Goal: Information Seeking & Learning: Compare options

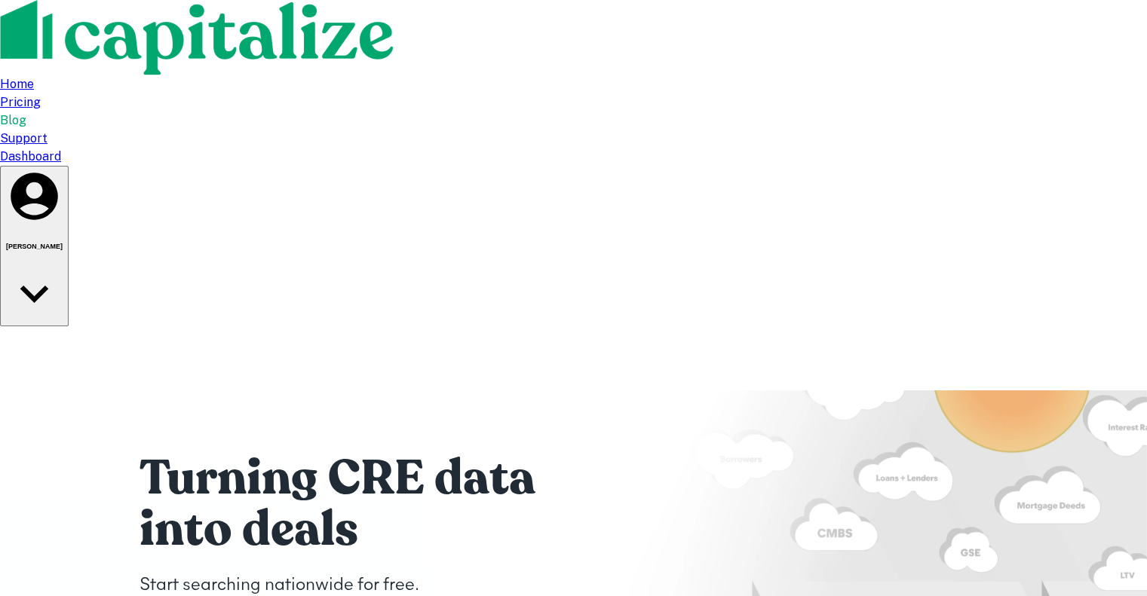
click at [943, 148] on div "Dashboard" at bounding box center [573, 157] width 1147 height 18
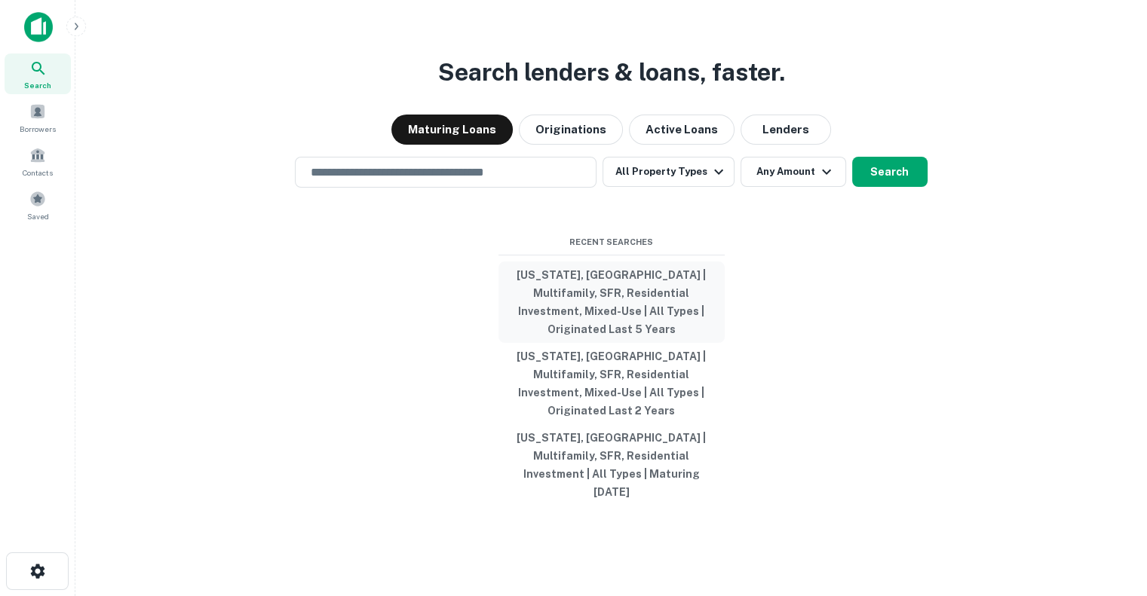
click at [615, 322] on button "[US_STATE], [GEOGRAPHIC_DATA] | Multifamily, SFR, Residential Investment, Mixed…" at bounding box center [611, 302] width 226 height 81
click at [616, 318] on button "[US_STATE], [GEOGRAPHIC_DATA] | Multifamily, SFR, Residential Investment, Mixed…" at bounding box center [611, 302] width 226 height 81
click at [344, 361] on div "Search lenders & loans, faster. Maturing Loans Originations Active Loans Lender…" at bounding box center [610, 334] width 1047 height 596
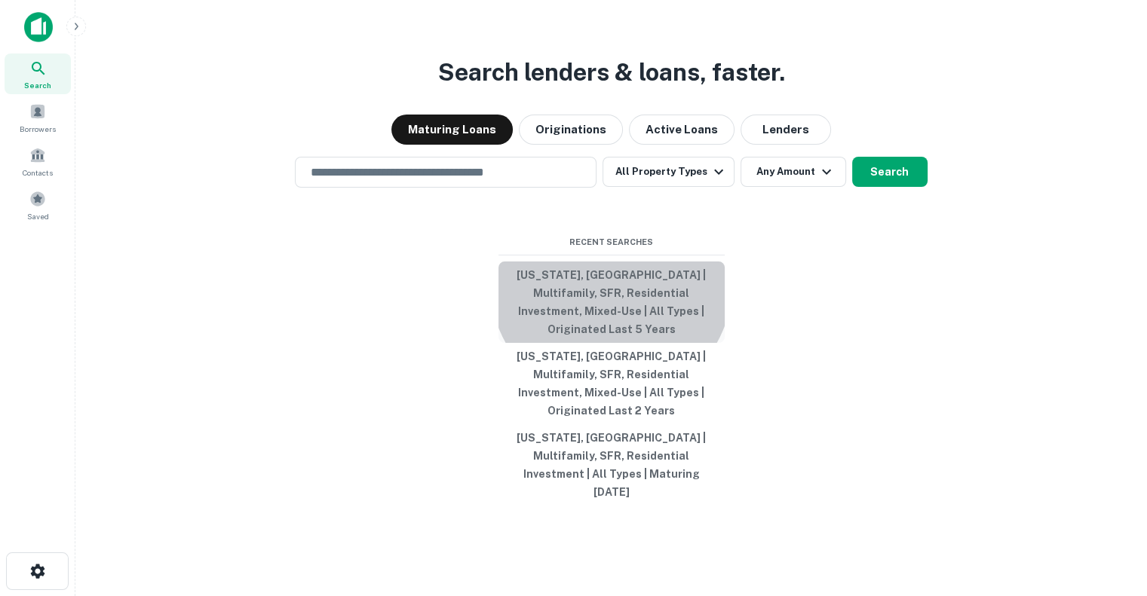
click at [611, 311] on button "[US_STATE], [GEOGRAPHIC_DATA] | Multifamily, SFR, Residential Investment, Mixed…" at bounding box center [611, 302] width 226 height 81
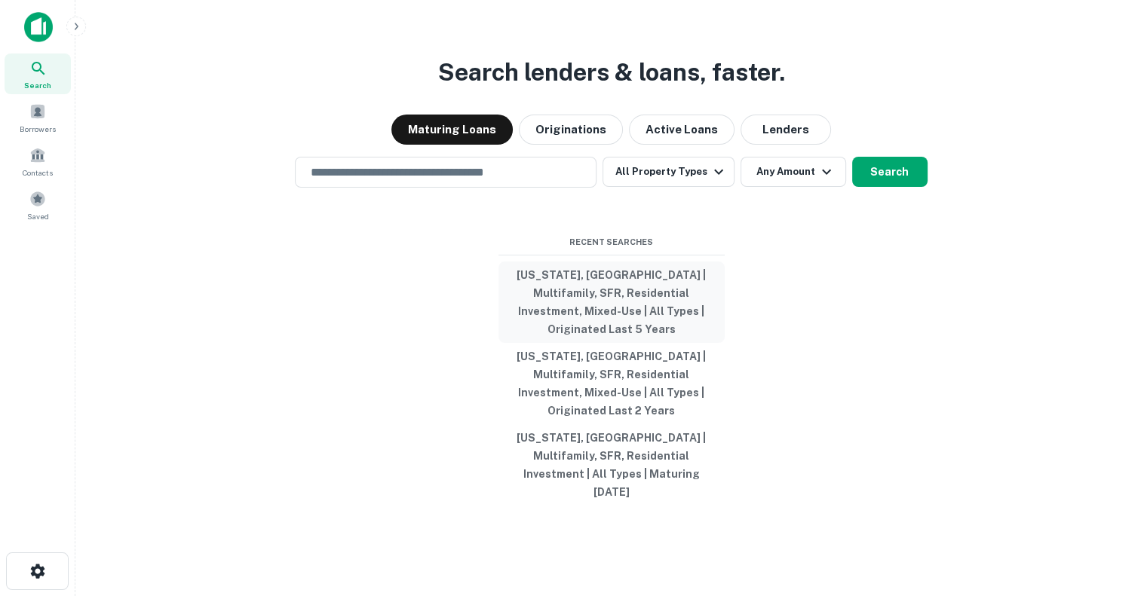
click at [594, 318] on button "[US_STATE], [GEOGRAPHIC_DATA] | Multifamily, SFR, Residential Investment, Mixed…" at bounding box center [611, 302] width 226 height 81
type input "**********"
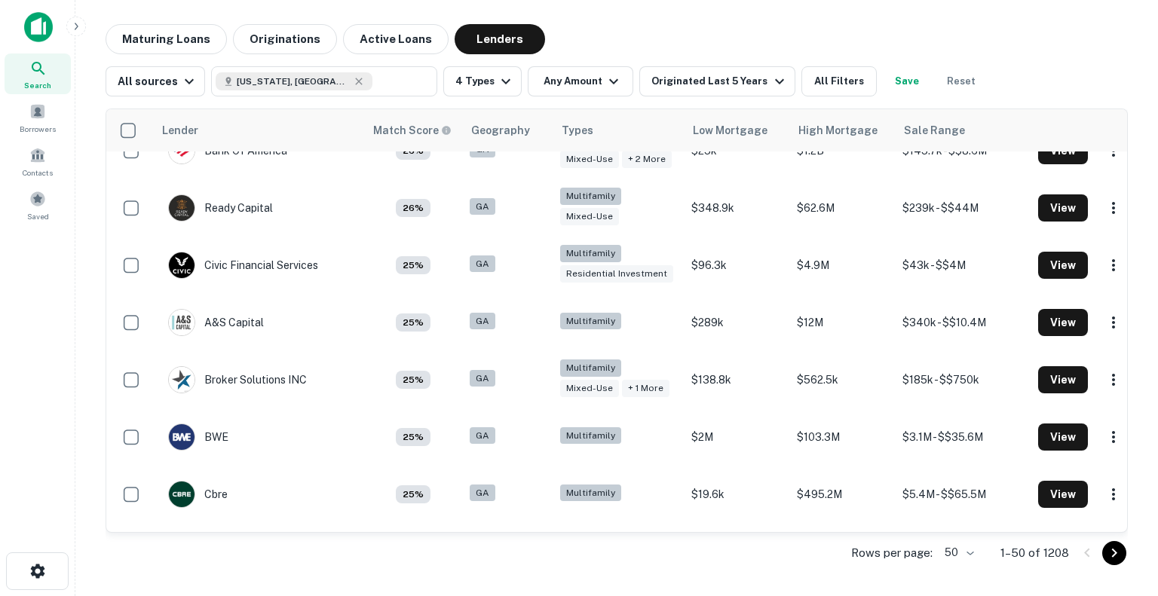
scroll to position [1709, 0]
click at [811, 78] on button "All Filters" at bounding box center [838, 81] width 75 height 30
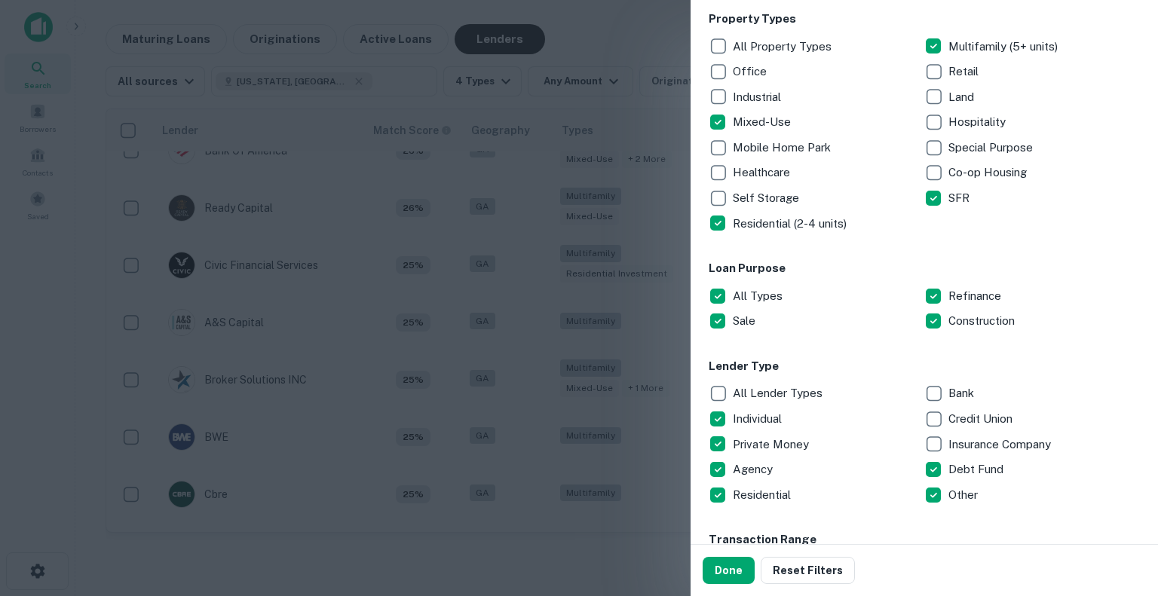
scroll to position [389, 0]
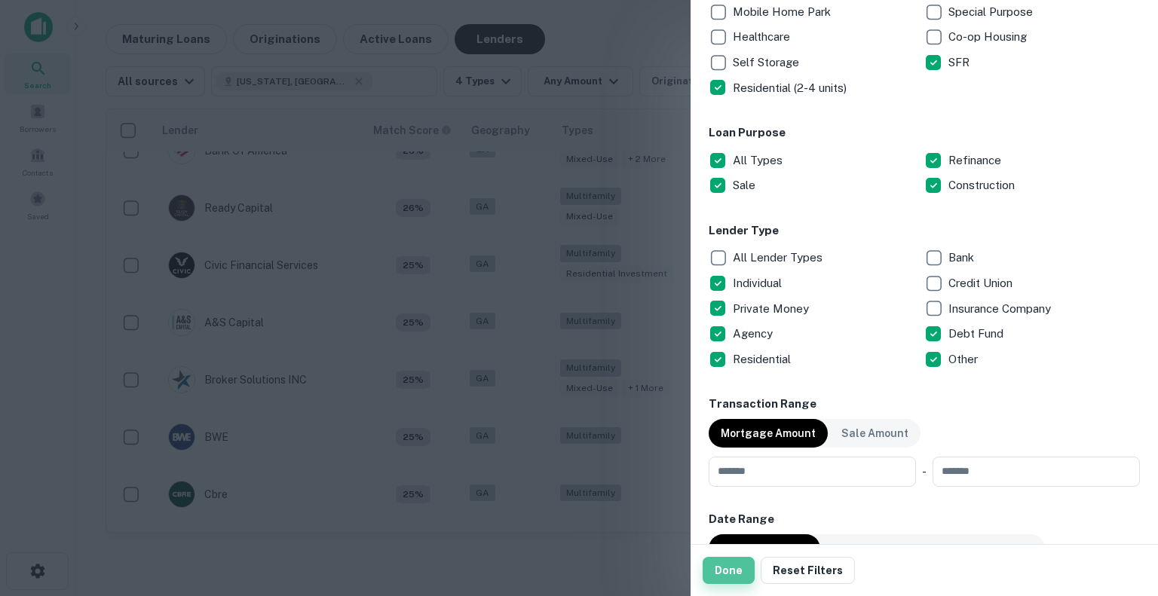
click at [723, 572] on button "Done" at bounding box center [729, 570] width 52 height 27
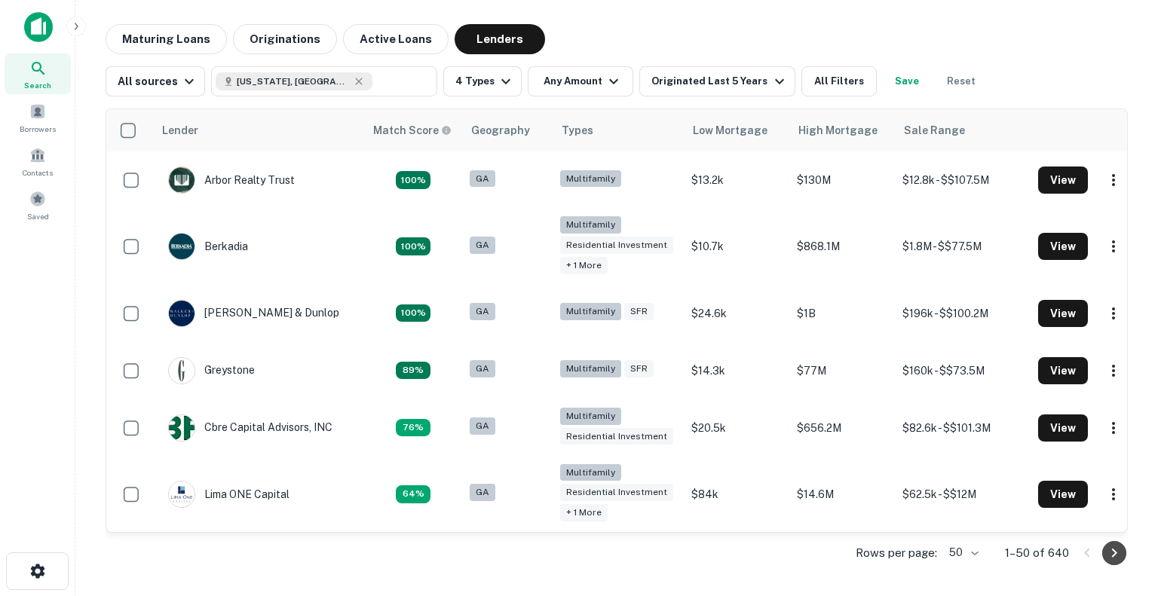
click at [1110, 553] on icon "Go to next page" at bounding box center [1114, 553] width 18 height 18
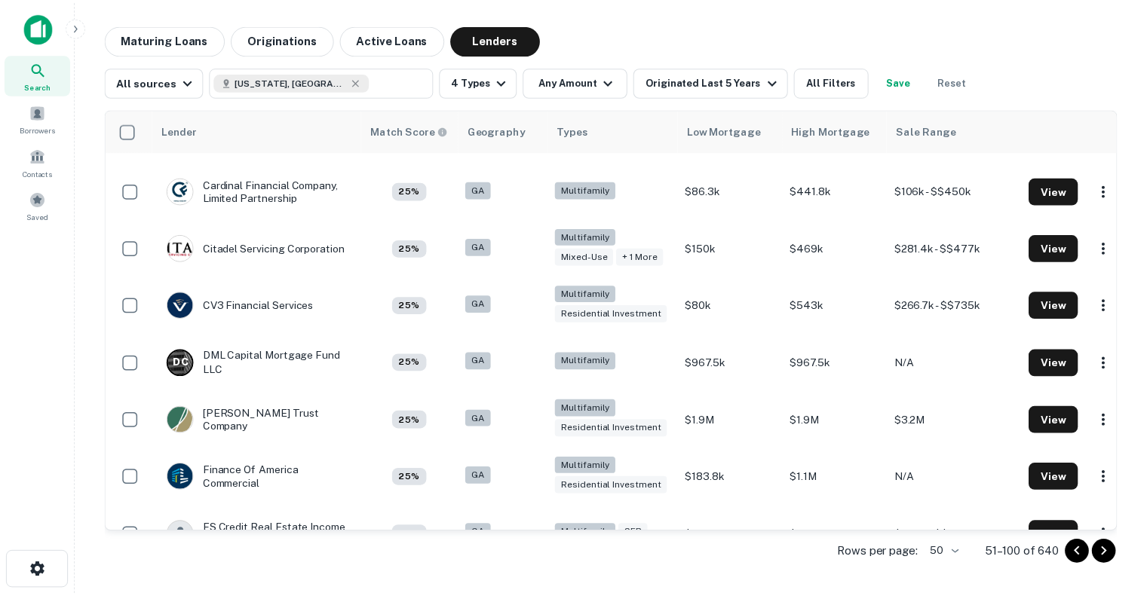
scroll to position [617, 0]
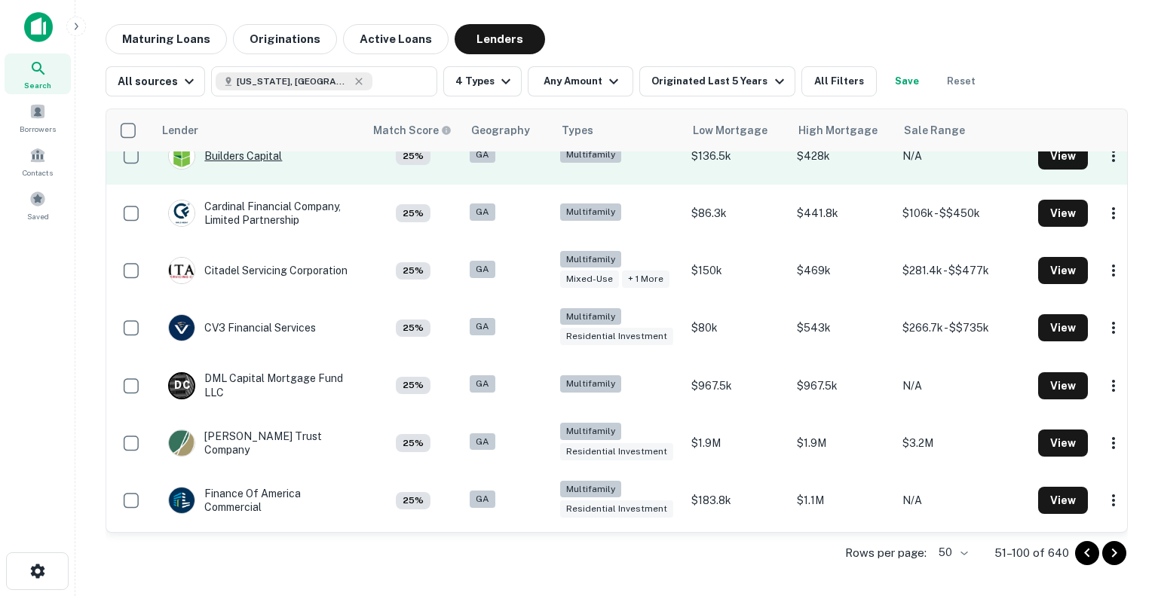
click at [244, 159] on div "Builders Capital" at bounding box center [225, 156] width 114 height 27
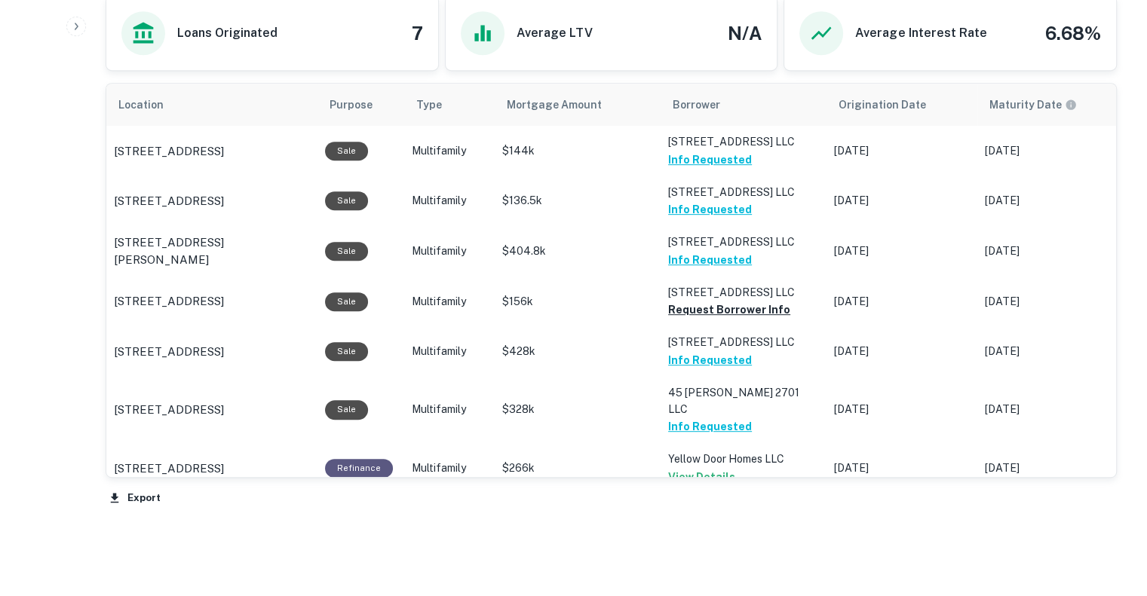
scroll to position [728, 0]
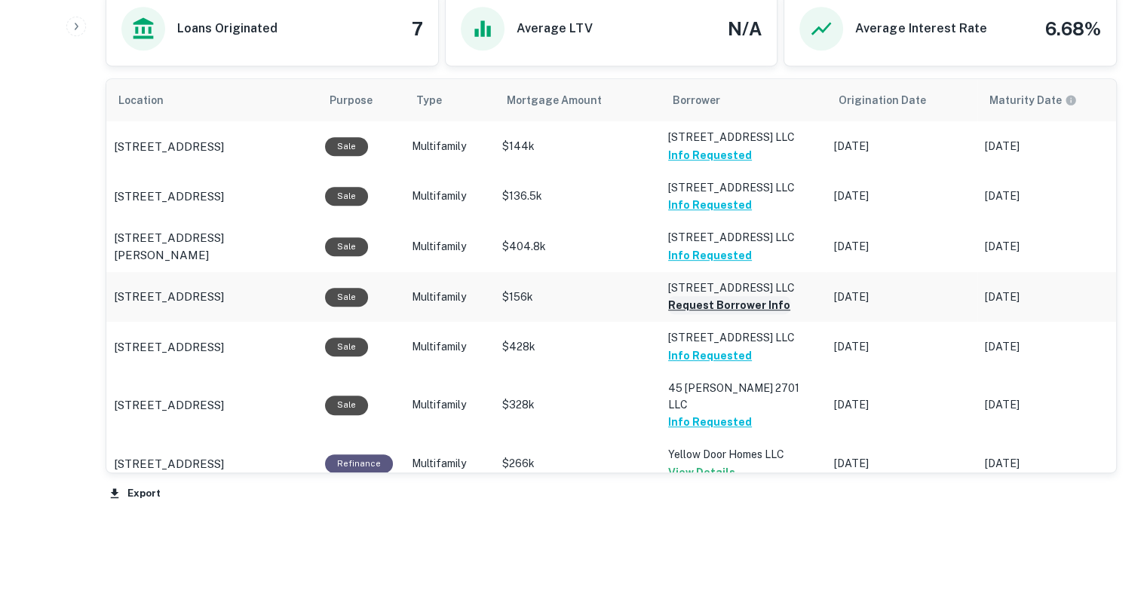
click at [709, 302] on button "Request Borrower Info" at bounding box center [729, 305] width 122 height 18
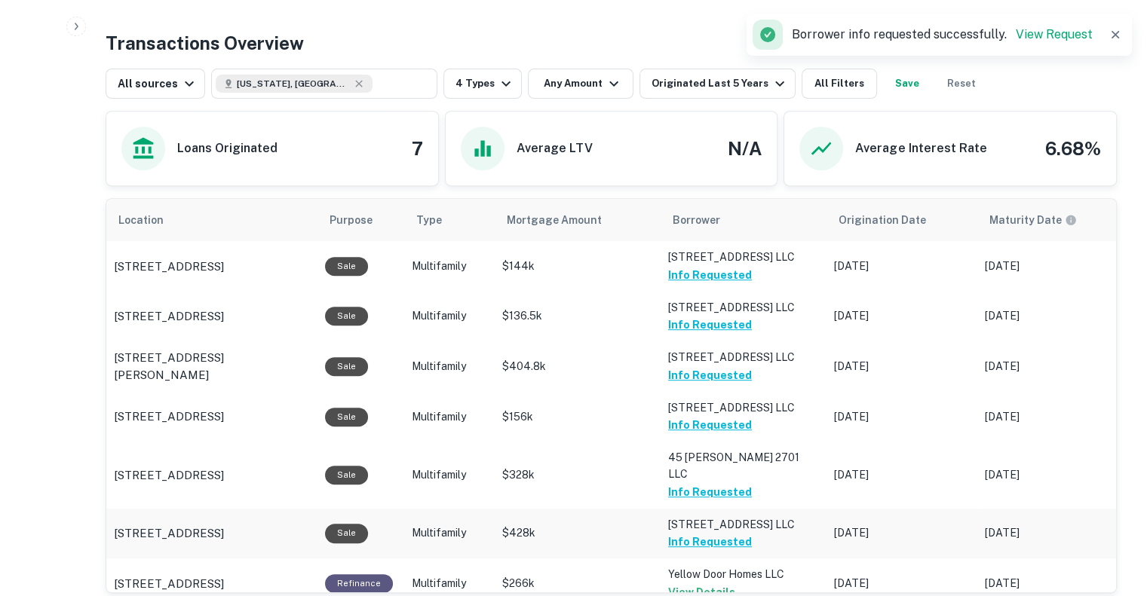
scroll to position [780, 0]
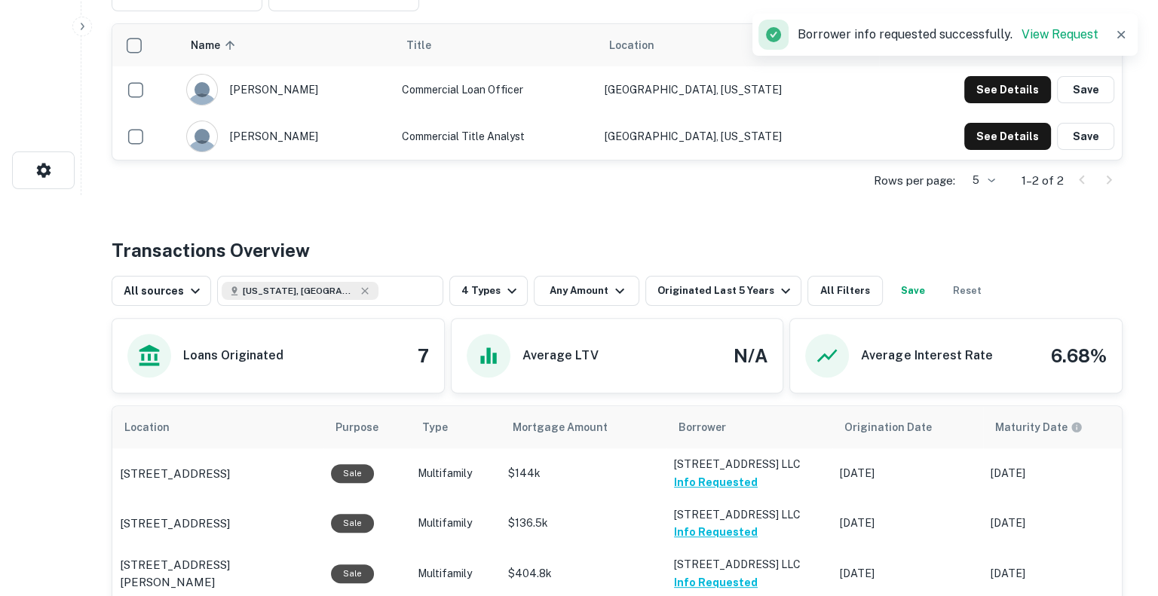
scroll to position [0, 0]
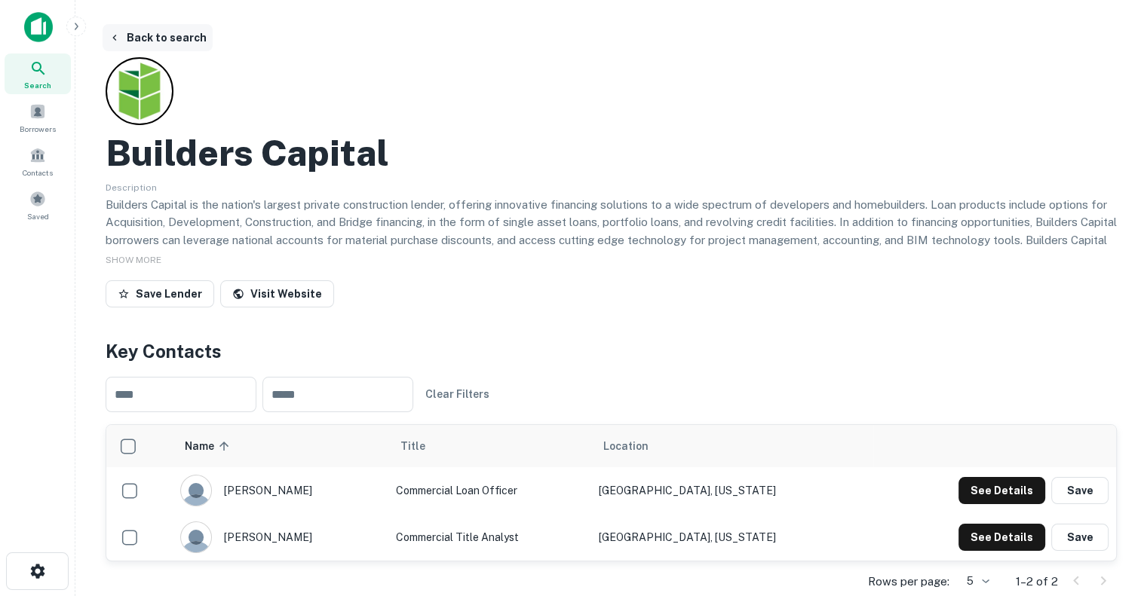
click at [166, 38] on button "Back to search" at bounding box center [158, 37] width 110 height 27
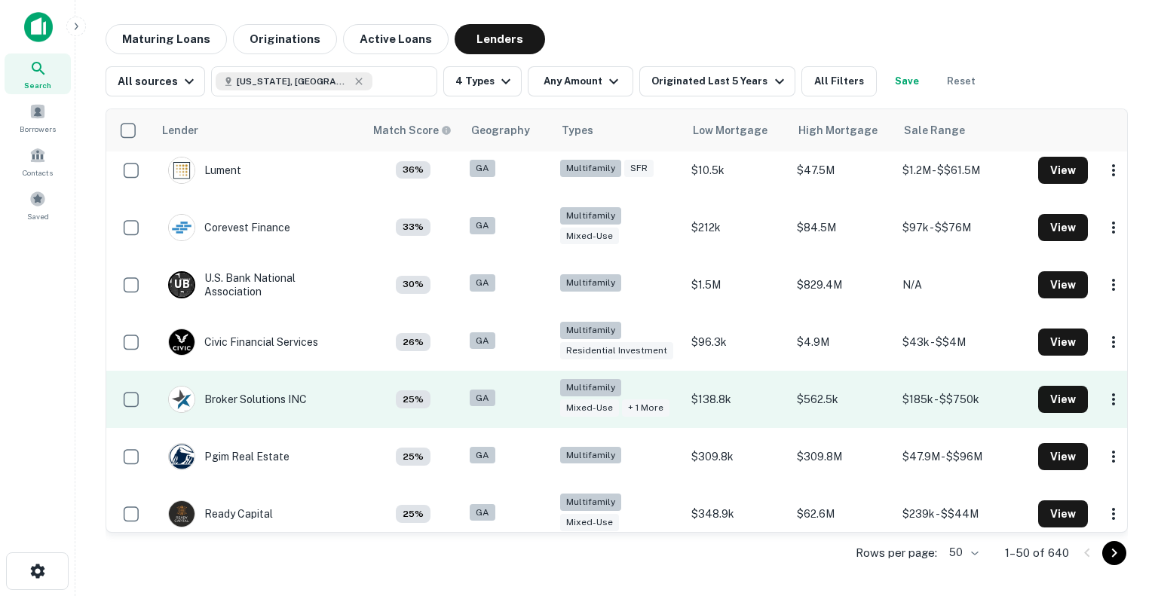
scroll to position [639, 0]
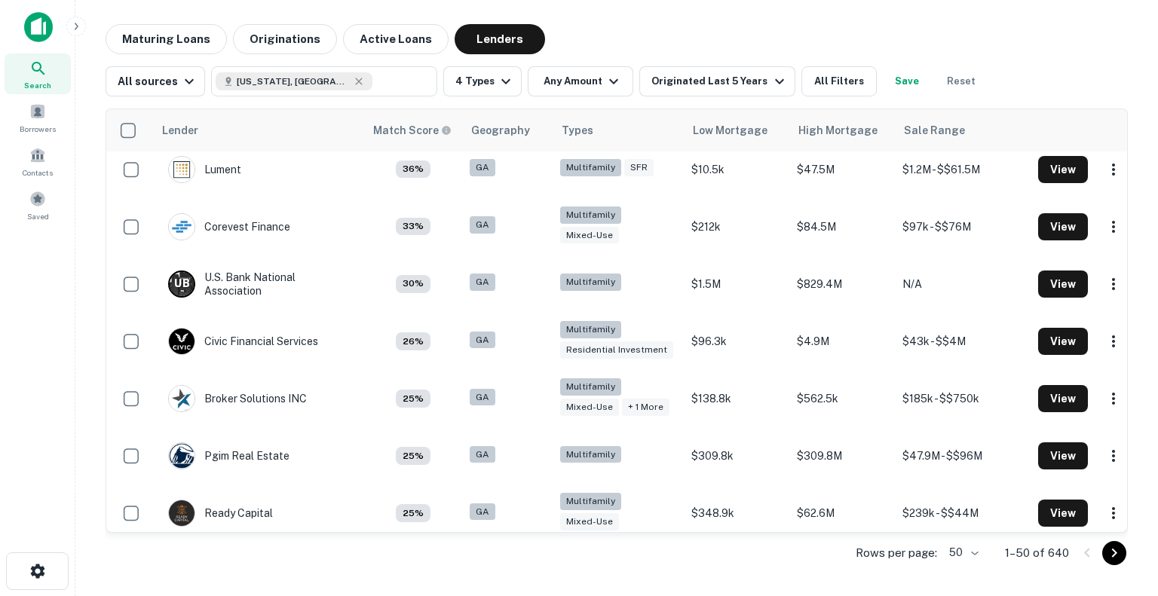
click at [1110, 548] on icon "Go to next page" at bounding box center [1114, 553] width 18 height 18
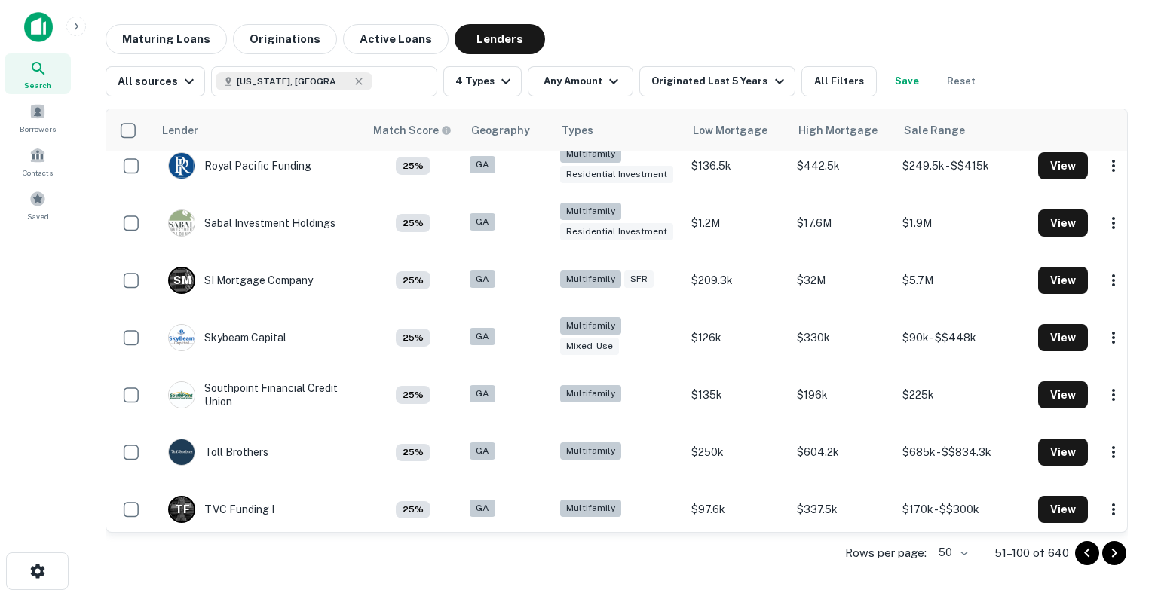
scroll to position [2532, 0]
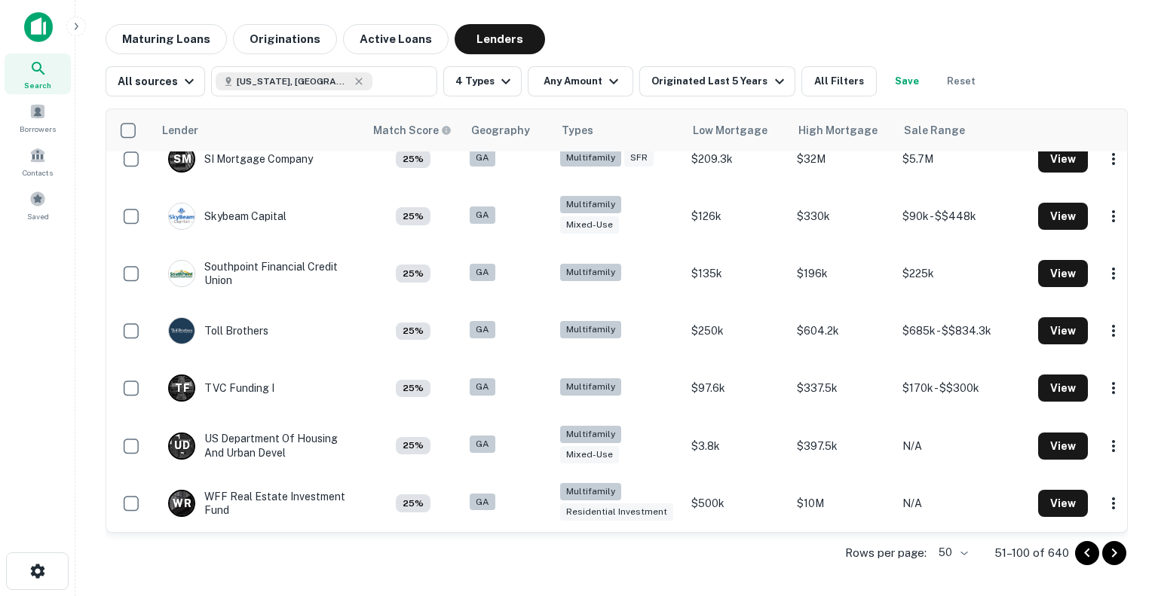
click at [1118, 559] on icon "Go to next page" at bounding box center [1114, 553] width 18 height 18
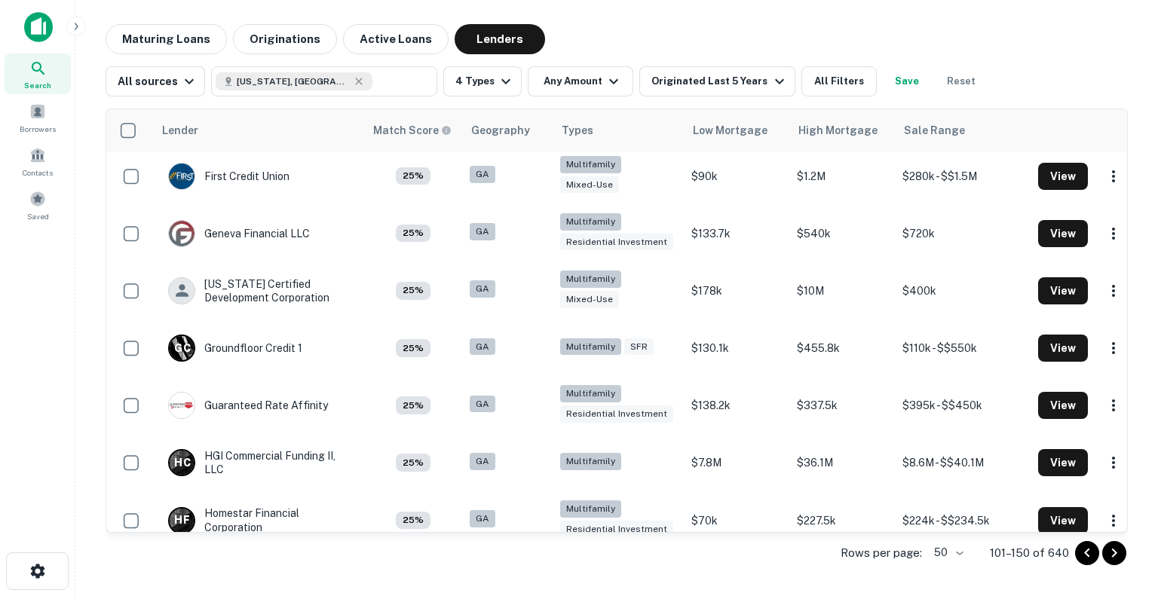
scroll to position [875, 0]
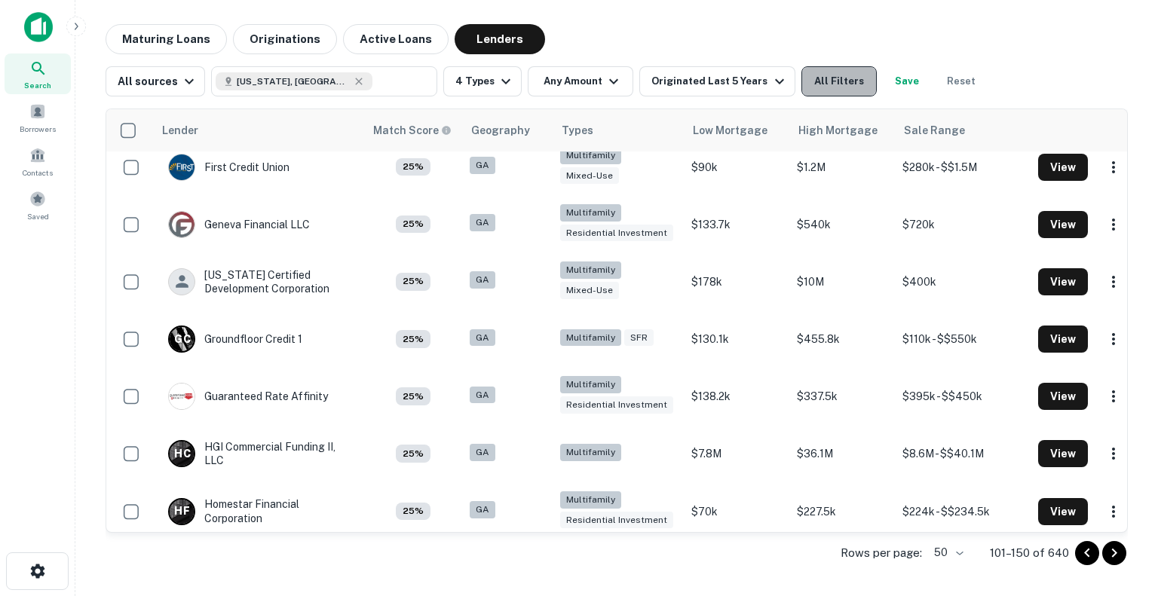
click at [810, 71] on button "All Filters" at bounding box center [838, 81] width 75 height 30
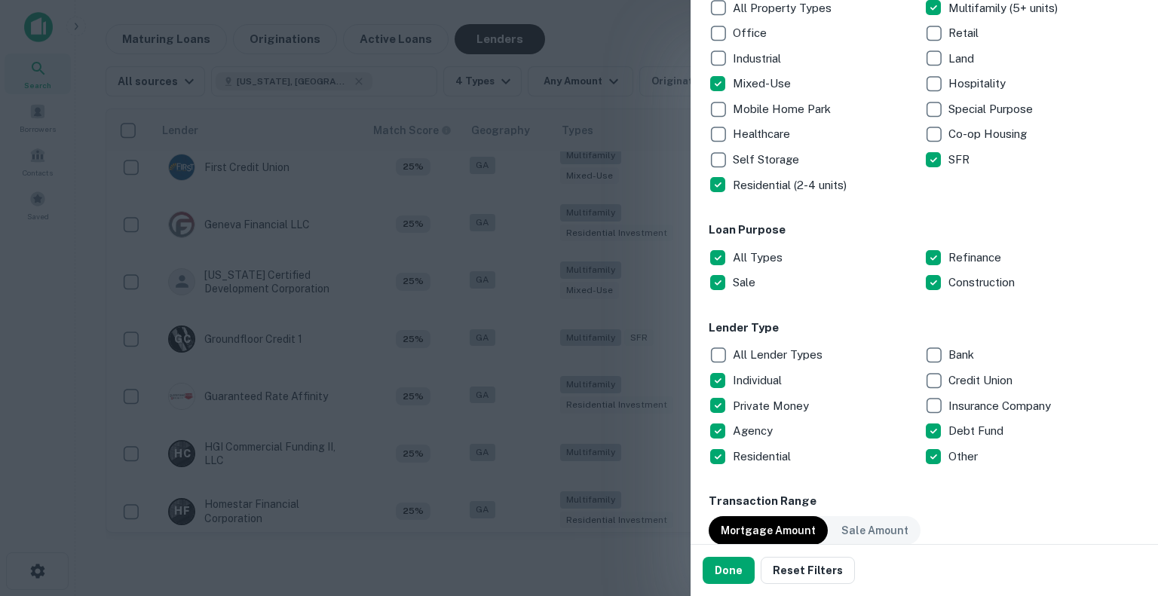
scroll to position [293, 0]
click at [630, 556] on div at bounding box center [579, 298] width 1158 height 596
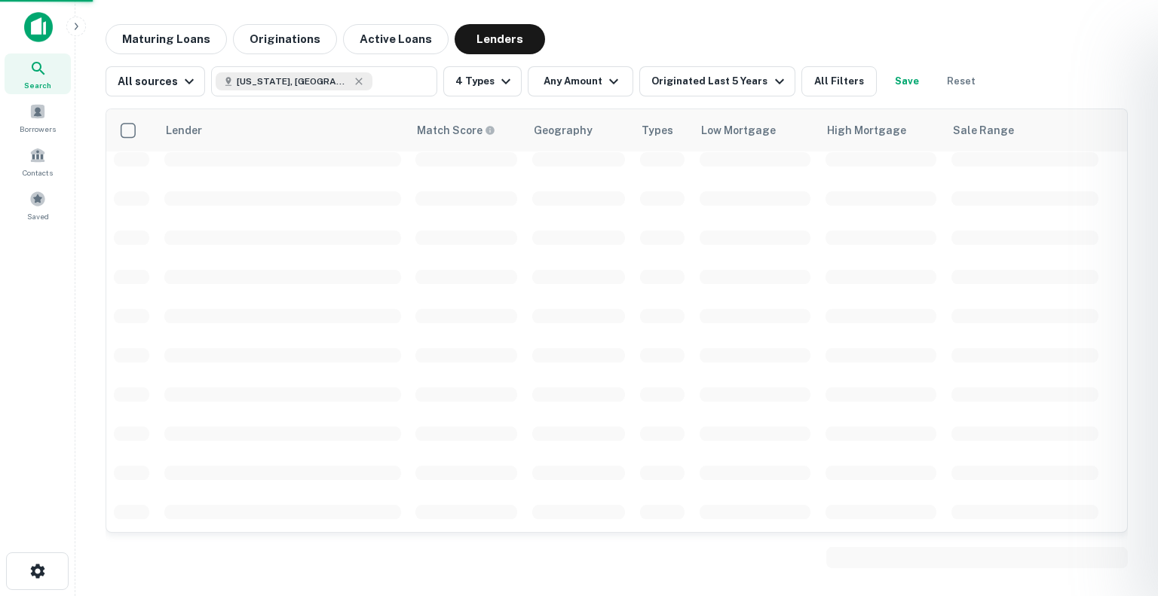
click at [729, 569] on div at bounding box center [617, 557] width 1022 height 36
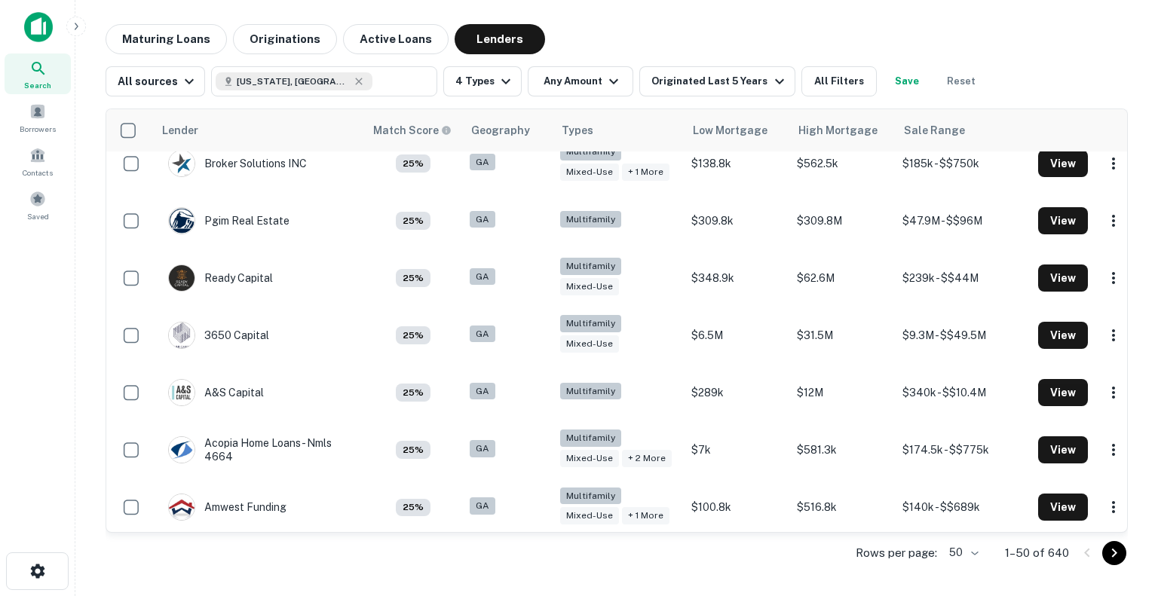
click at [962, 548] on body "Search Borrowers Contacts Saved Maturing Loans Originations Active Loans Lender…" at bounding box center [579, 298] width 1158 height 596
click at [968, 565] on li "1000" at bounding box center [964, 564] width 51 height 27
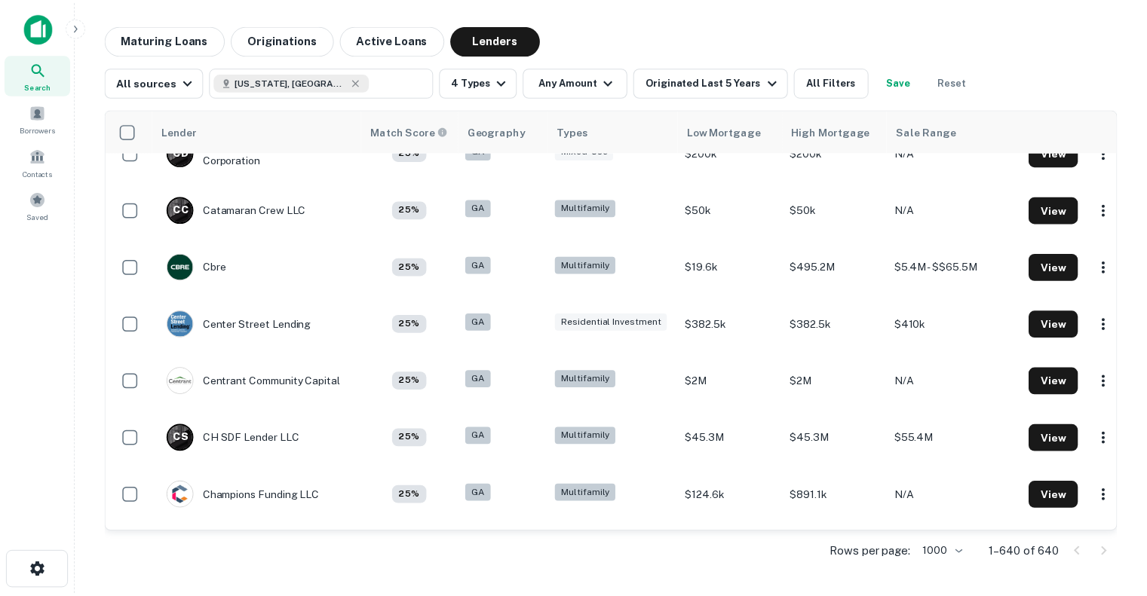
scroll to position [8039, 0]
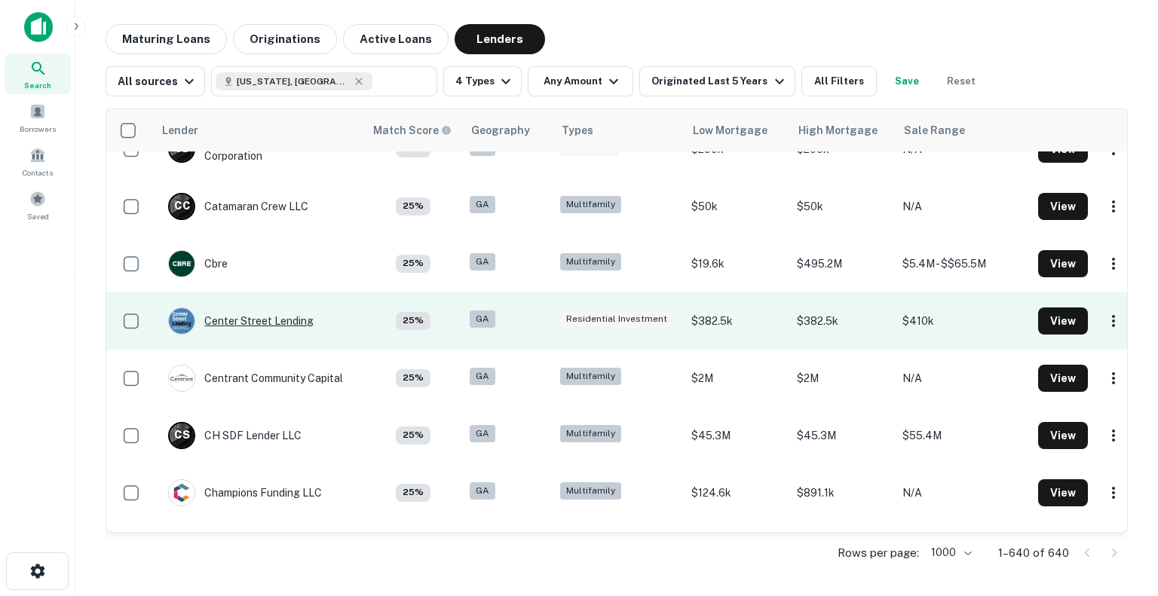
click at [275, 322] on div "Center Street Lending" at bounding box center [241, 321] width 146 height 27
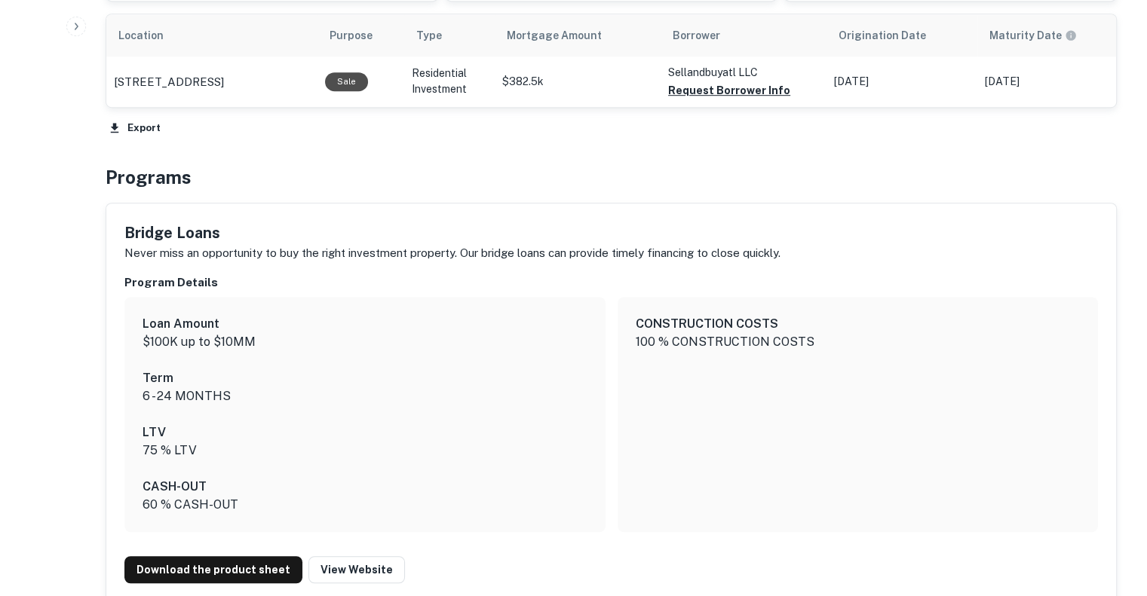
scroll to position [872, 0]
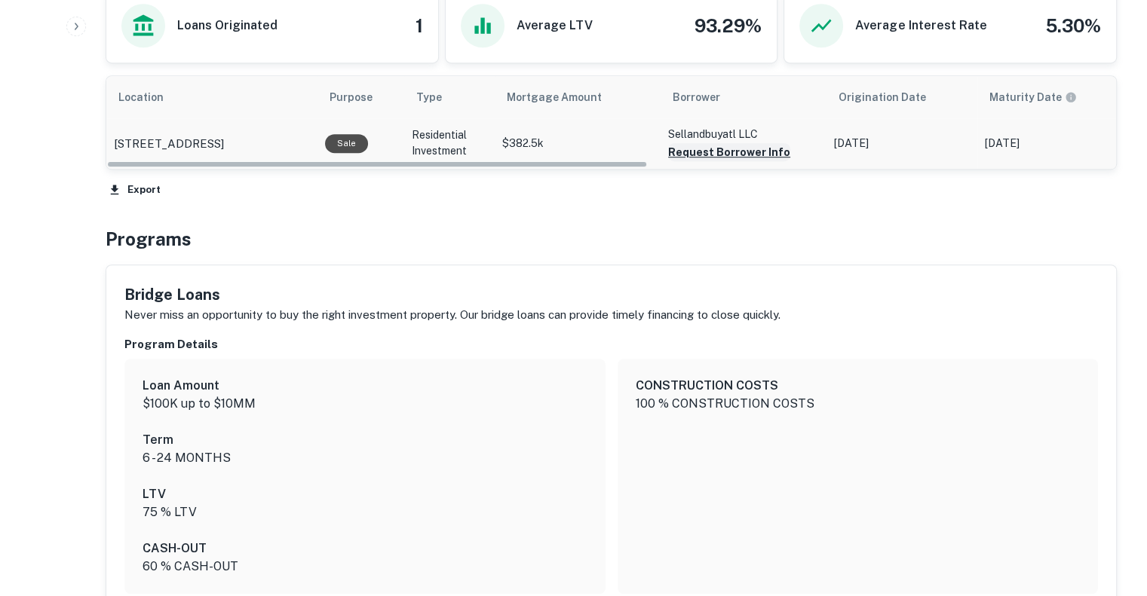
click at [720, 143] on button "Request Borrower Info" at bounding box center [729, 152] width 122 height 18
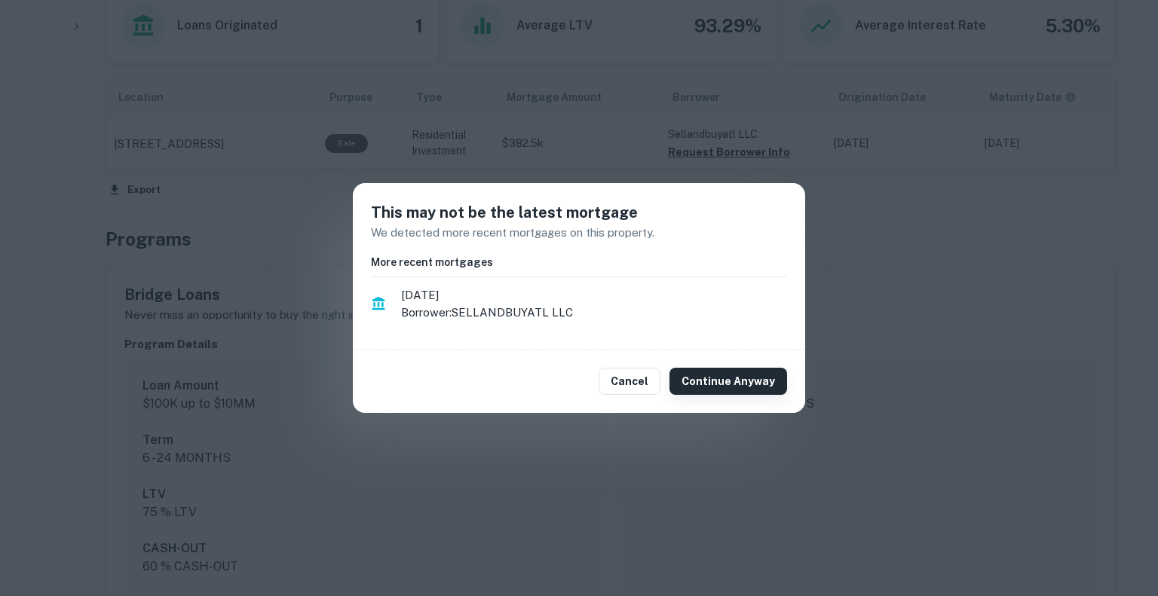
click at [723, 387] on button "Continue Anyway" at bounding box center [729, 381] width 118 height 27
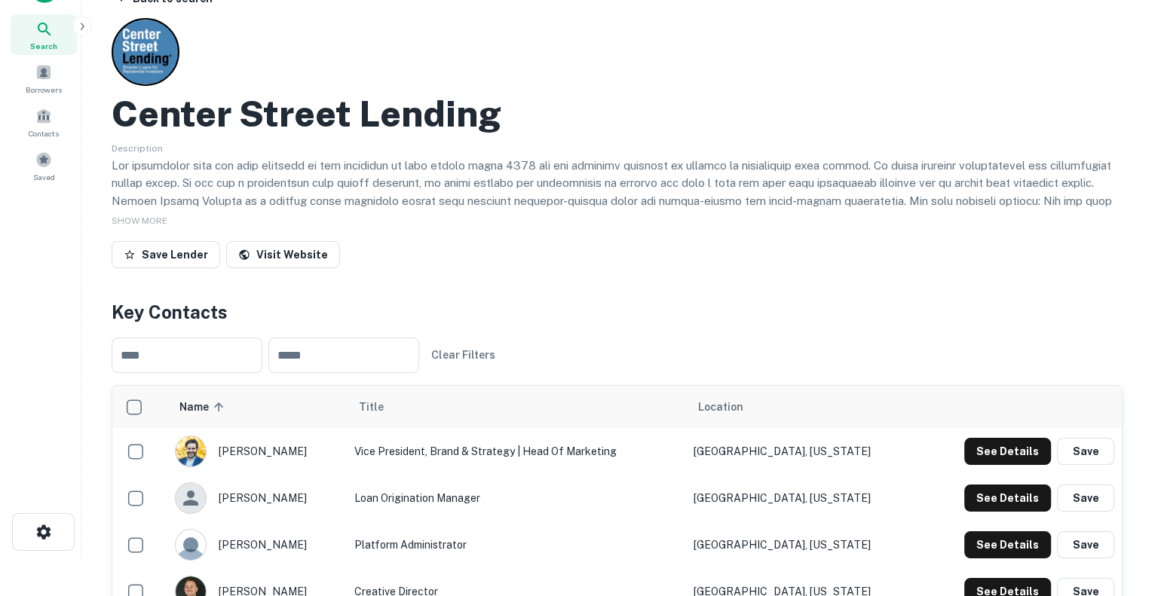
scroll to position [0, 0]
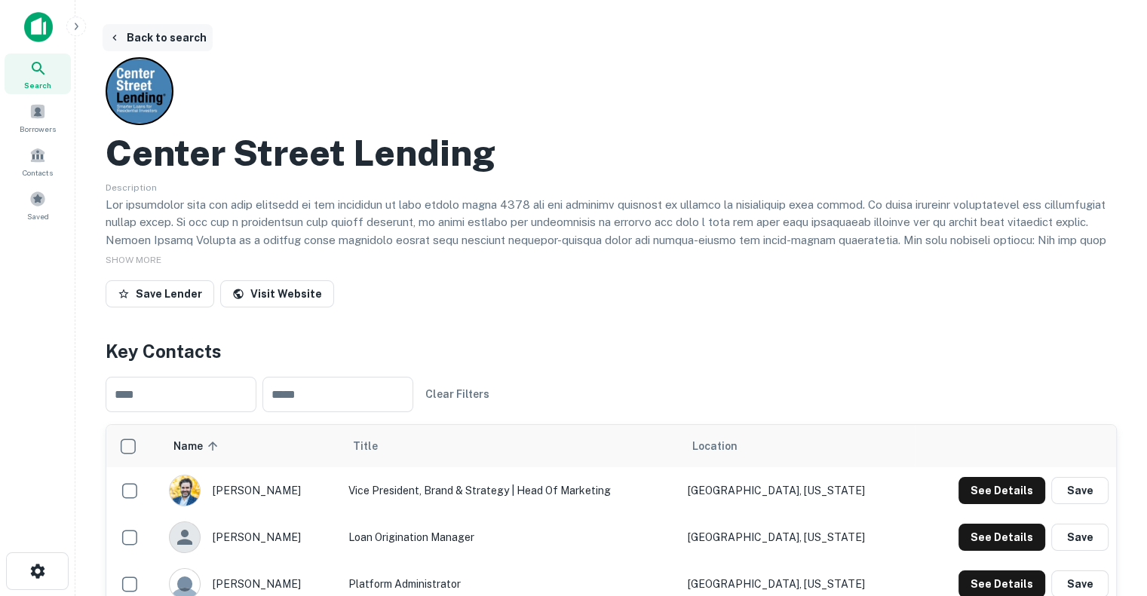
click at [147, 38] on button "Back to search" at bounding box center [158, 37] width 110 height 27
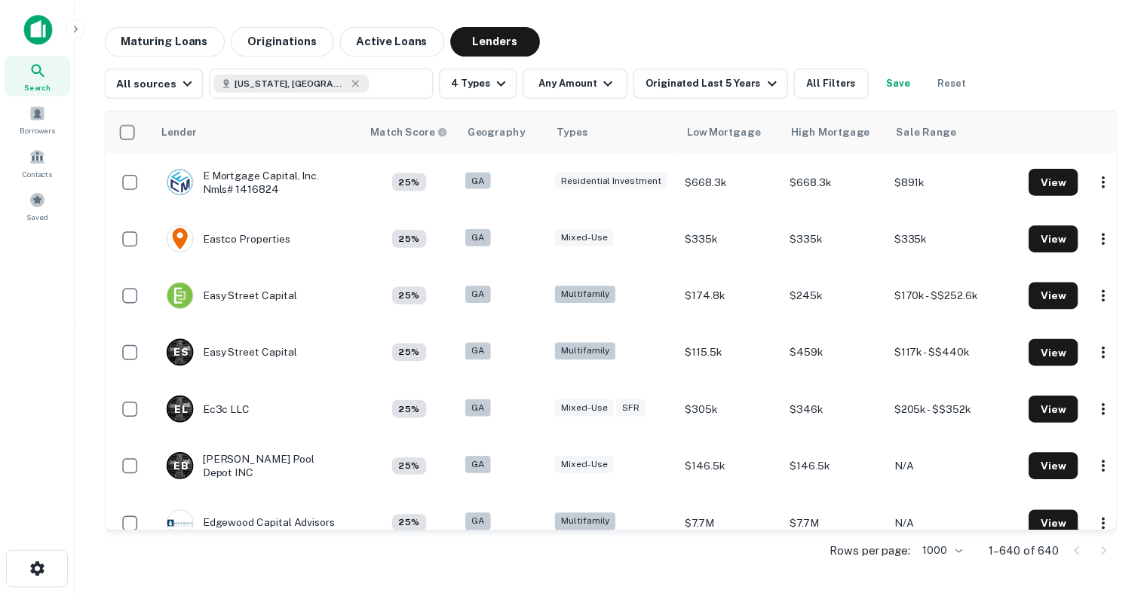
scroll to position [11297, 0]
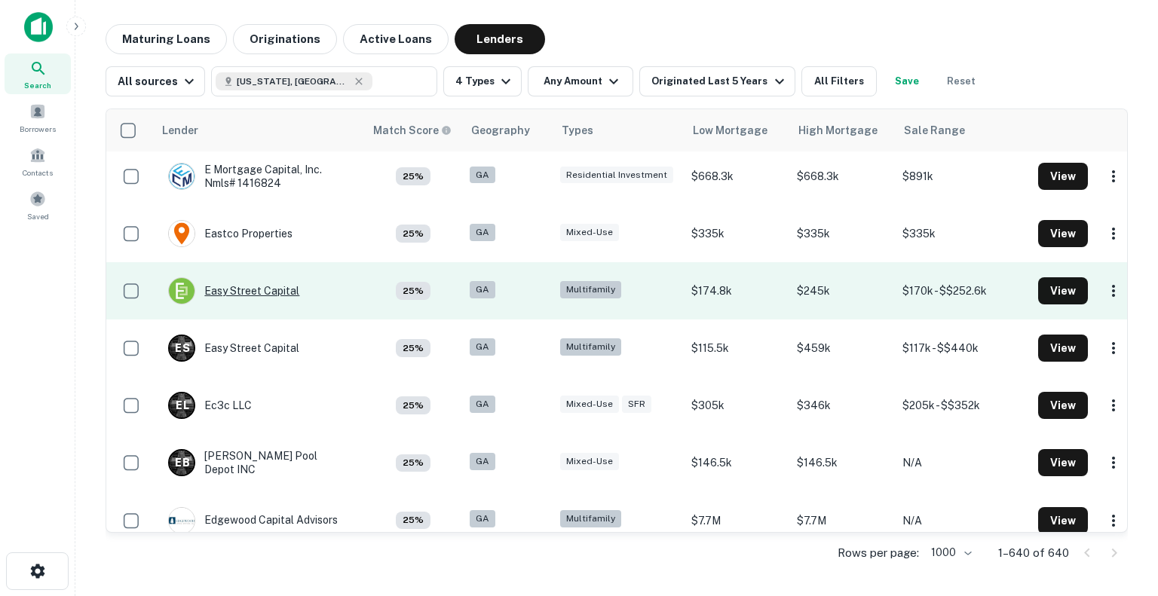
click at [259, 277] on div "Easy Street Capital" at bounding box center [233, 290] width 131 height 27
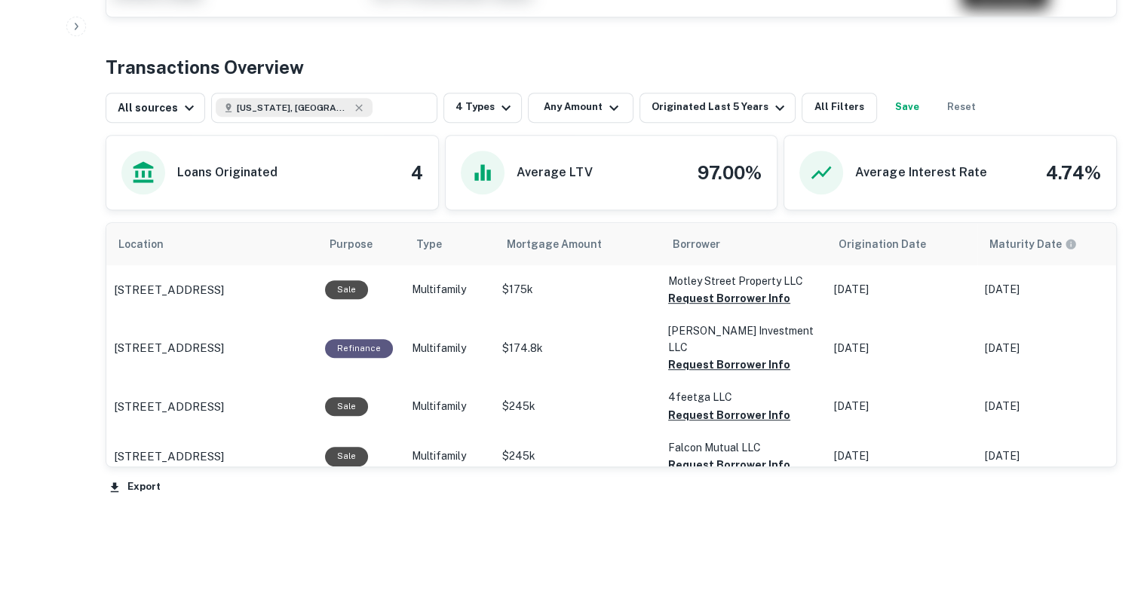
scroll to position [706, 0]
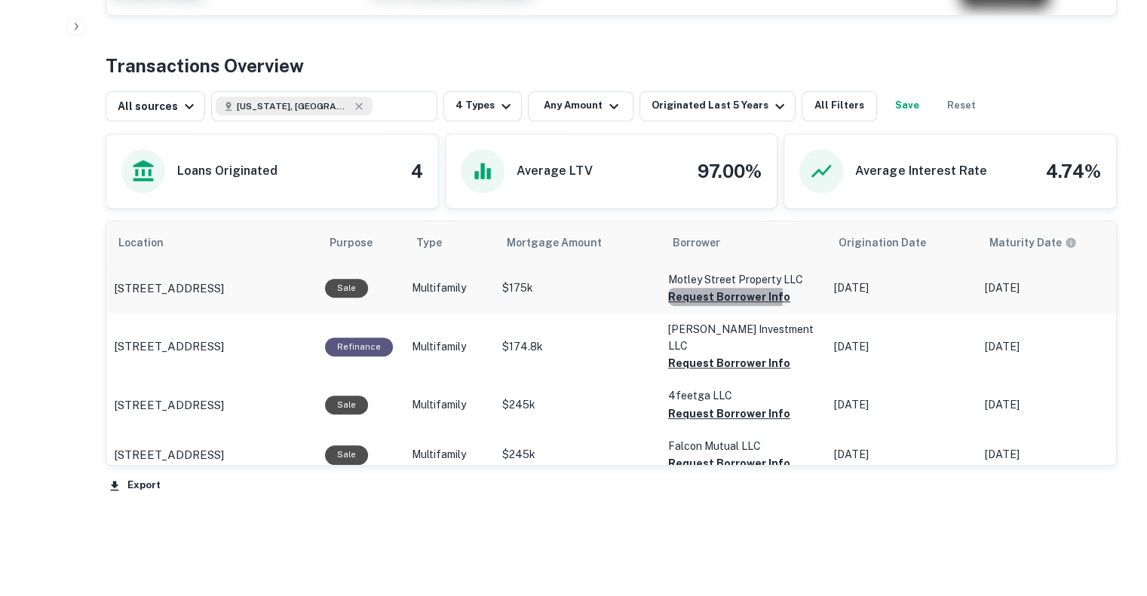
click at [706, 295] on button "Request Borrower Info" at bounding box center [729, 297] width 122 height 18
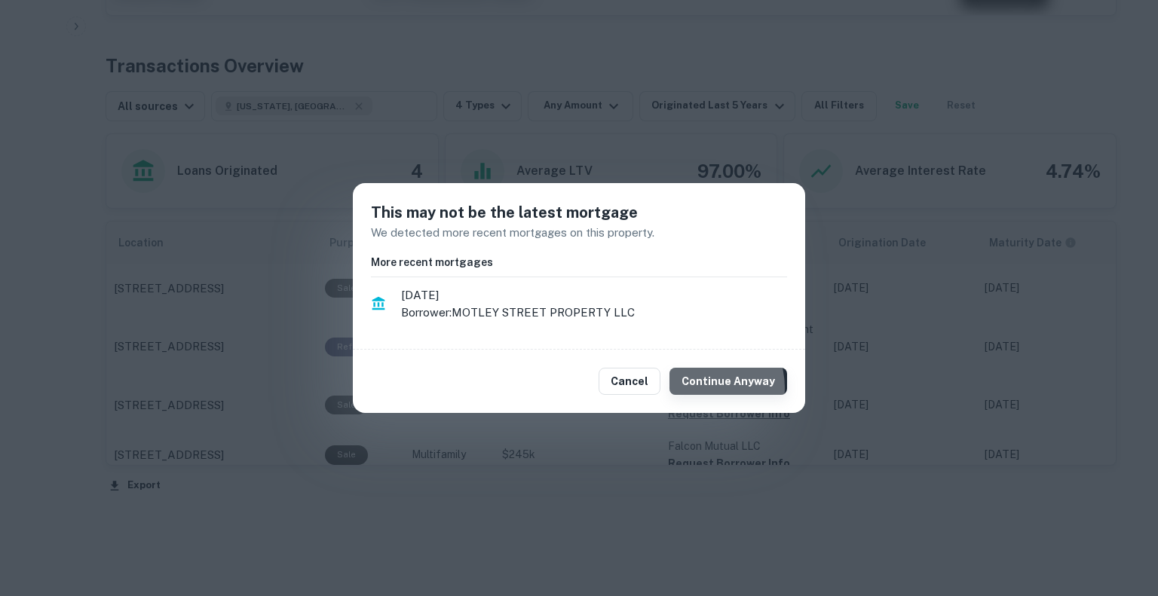
click at [706, 388] on button "Continue Anyway" at bounding box center [729, 381] width 118 height 27
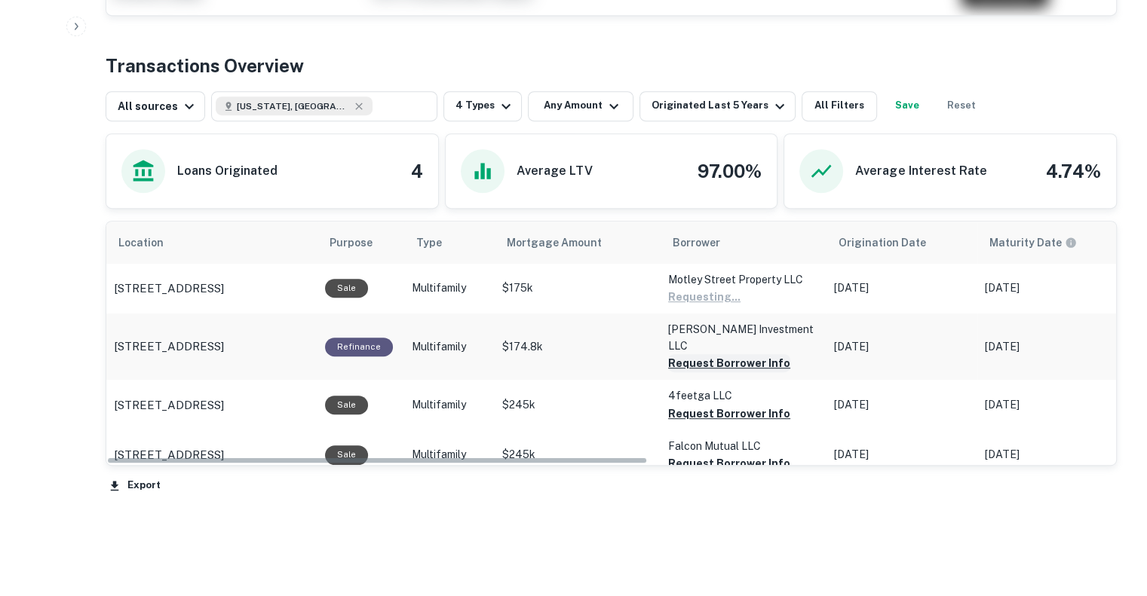
click at [694, 354] on button "Request Borrower Info" at bounding box center [729, 363] width 122 height 18
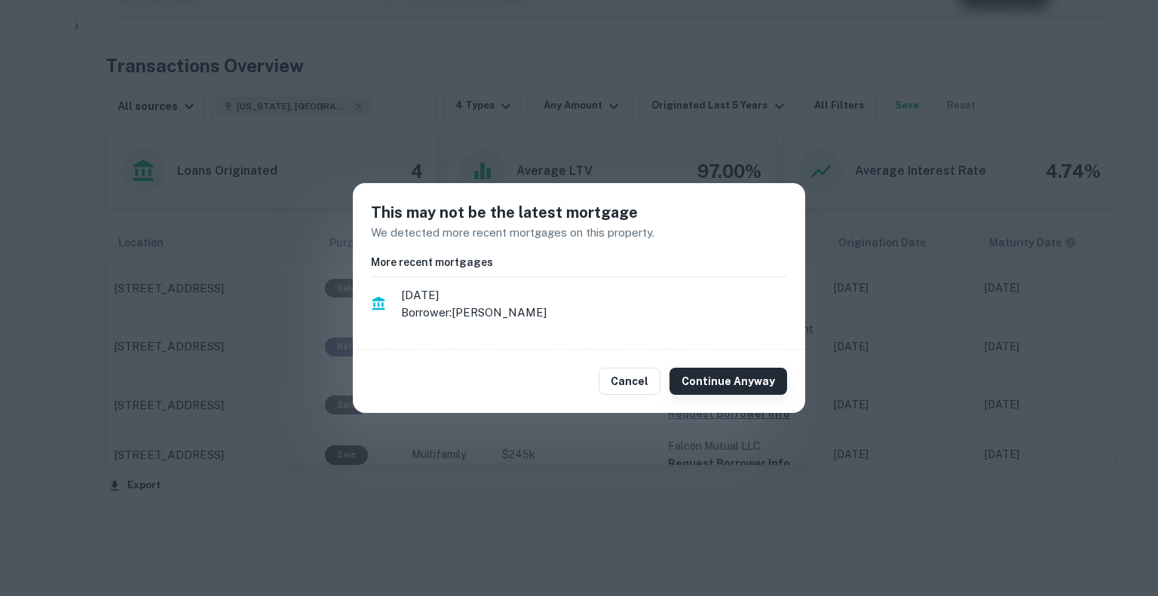
click at [729, 376] on button "Continue Anyway" at bounding box center [729, 381] width 118 height 27
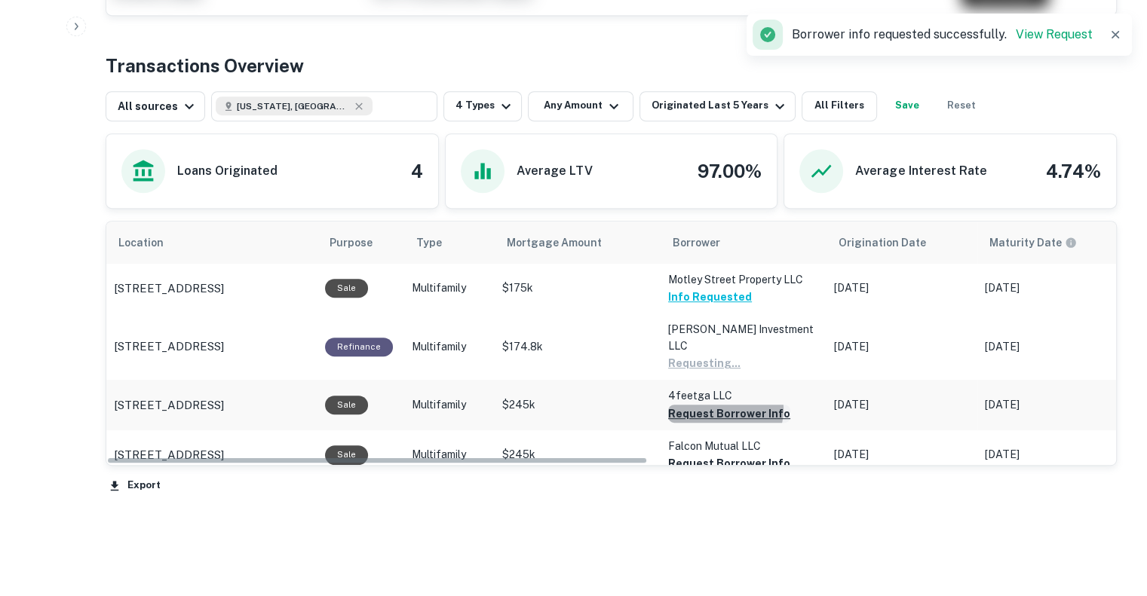
click at [719, 405] on button "Request Borrower Info" at bounding box center [729, 414] width 122 height 18
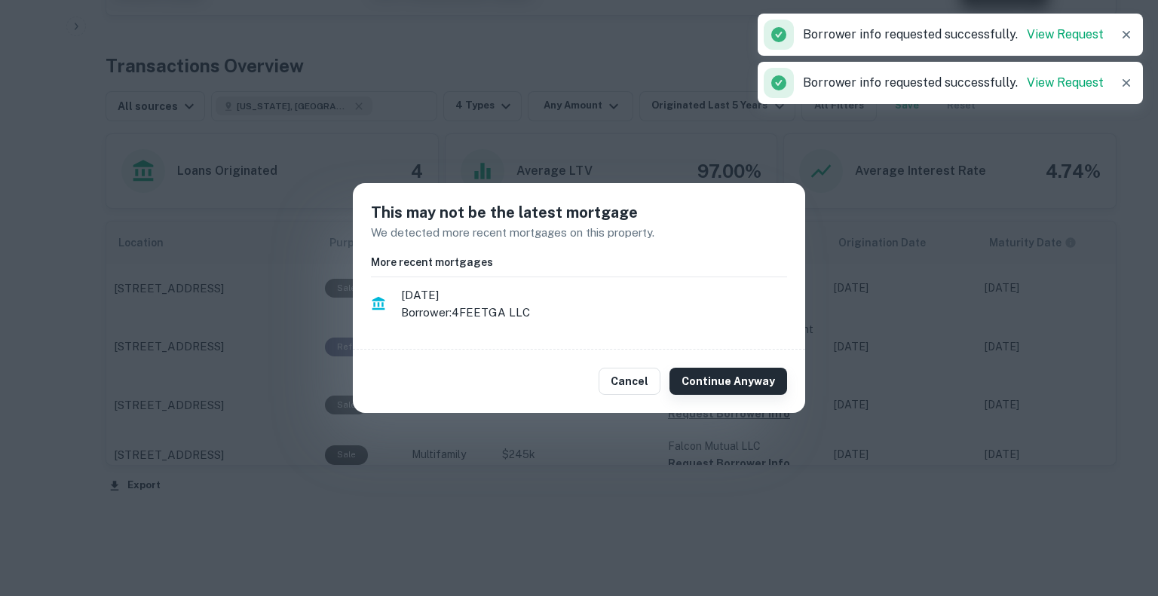
click at [737, 382] on button "Continue Anyway" at bounding box center [729, 381] width 118 height 27
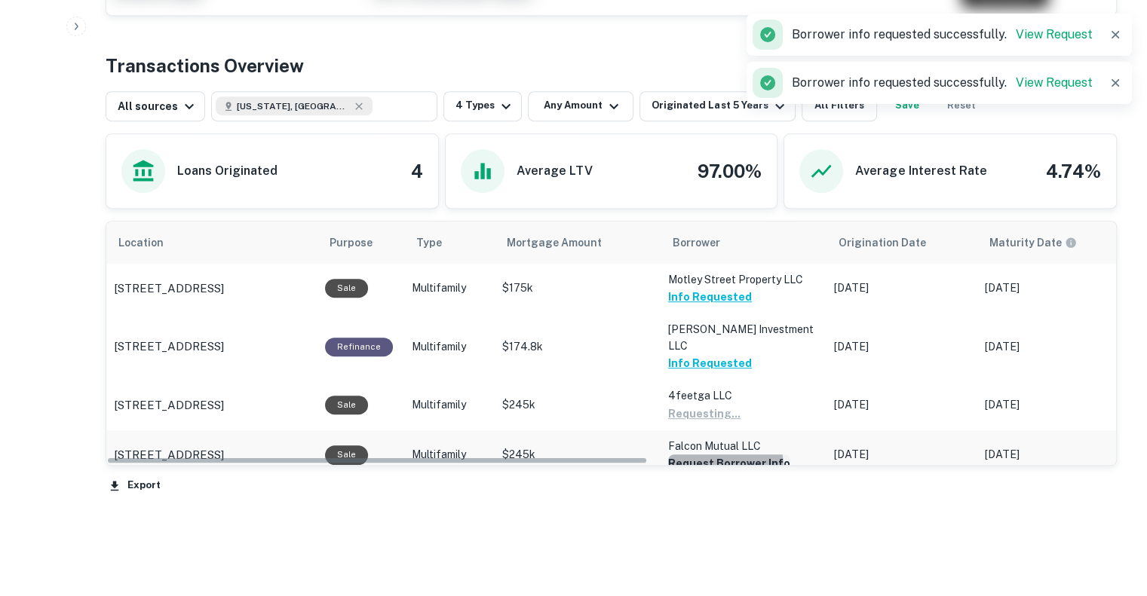
click at [709, 455] on button "Request Borrower Info" at bounding box center [729, 464] width 122 height 18
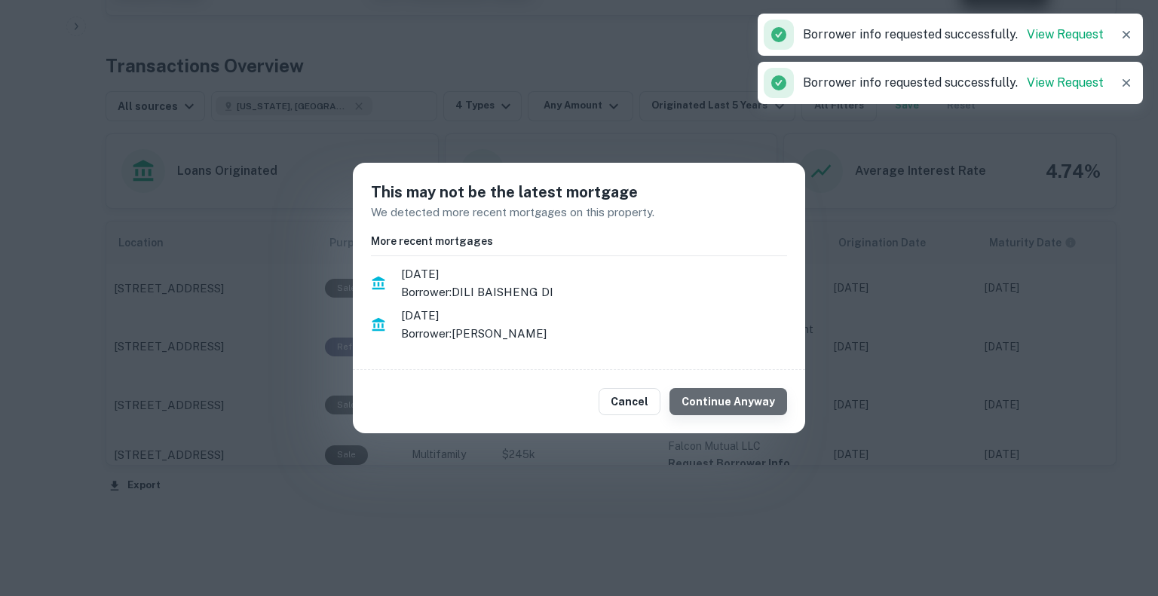
click at [738, 403] on button "Continue Anyway" at bounding box center [729, 401] width 118 height 27
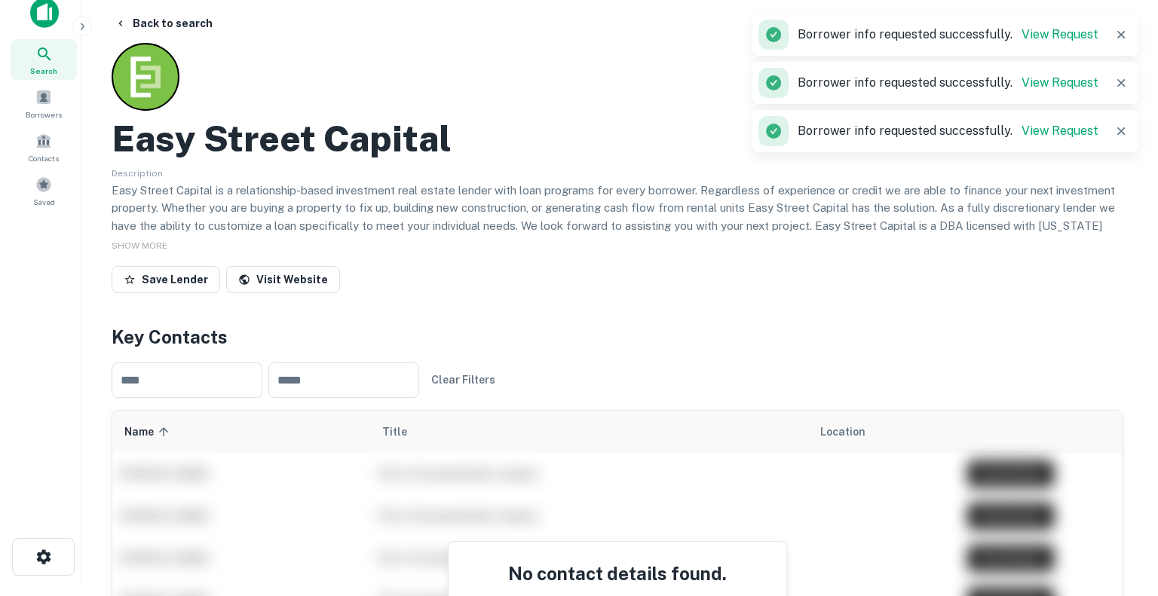
scroll to position [0, 0]
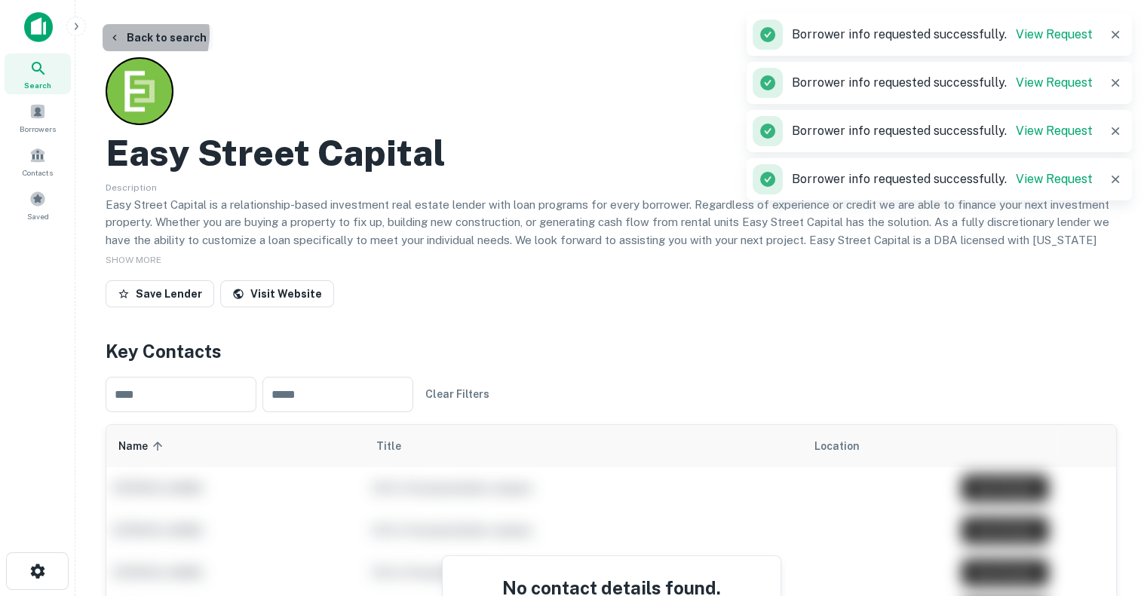
click at [132, 34] on button "Back to search" at bounding box center [158, 37] width 110 height 27
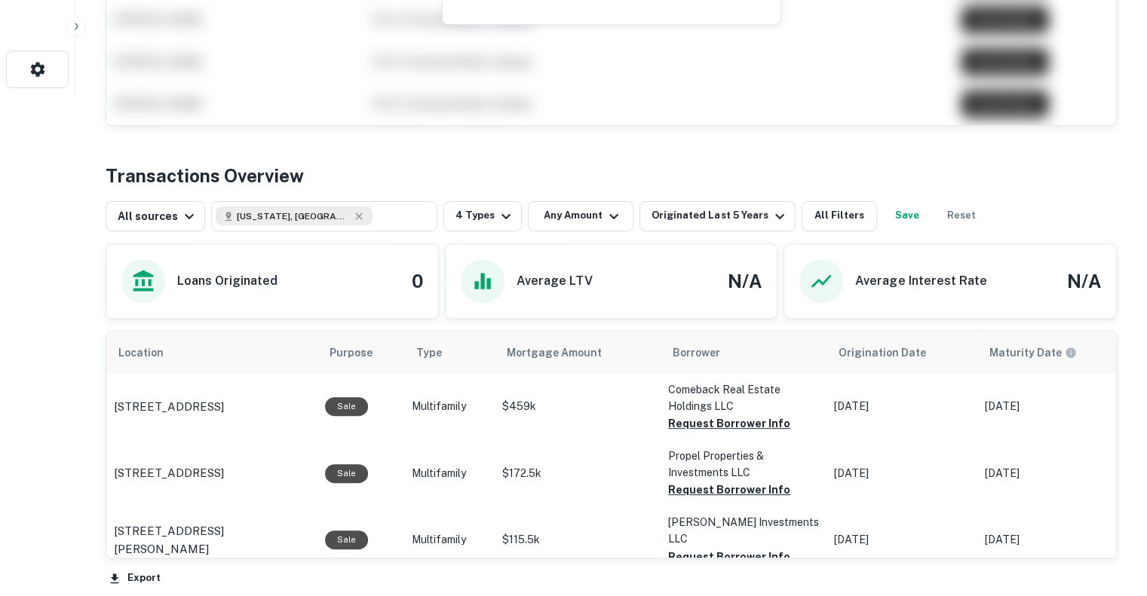
scroll to position [639, 0]
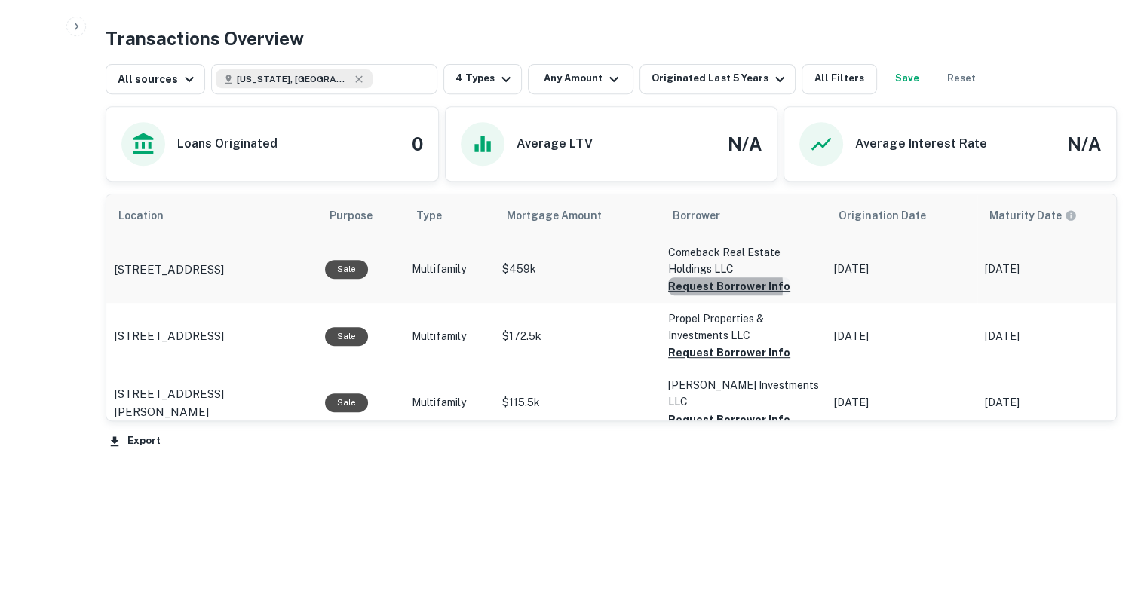
click at [680, 286] on button "Request Borrower Info" at bounding box center [729, 286] width 122 height 18
click at [710, 348] on button "Request Borrower Info" at bounding box center [729, 353] width 122 height 18
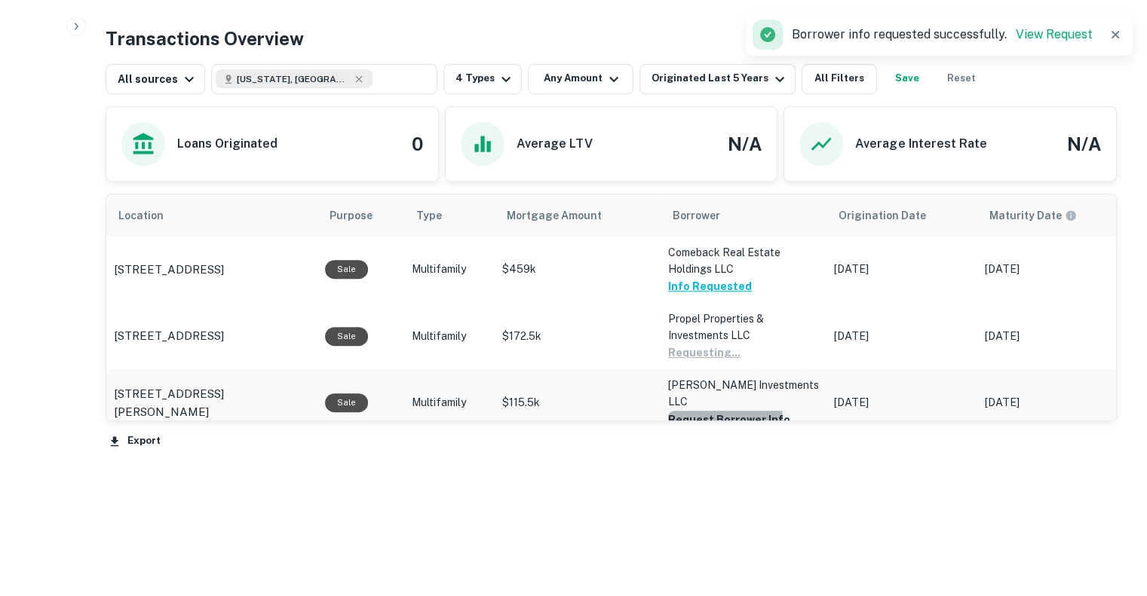
click at [713, 411] on button "Request Borrower Info" at bounding box center [729, 420] width 122 height 18
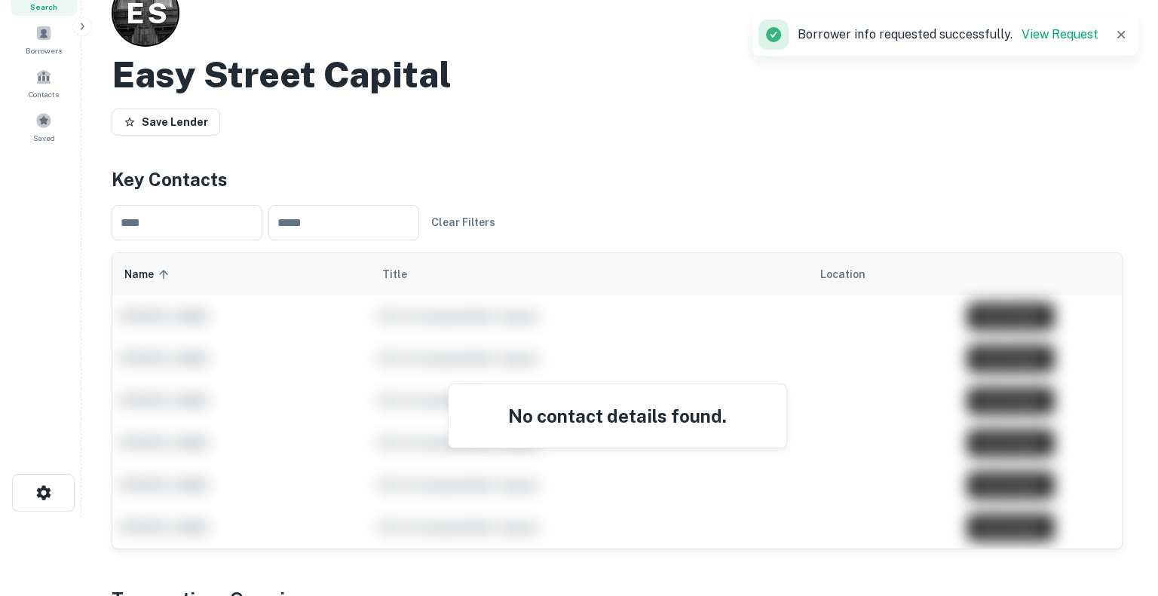
scroll to position [0, 0]
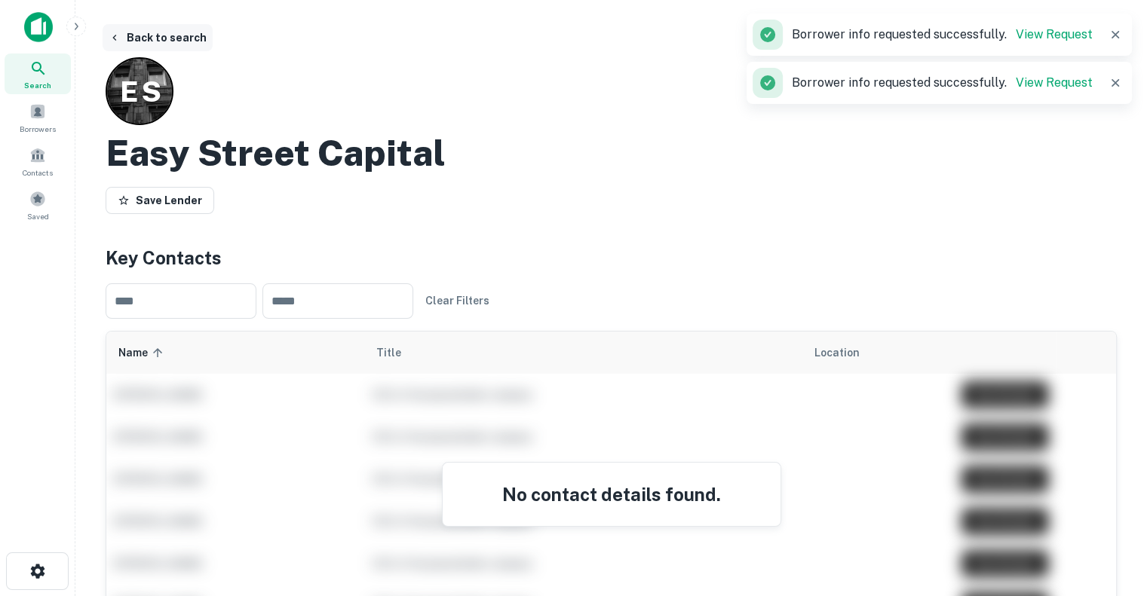
click at [136, 32] on button "Back to search" at bounding box center [158, 37] width 110 height 27
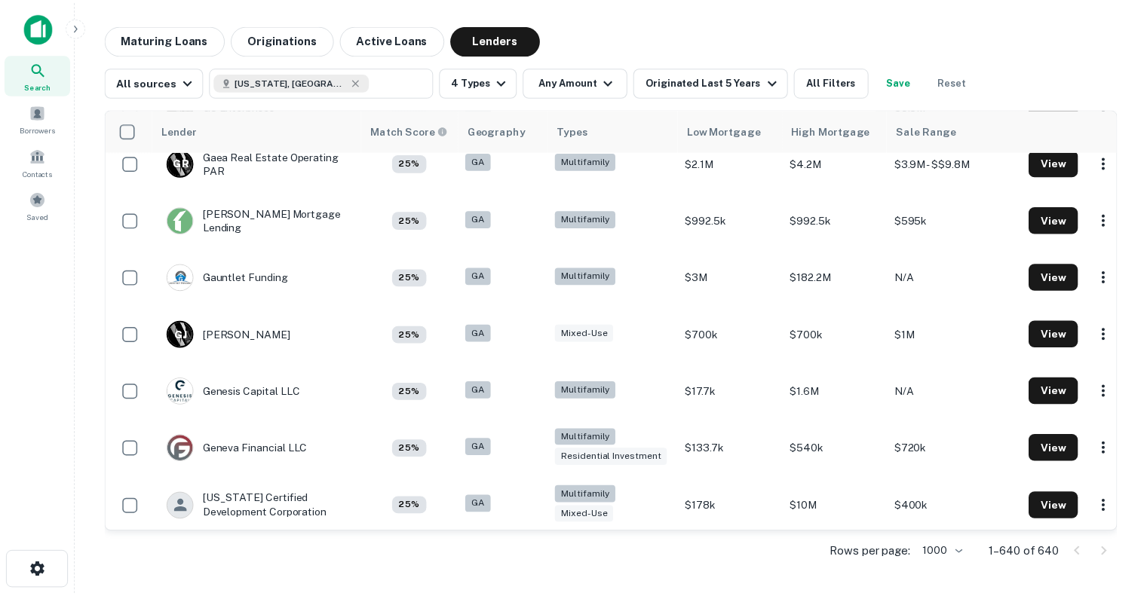
scroll to position [15047, 0]
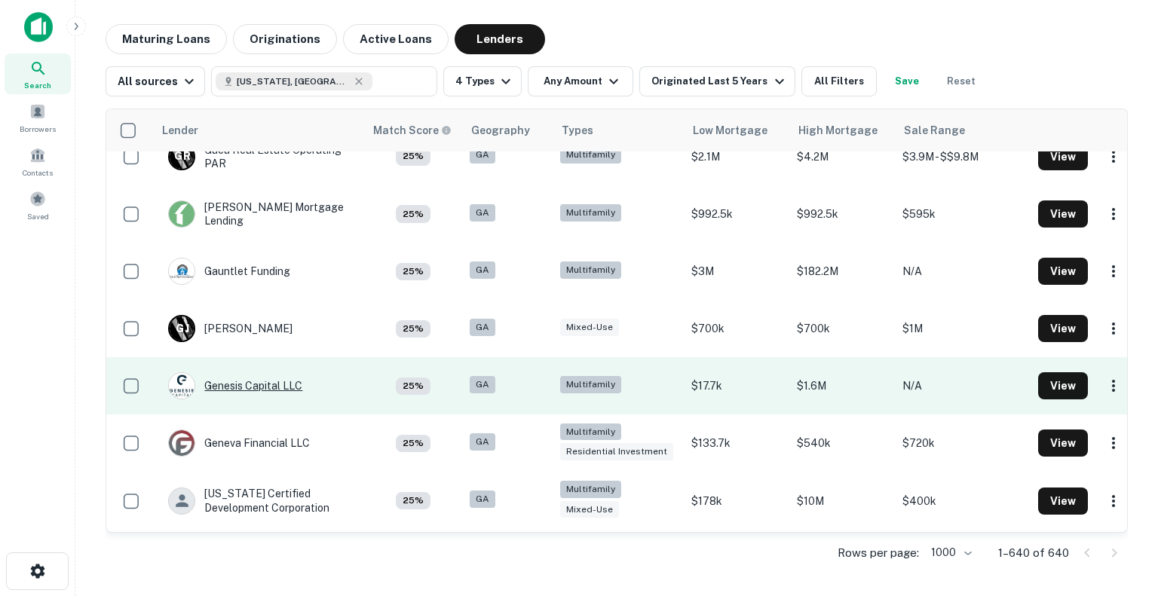
click at [253, 372] on div "Genesis Capital LLC" at bounding box center [235, 385] width 134 height 27
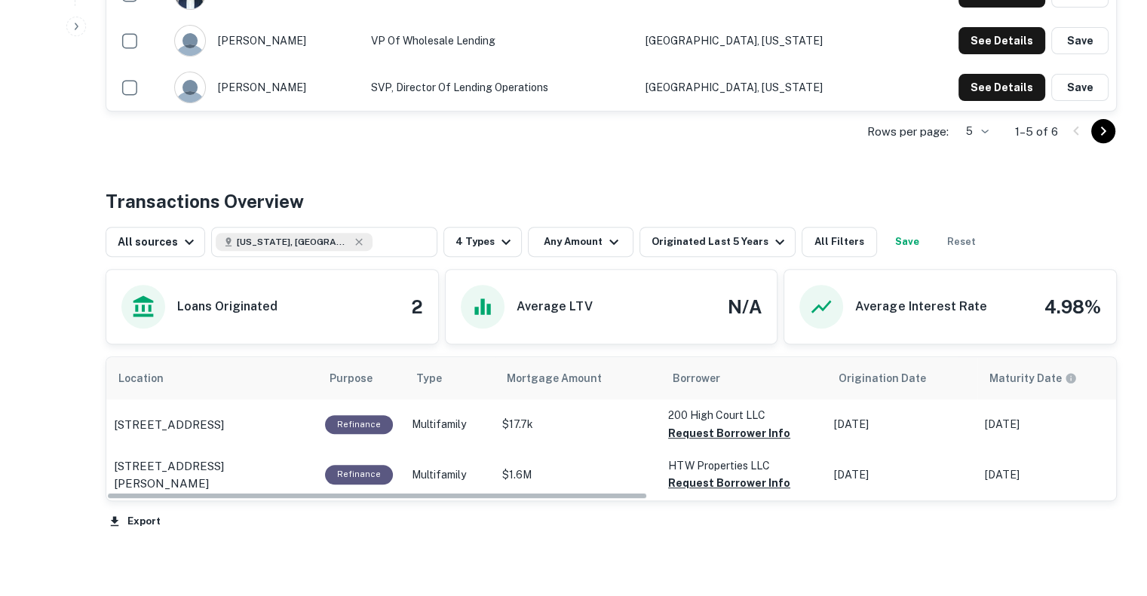
scroll to position [670, 0]
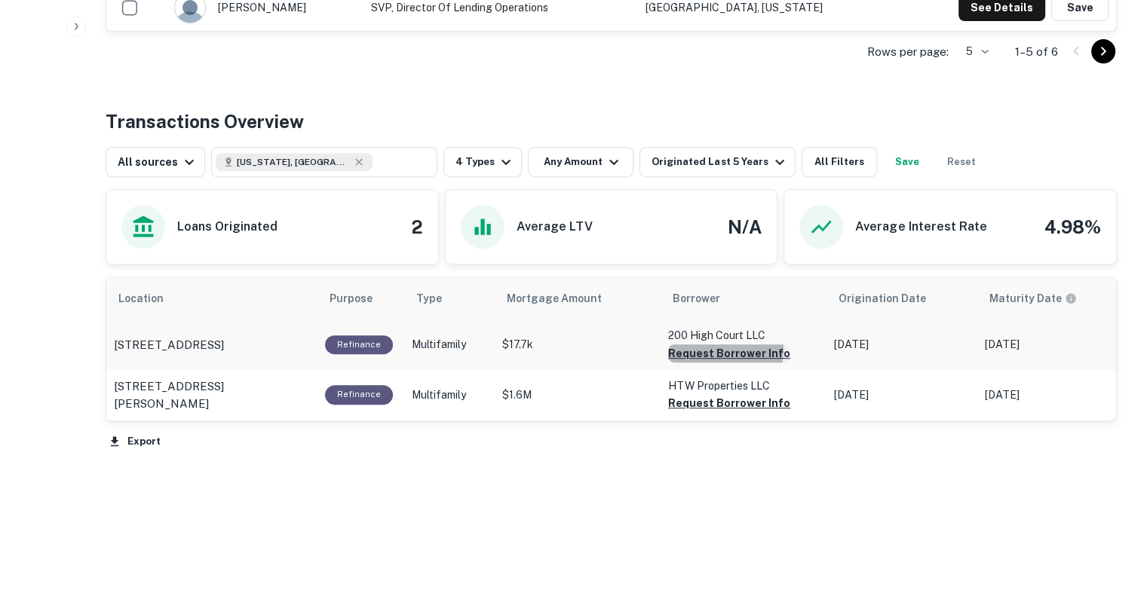
click at [712, 349] on button "Request Borrower Info" at bounding box center [729, 354] width 122 height 18
click at [696, 405] on button "Request Borrower Info" at bounding box center [729, 403] width 122 height 18
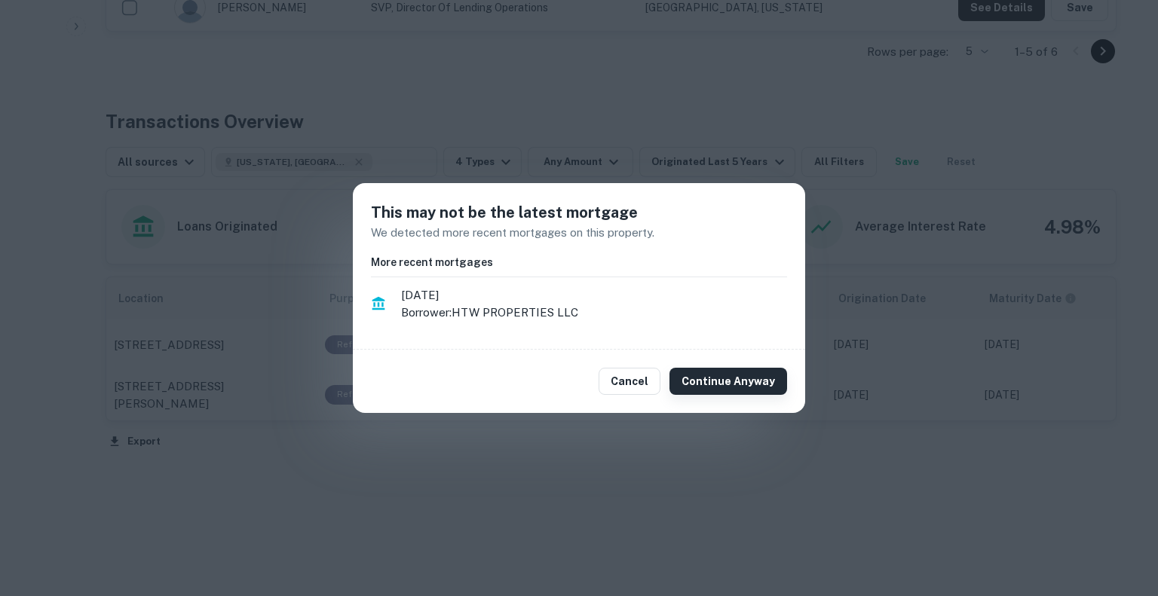
click at [712, 379] on button "Continue Anyway" at bounding box center [729, 381] width 118 height 27
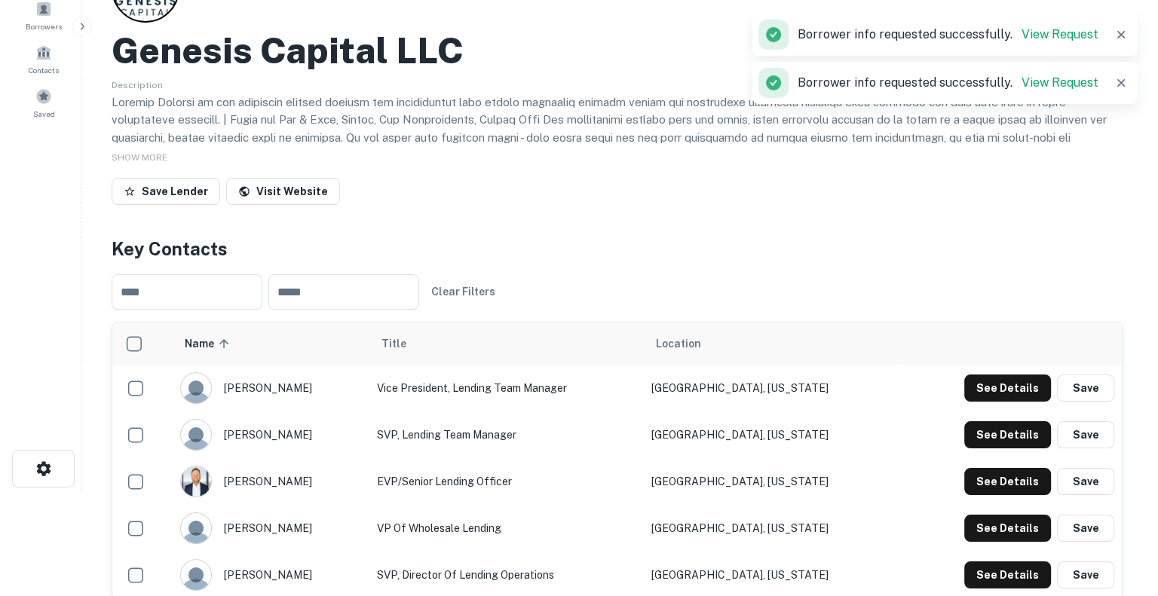
scroll to position [0, 0]
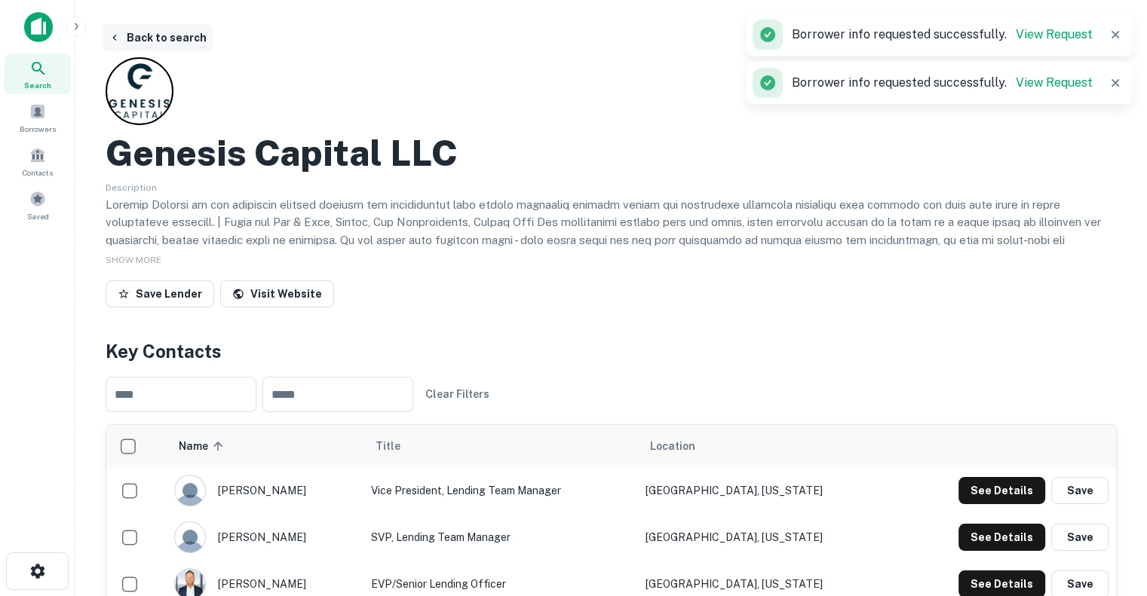
click at [149, 29] on button "Back to search" at bounding box center [158, 37] width 110 height 27
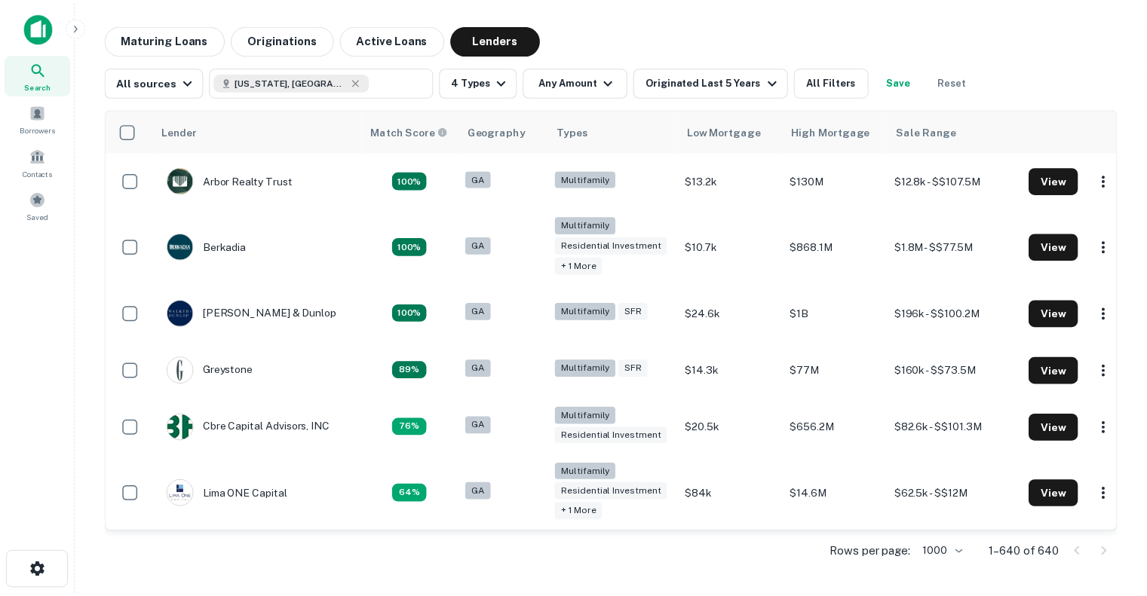
scroll to position [15067, 0]
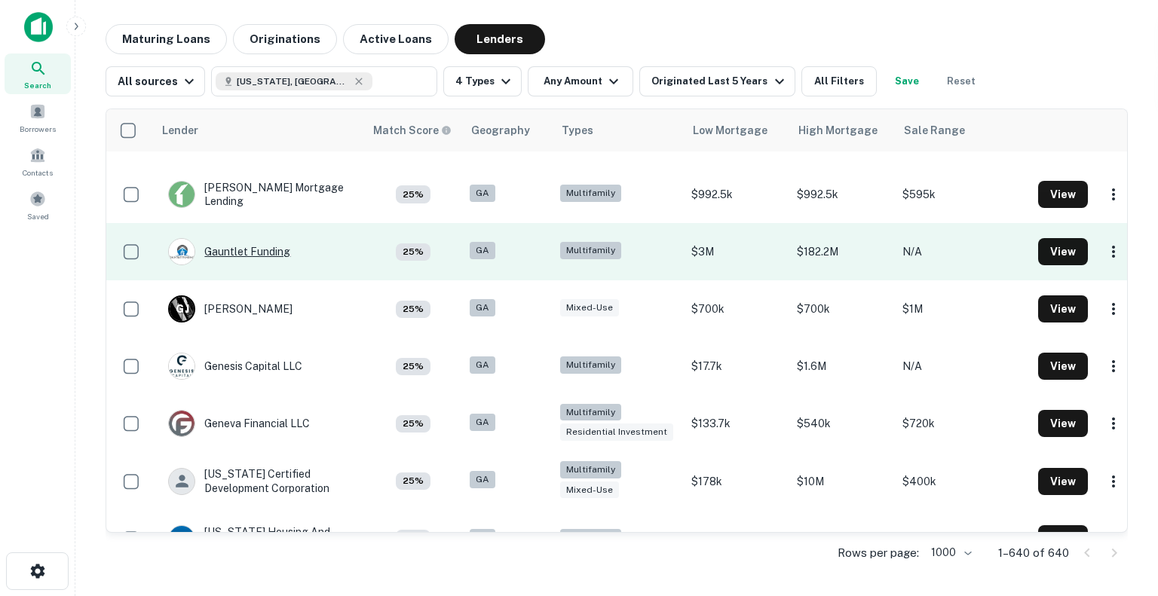
click at [233, 238] on div "Gauntlet Funding" at bounding box center [229, 251] width 122 height 27
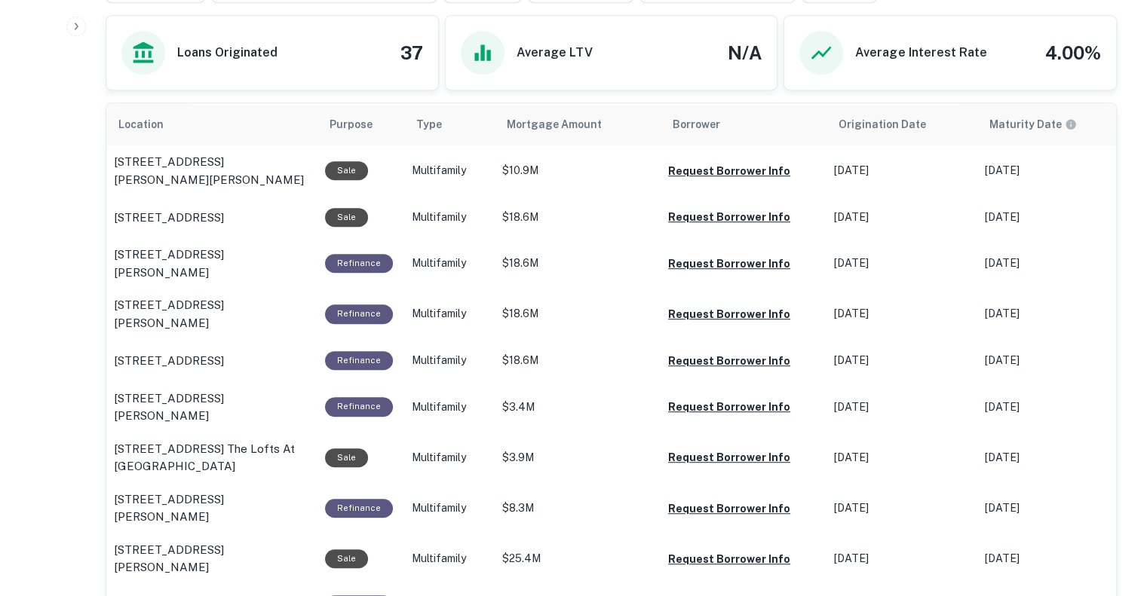
scroll to position [753, 0]
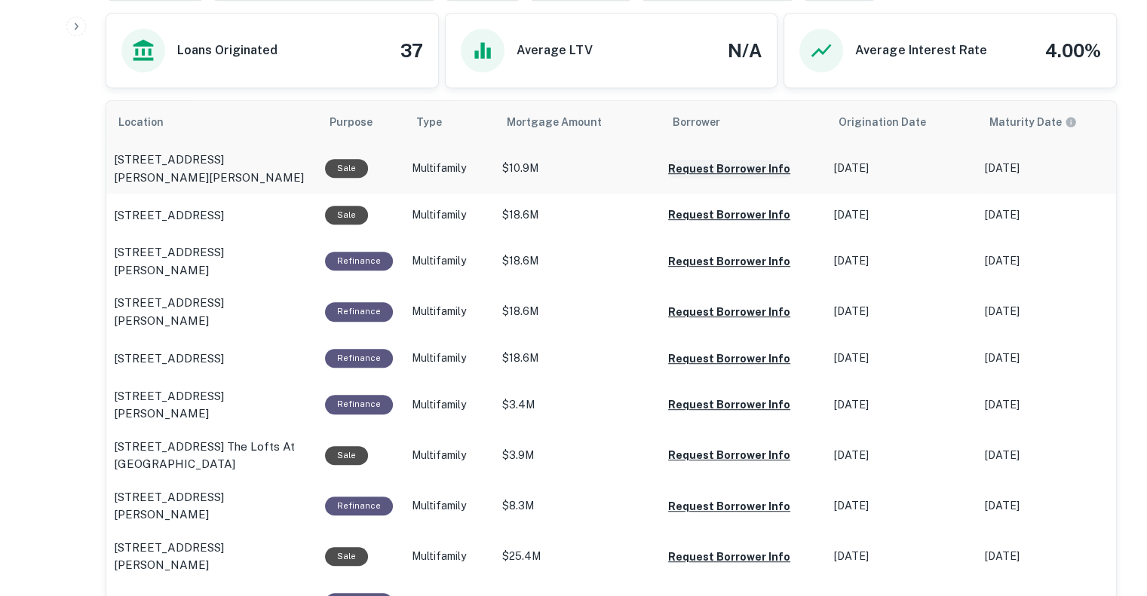
click at [713, 167] on button "Request Borrower Info" at bounding box center [729, 169] width 122 height 18
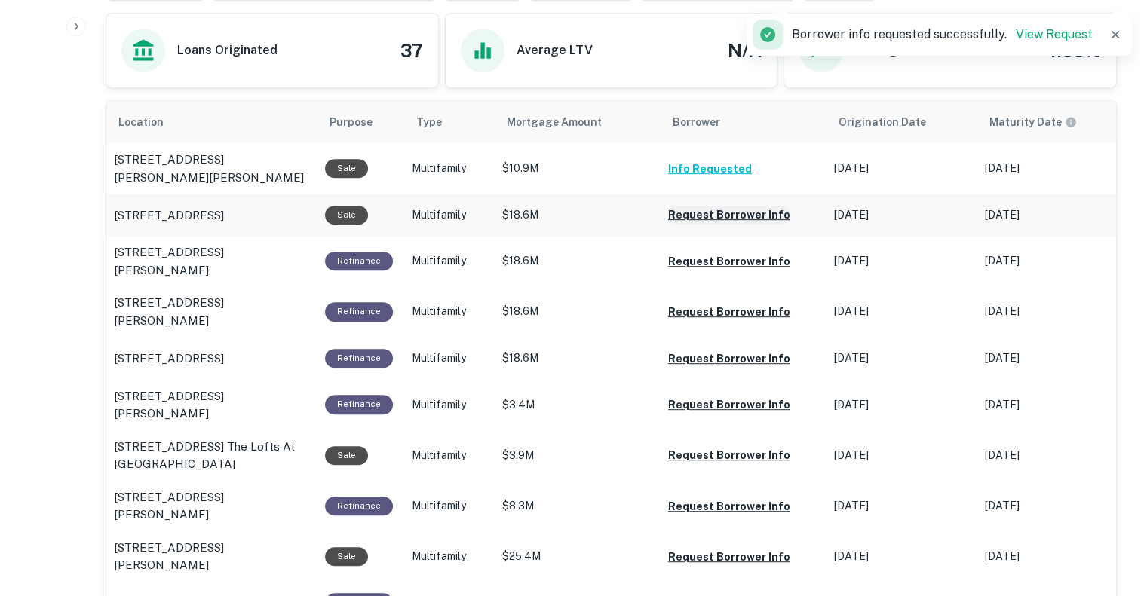
click at [709, 210] on button "Request Borrower Info" at bounding box center [729, 215] width 122 height 18
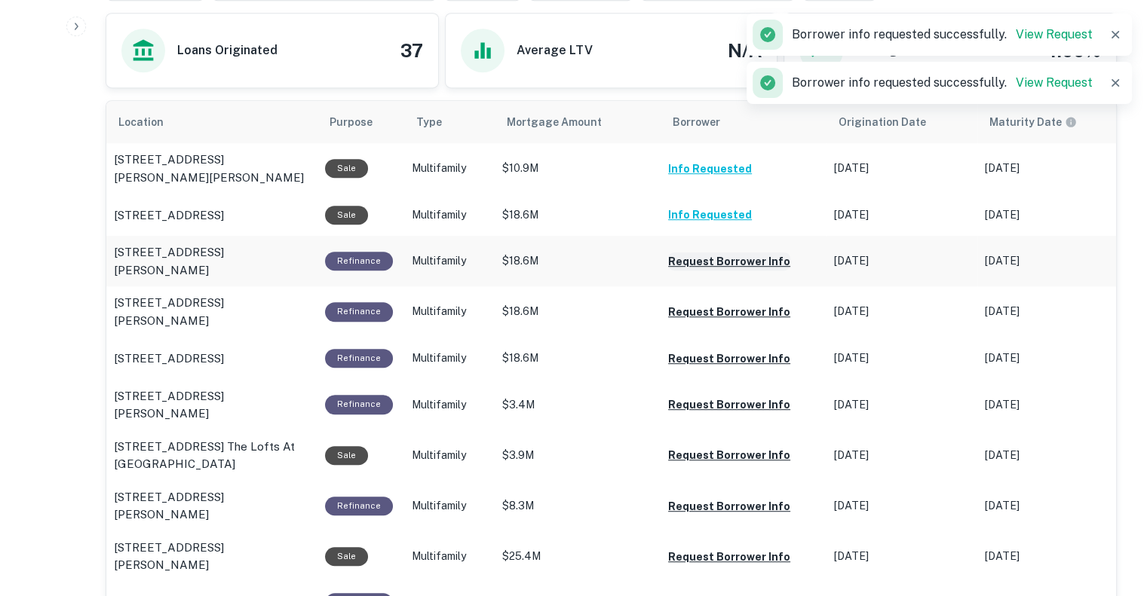
click at [691, 271] on button "Request Borrower Info" at bounding box center [729, 262] width 122 height 18
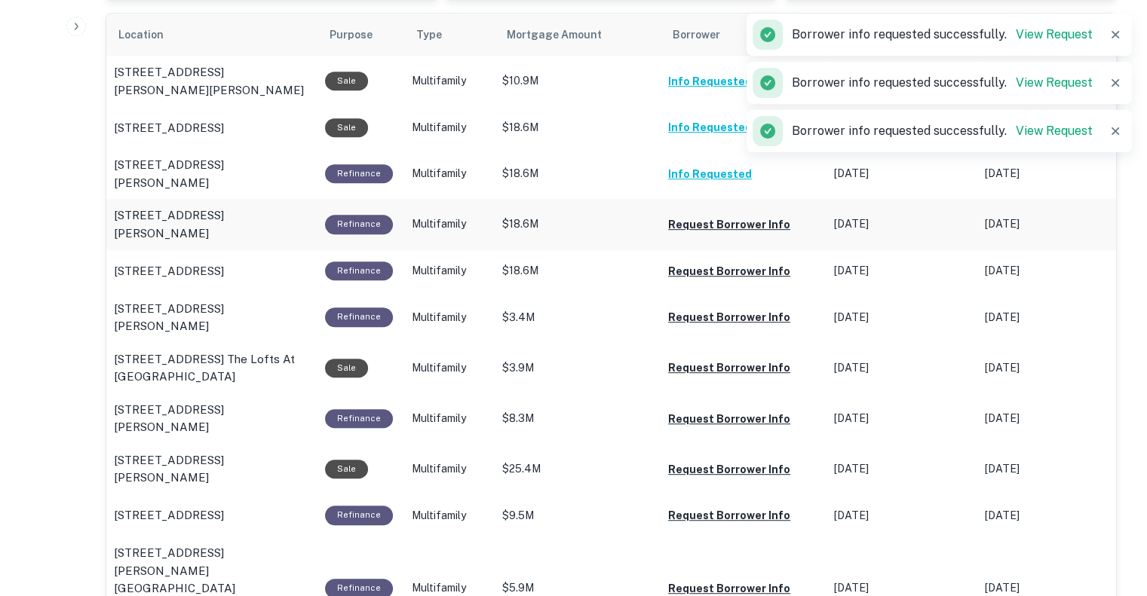
scroll to position [862, 0]
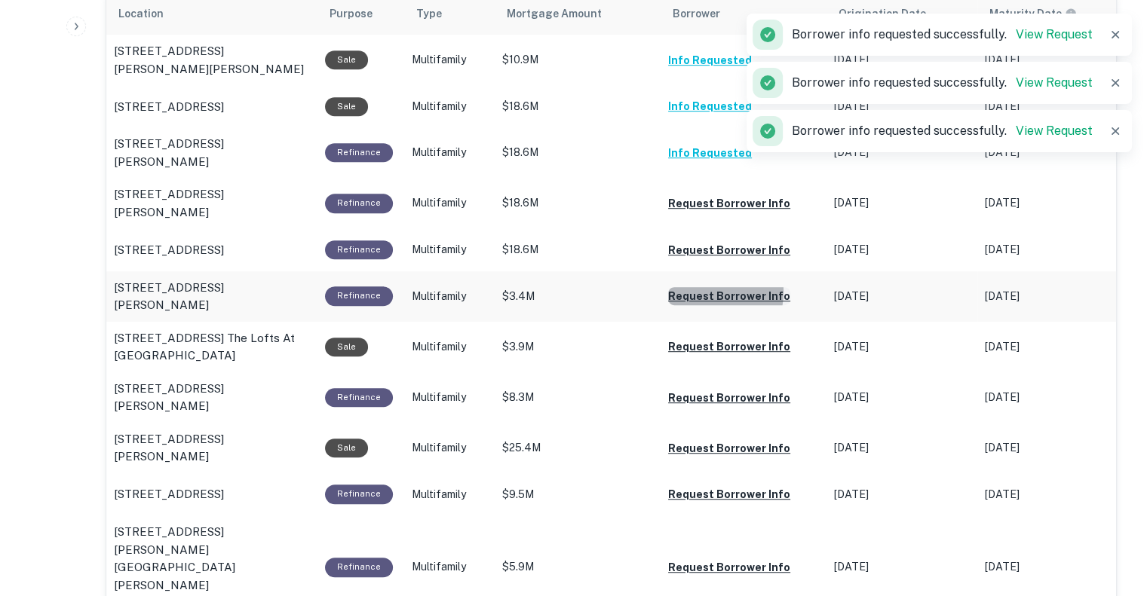
click at [704, 305] on button "Request Borrower Info" at bounding box center [729, 296] width 122 height 18
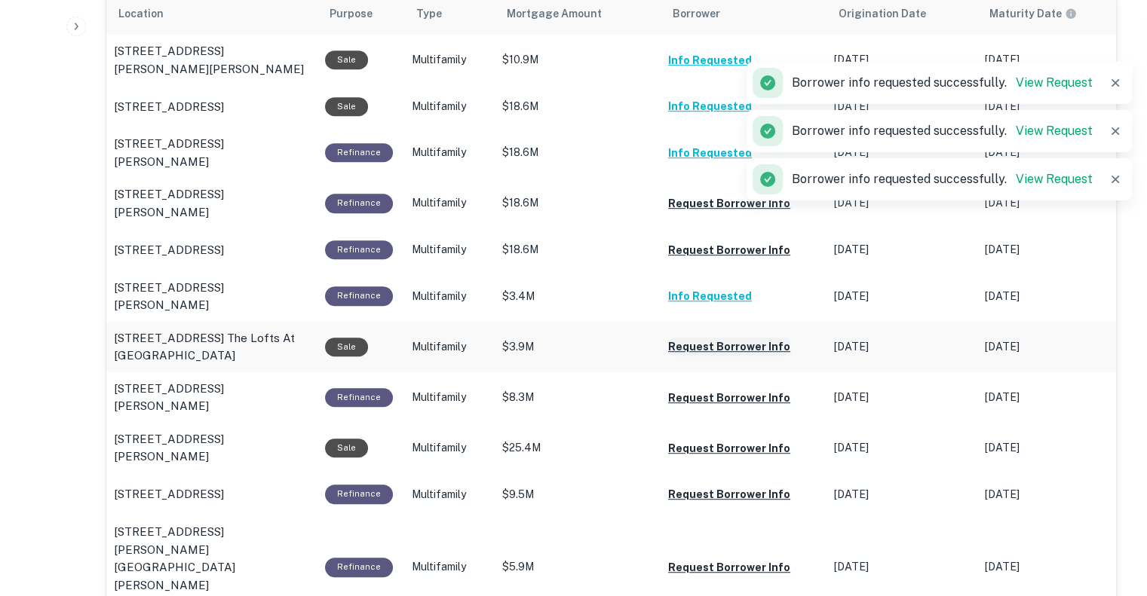
click at [697, 356] on button "Request Borrower Info" at bounding box center [729, 347] width 122 height 18
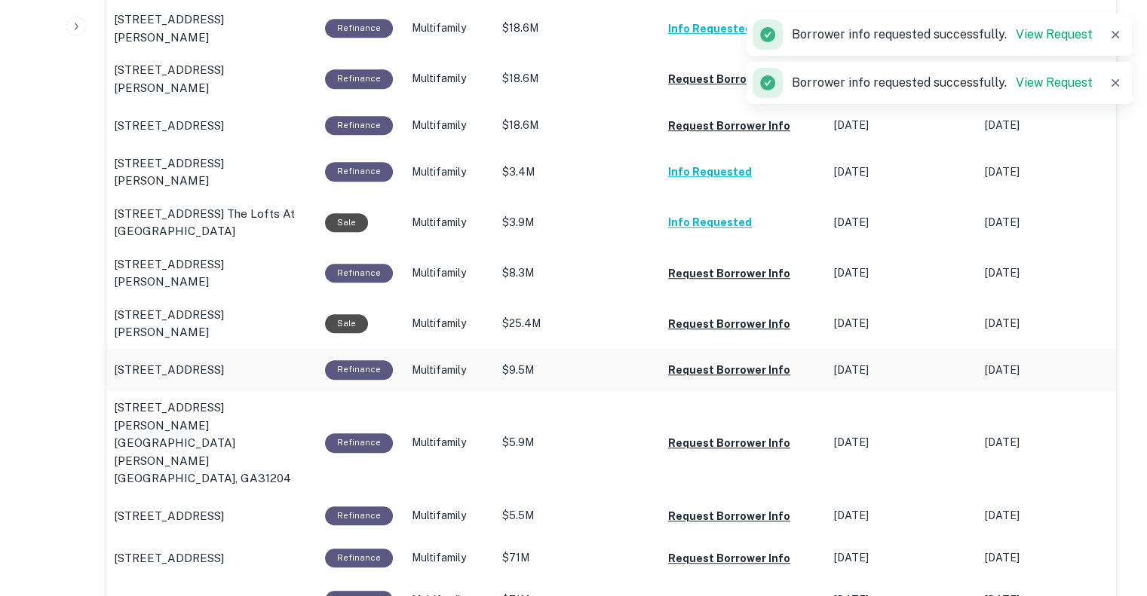
scroll to position [988, 0]
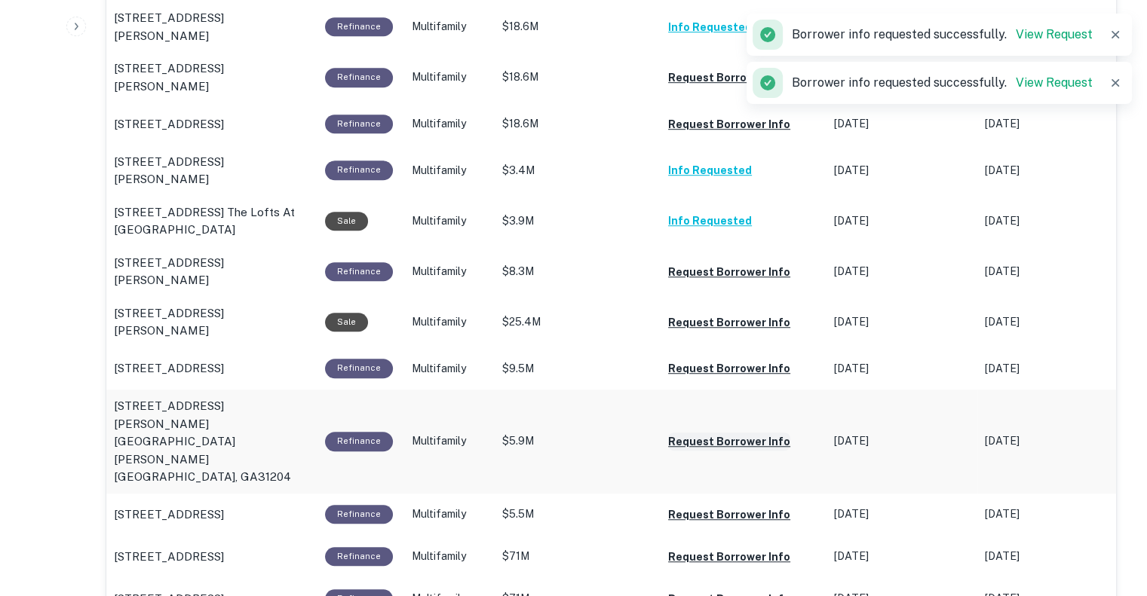
click at [705, 442] on button "Request Borrower Info" at bounding box center [729, 442] width 122 height 18
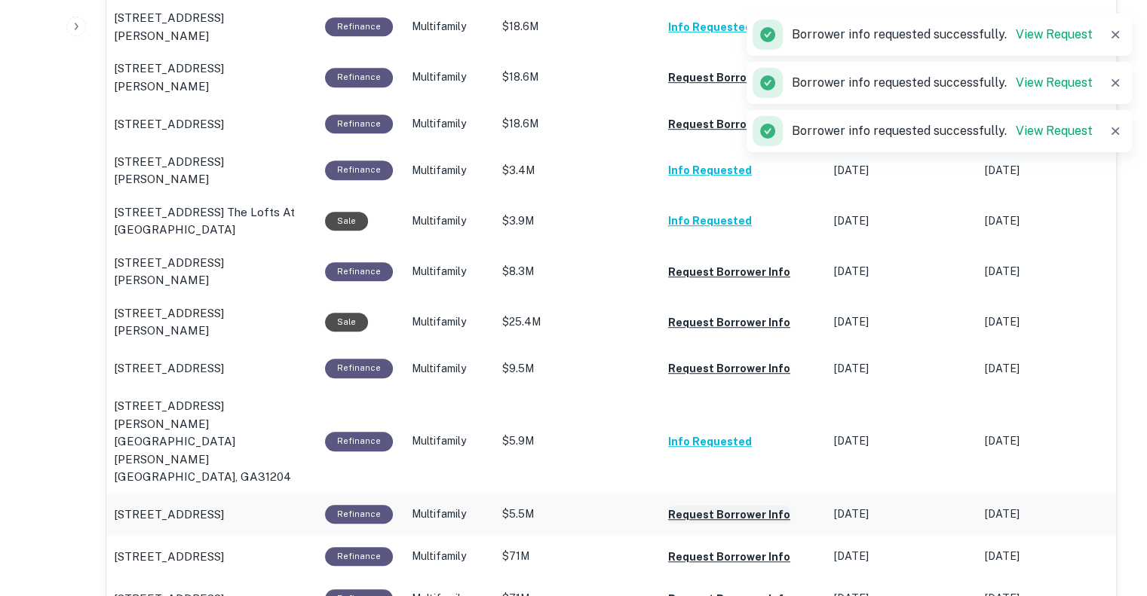
click at [713, 506] on button "Request Borrower Info" at bounding box center [729, 515] width 122 height 18
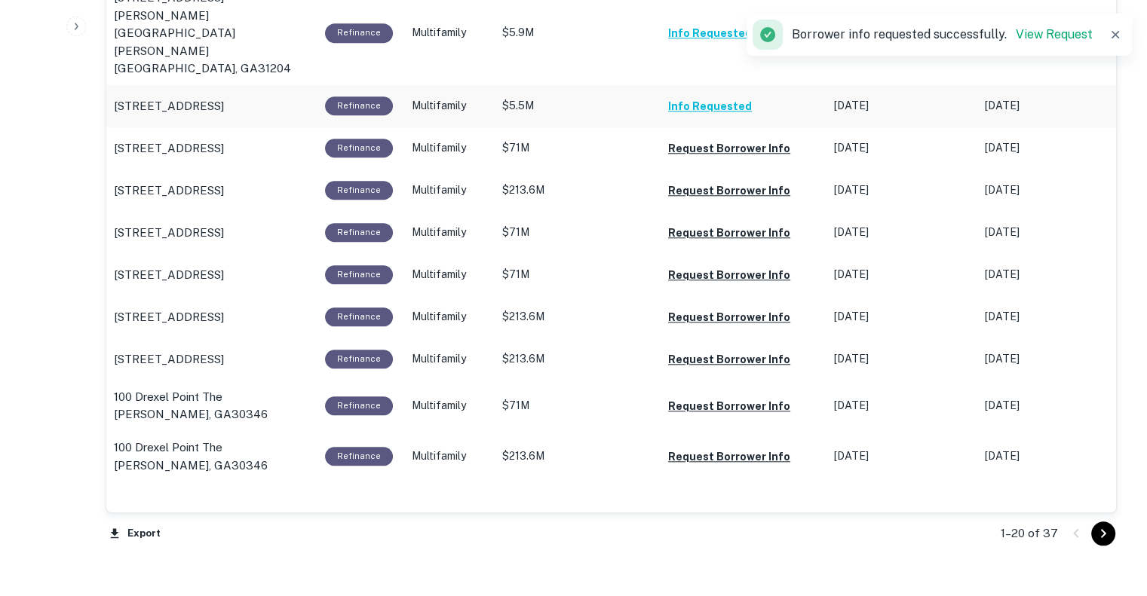
scroll to position [1413, 0]
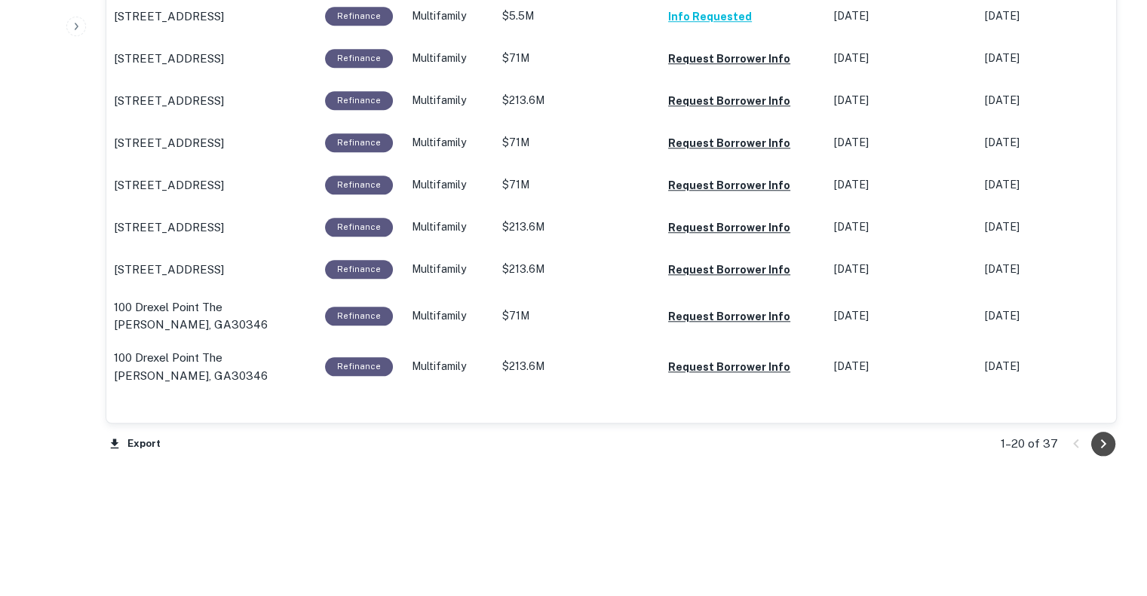
click at [1111, 440] on icon "Go to next page" at bounding box center [1103, 444] width 18 height 18
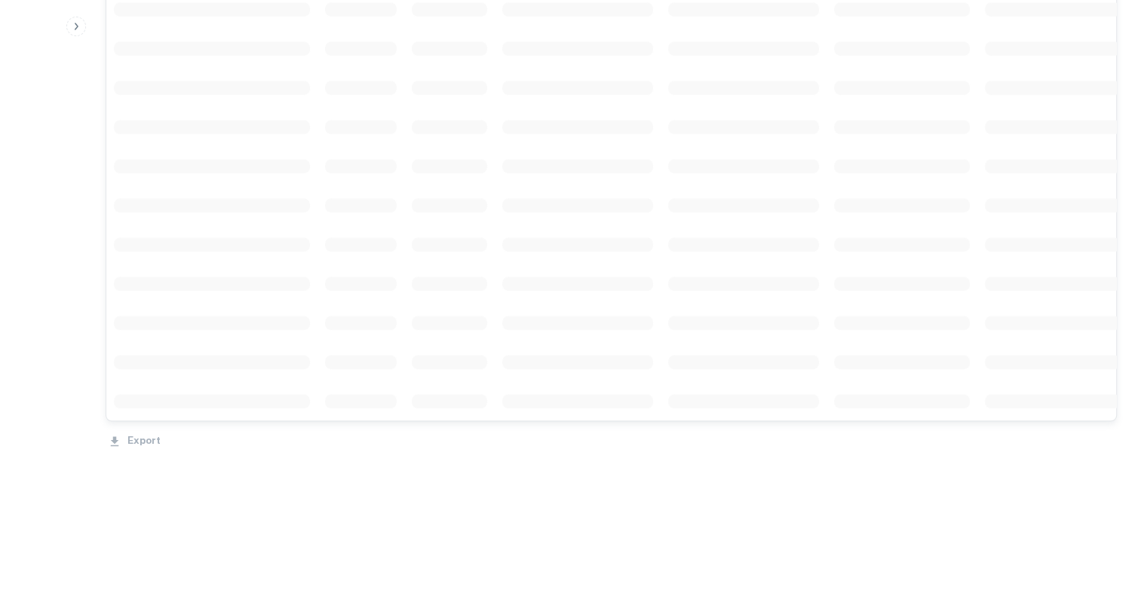
scroll to position [1363, 0]
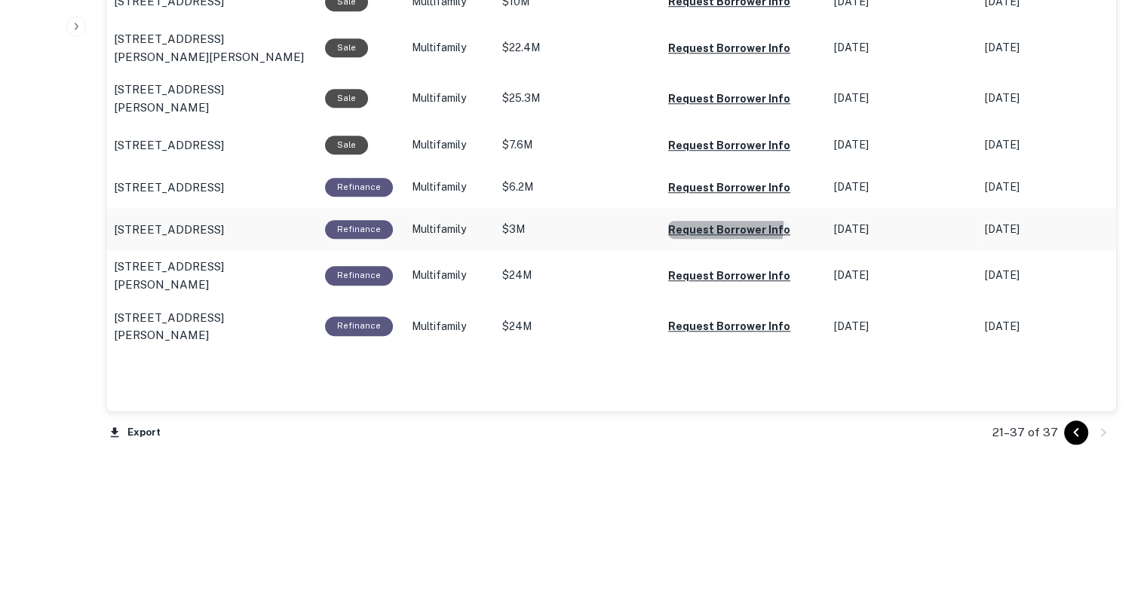
click at [699, 239] on button "Request Borrower Info" at bounding box center [729, 230] width 122 height 18
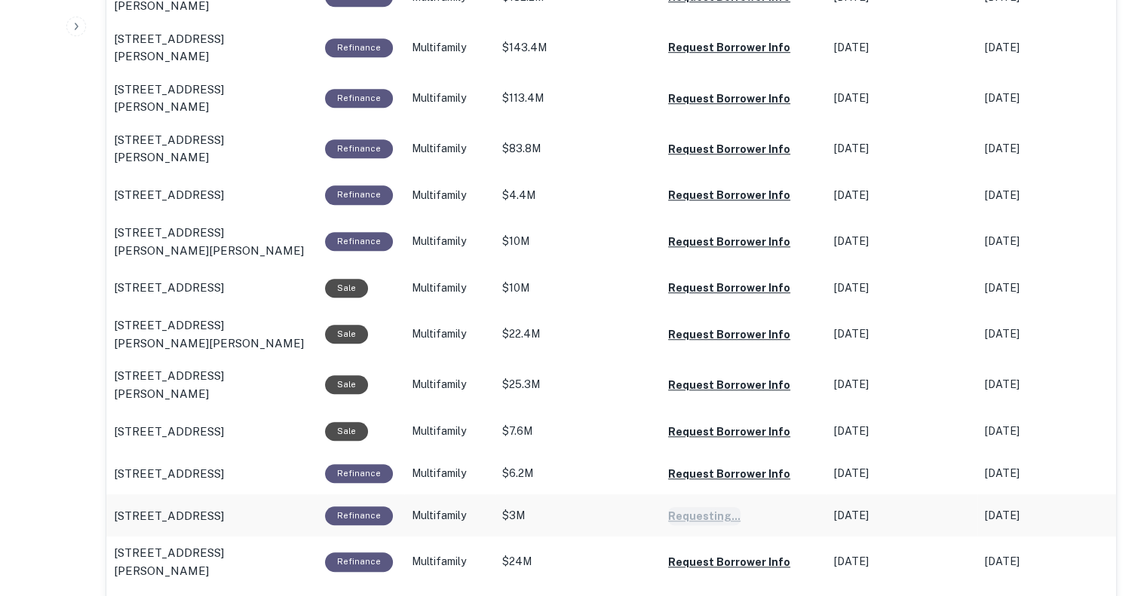
scroll to position [1077, 0]
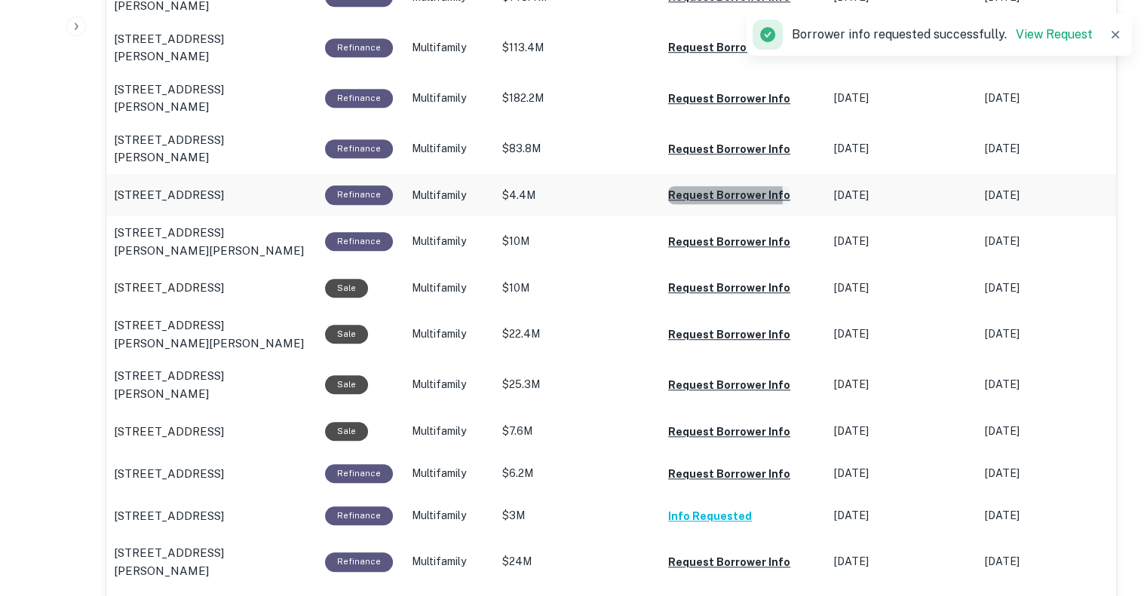
click at [696, 200] on button "Request Borrower Info" at bounding box center [729, 195] width 122 height 18
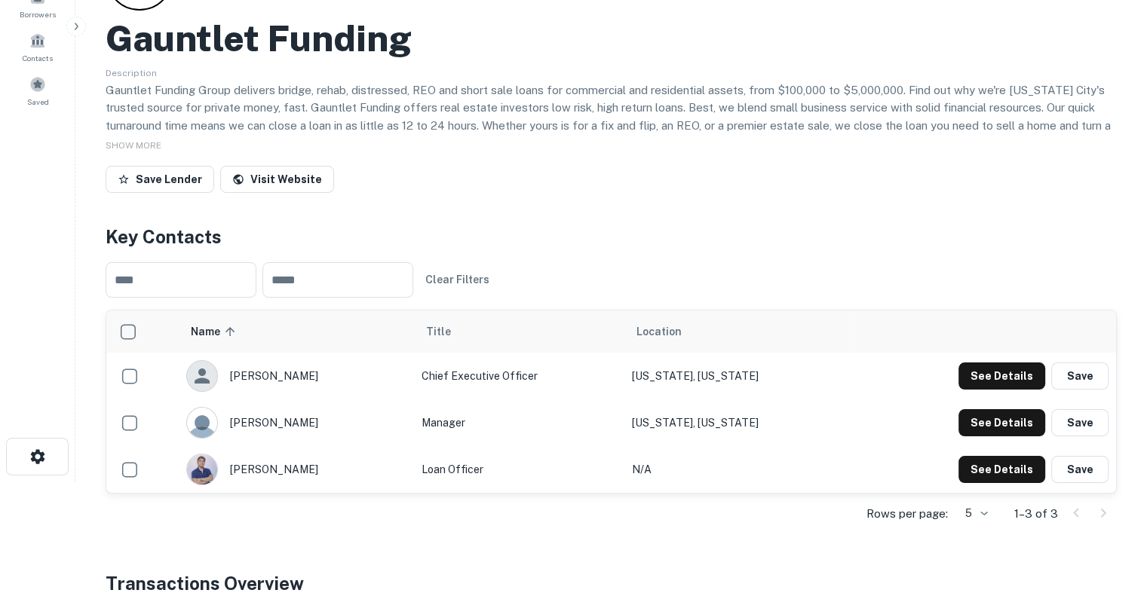
scroll to position [0, 0]
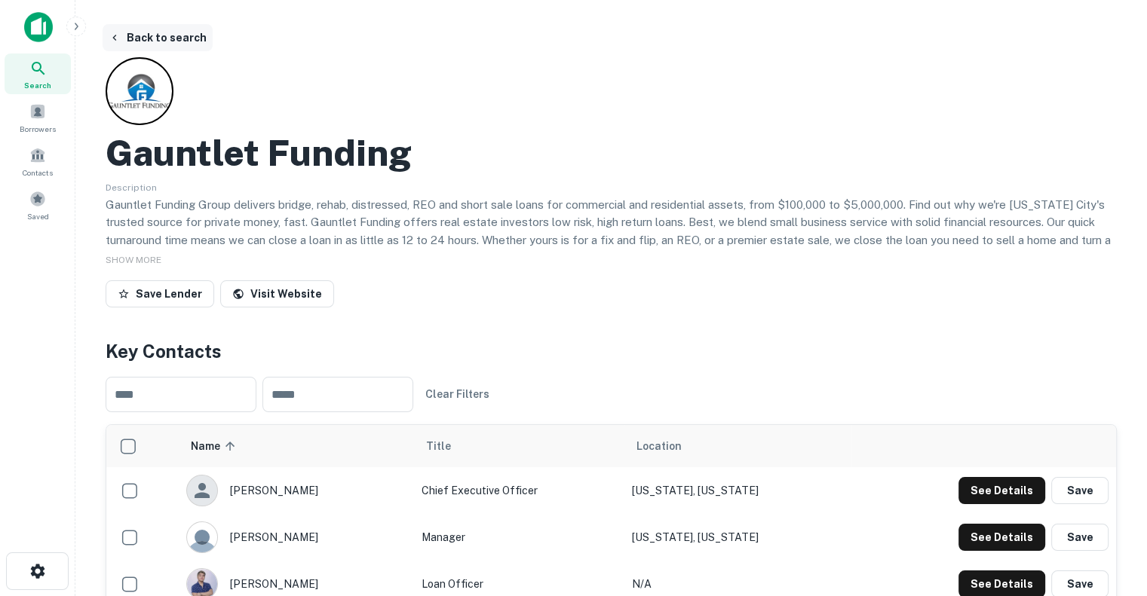
click at [118, 44] on button "Back to search" at bounding box center [158, 37] width 110 height 27
click at [124, 35] on button "Back to search" at bounding box center [158, 37] width 110 height 27
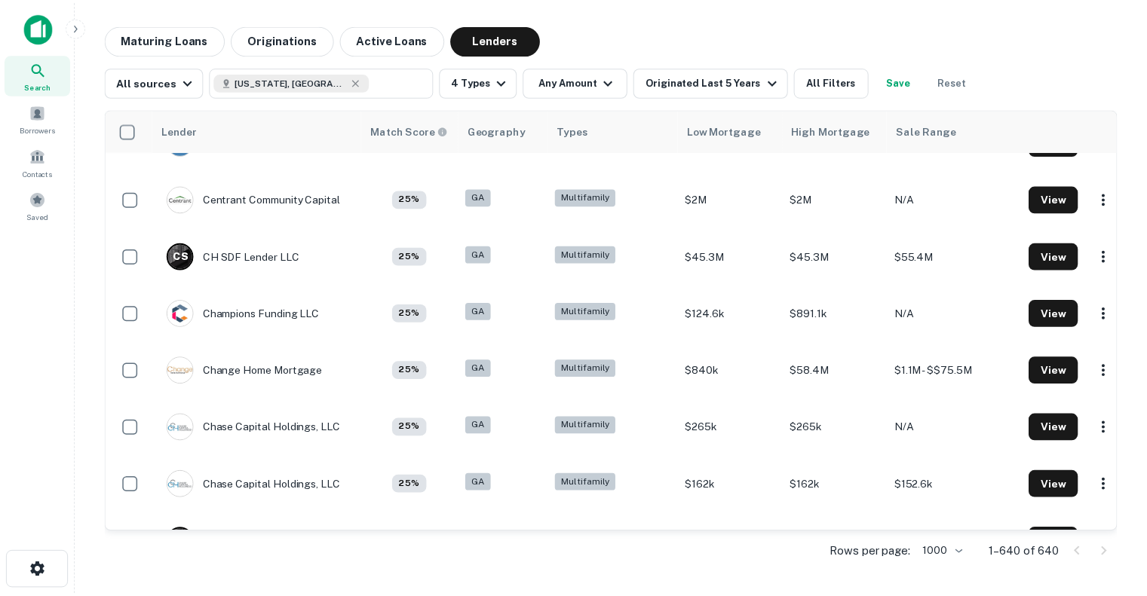
scroll to position [8224, 0]
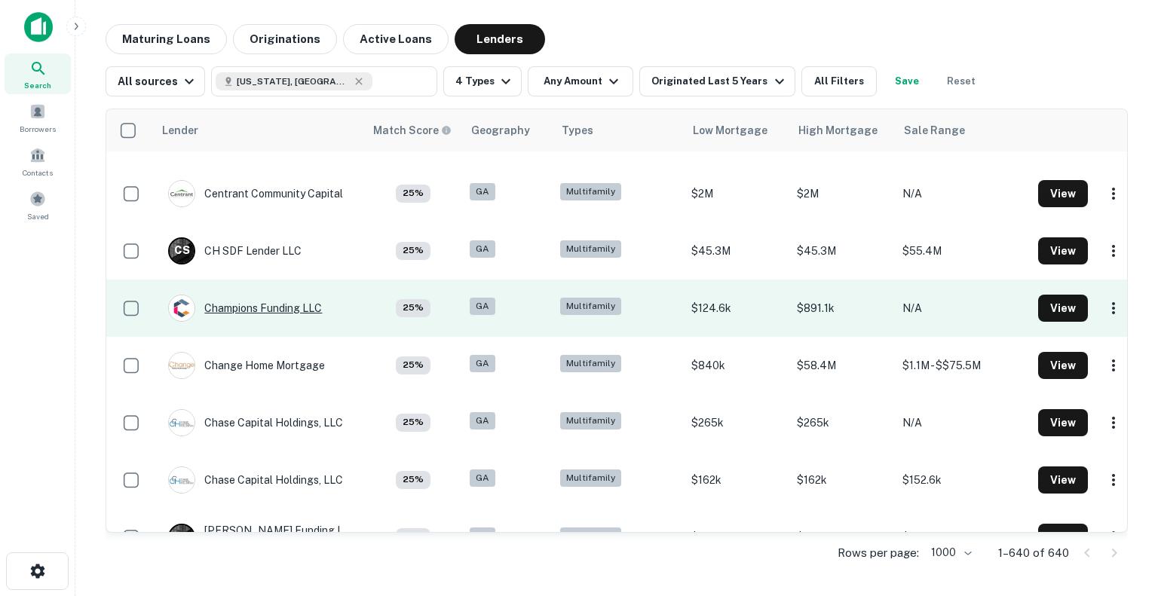
click at [267, 302] on div "Champions Funding LLC" at bounding box center [245, 308] width 154 height 27
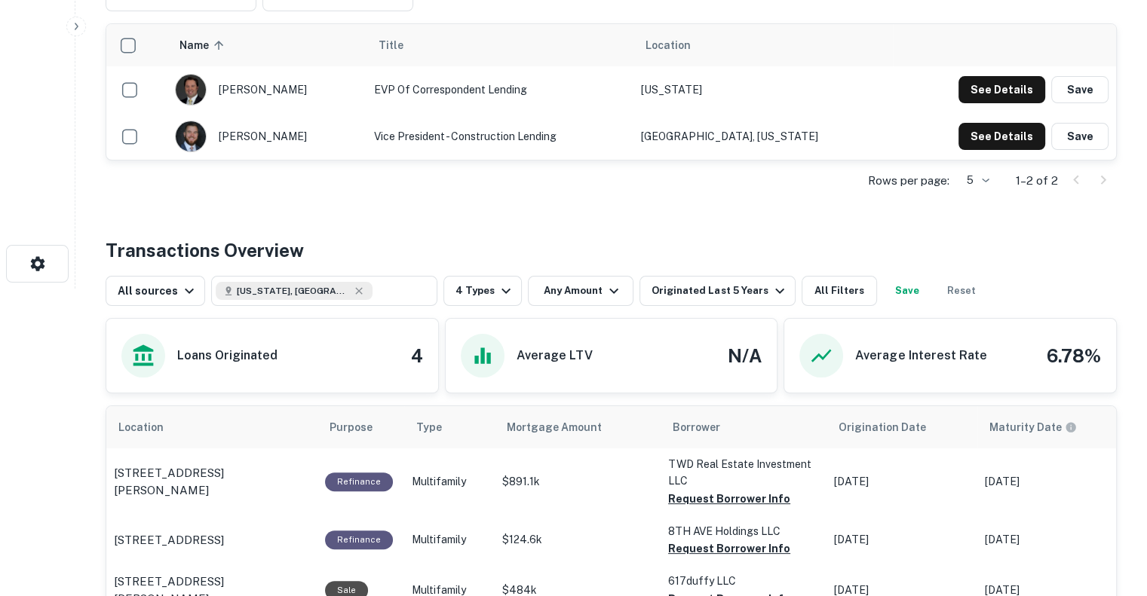
scroll to position [553, 0]
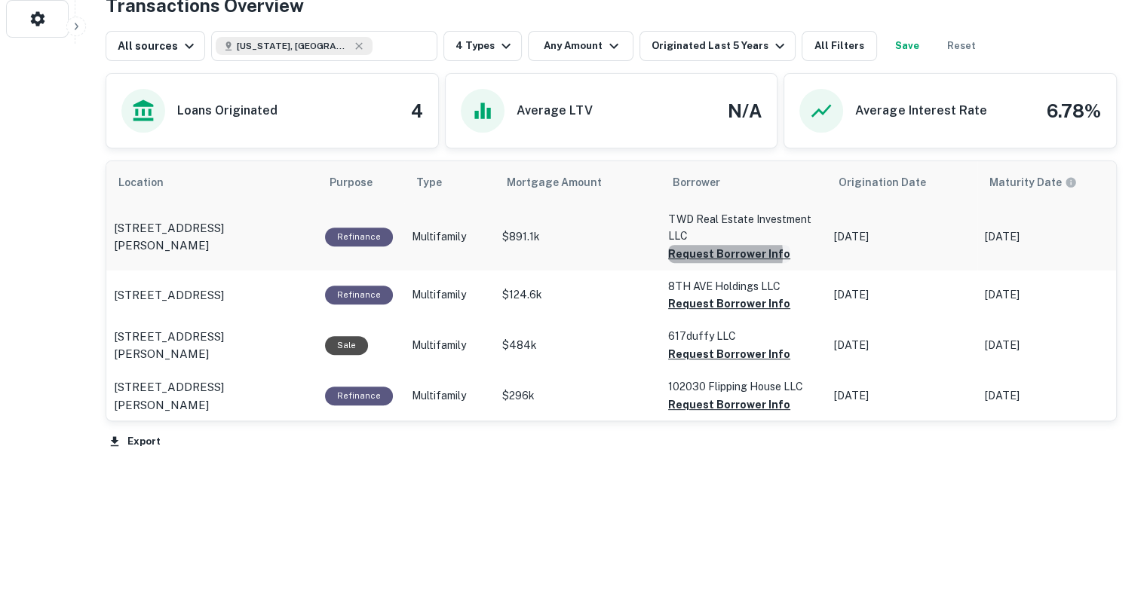
click at [712, 253] on button "Request Borrower Info" at bounding box center [729, 254] width 122 height 18
click at [703, 304] on button "Request Borrower Info" at bounding box center [729, 304] width 122 height 18
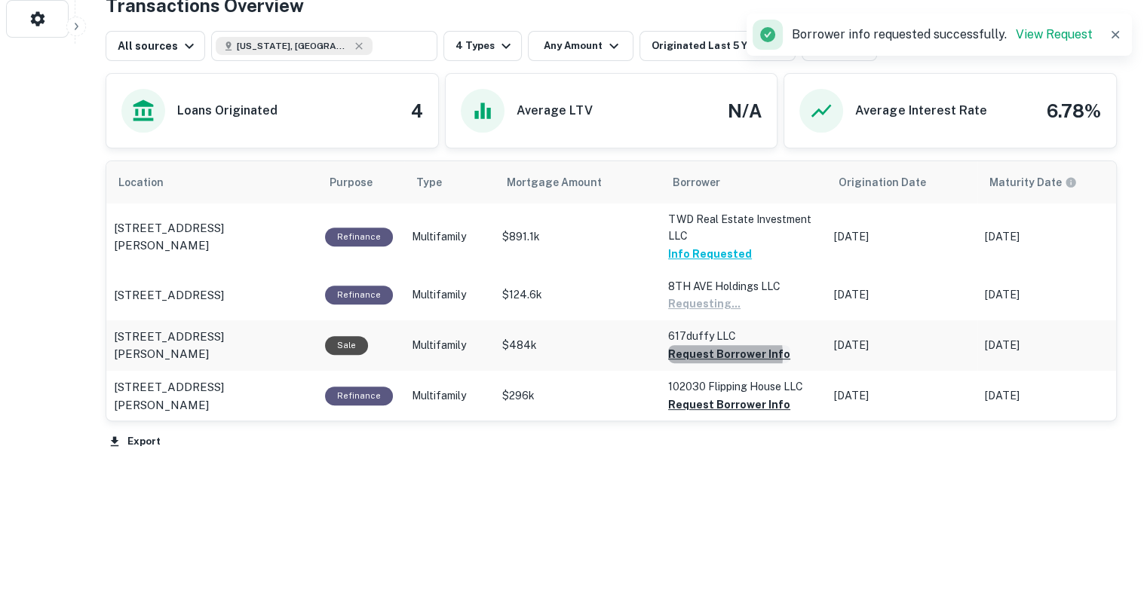
click at [712, 354] on button "Request Borrower Info" at bounding box center [729, 354] width 122 height 18
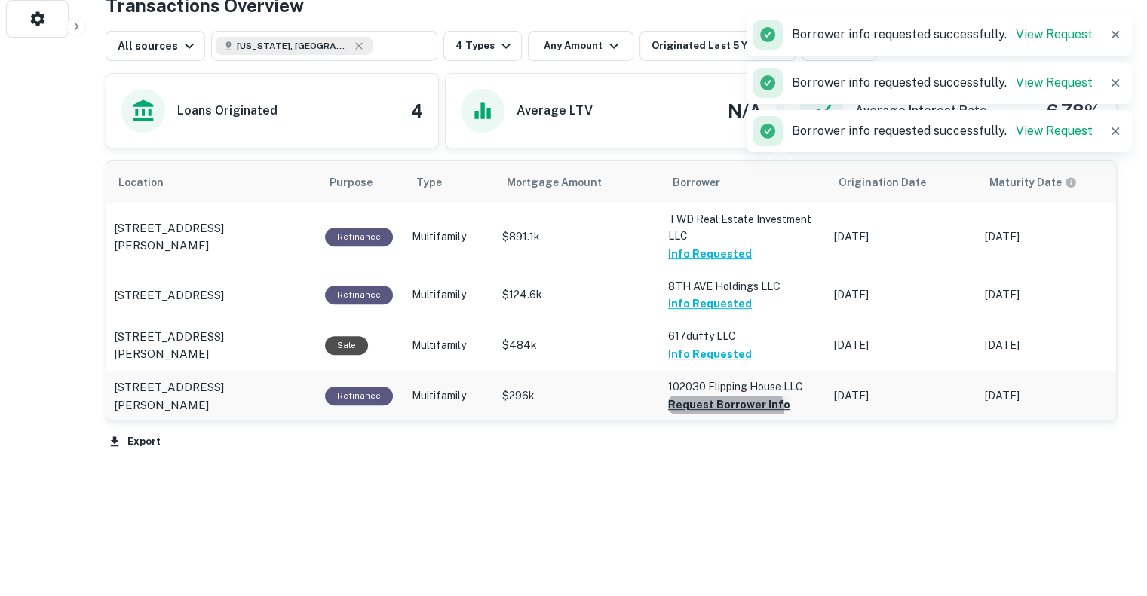
click at [719, 408] on button "Request Borrower Info" at bounding box center [729, 405] width 122 height 18
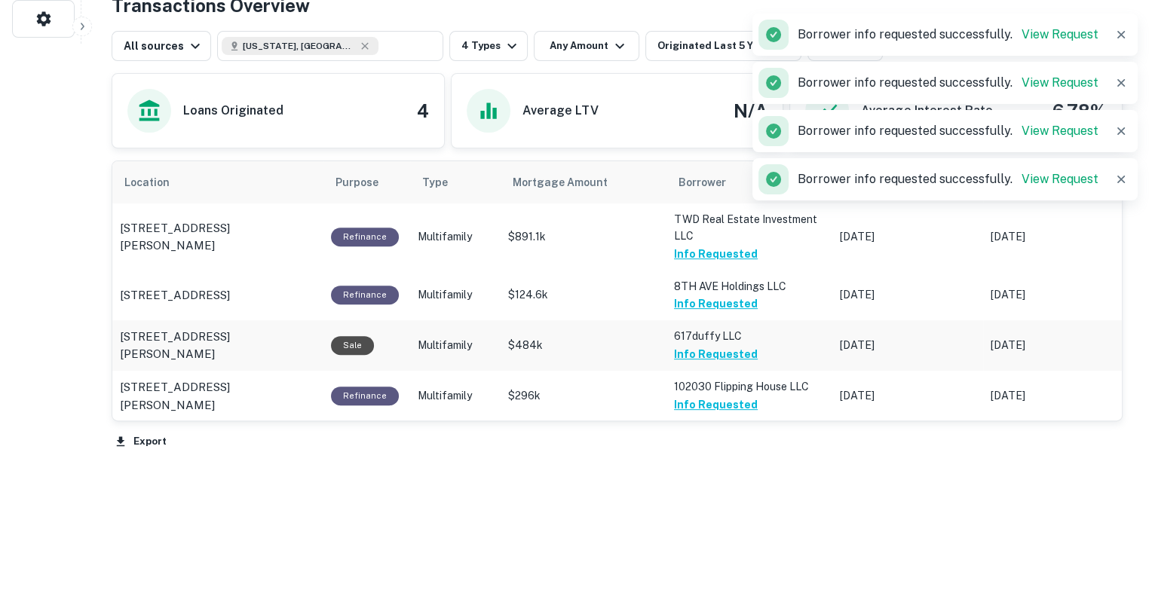
scroll to position [0, 0]
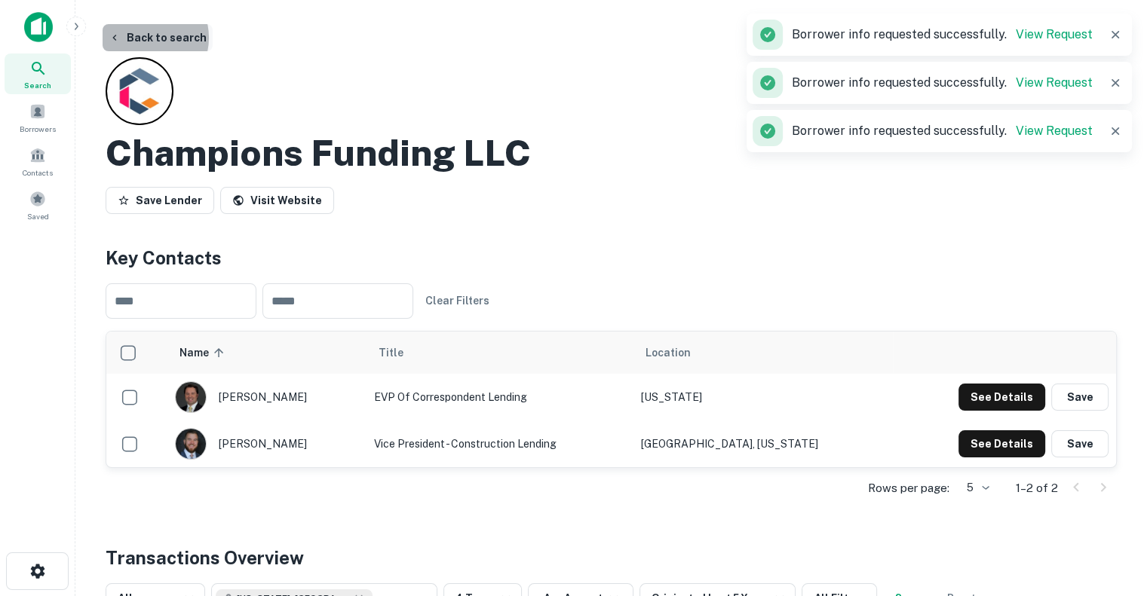
click at [142, 38] on button "Back to search" at bounding box center [158, 37] width 110 height 27
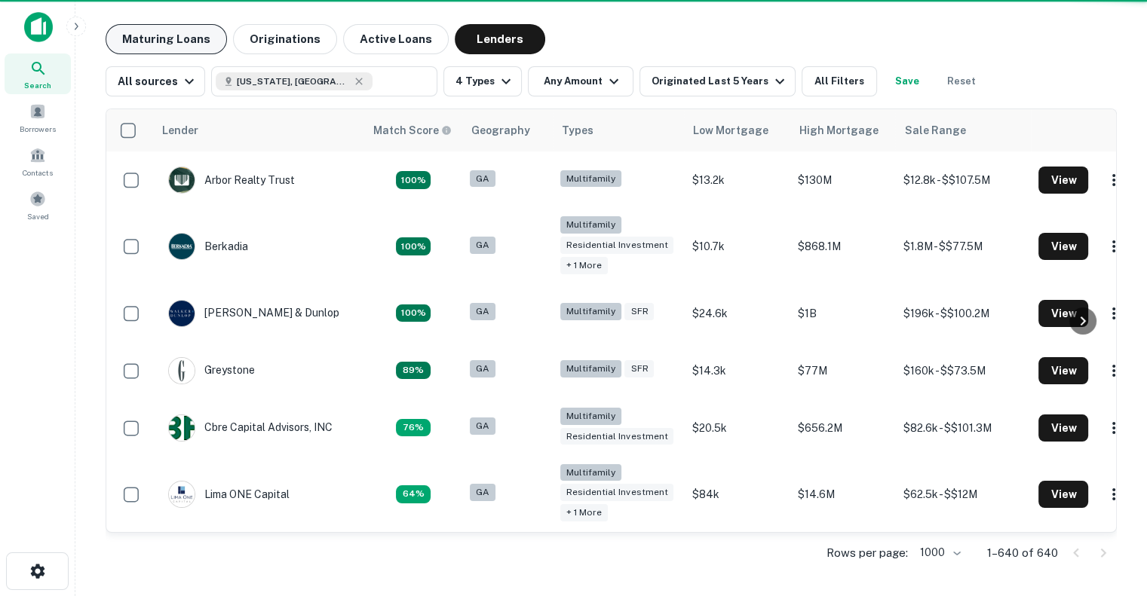
click at [118, 30] on button "Maturing Loans" at bounding box center [166, 39] width 121 height 30
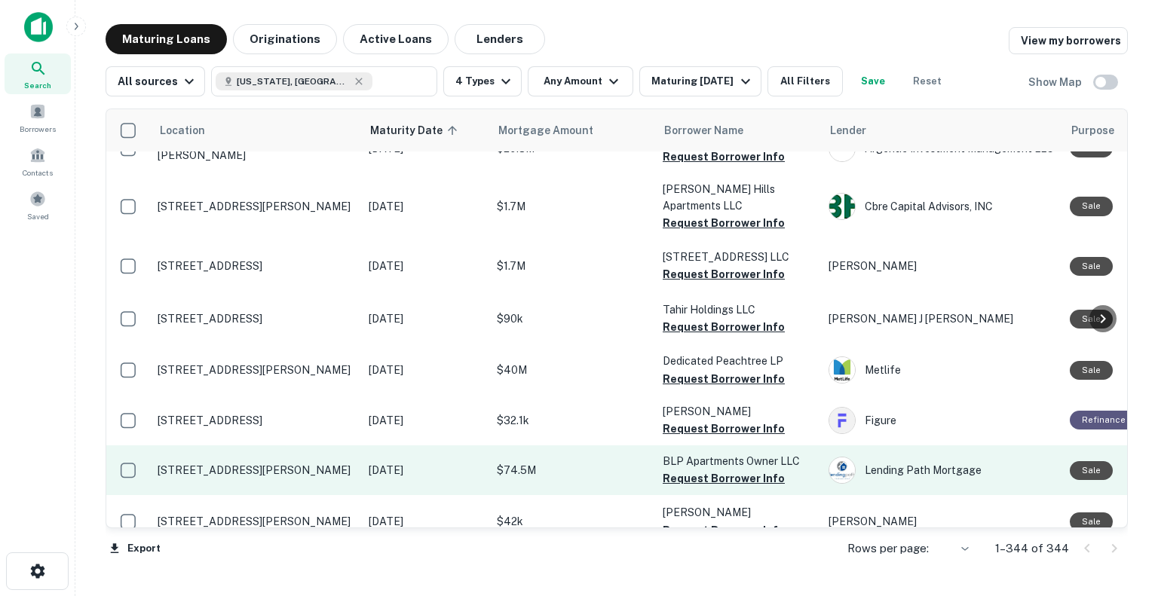
scroll to position [3503, 0]
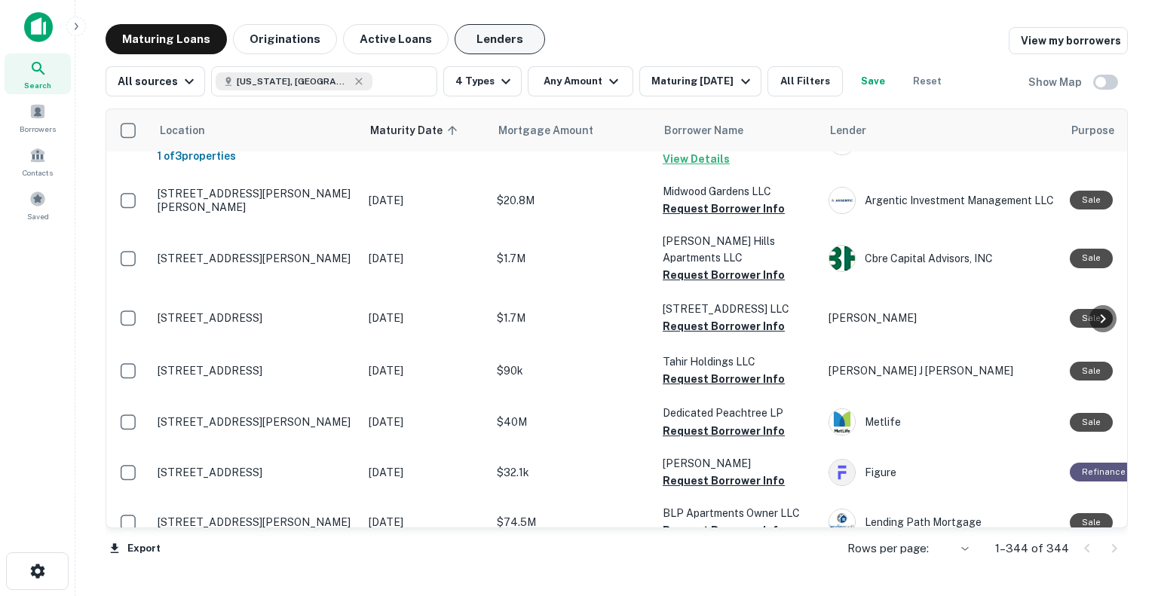
click at [483, 42] on button "Lenders" at bounding box center [500, 39] width 90 height 30
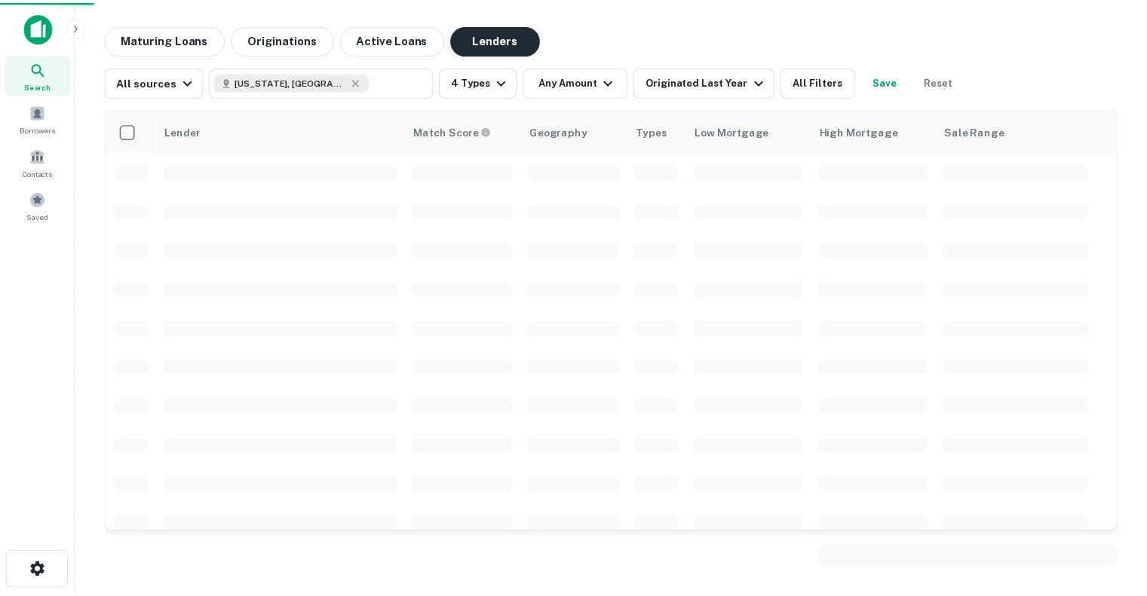
scroll to position [3539, 0]
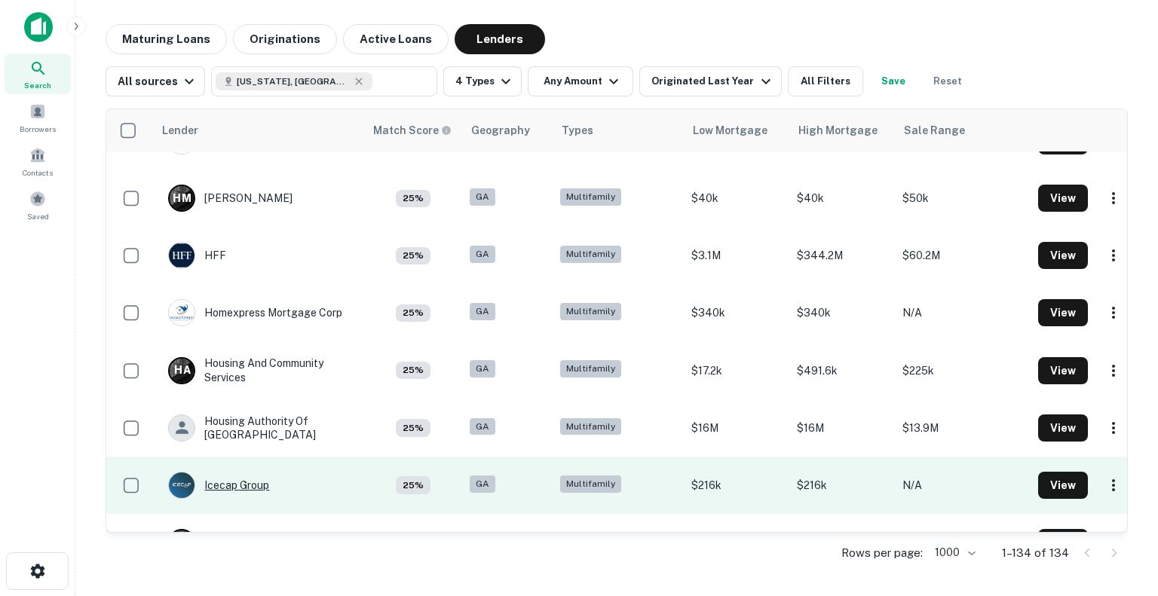
click at [230, 483] on div "Icecap Group" at bounding box center [218, 485] width 101 height 27
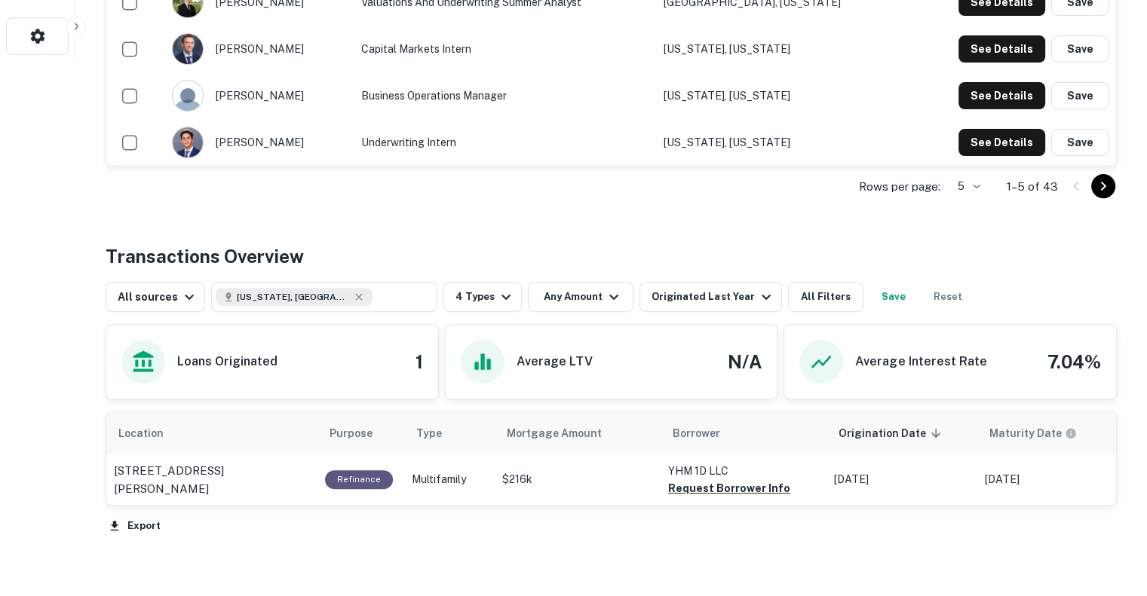
scroll to position [620, 0]
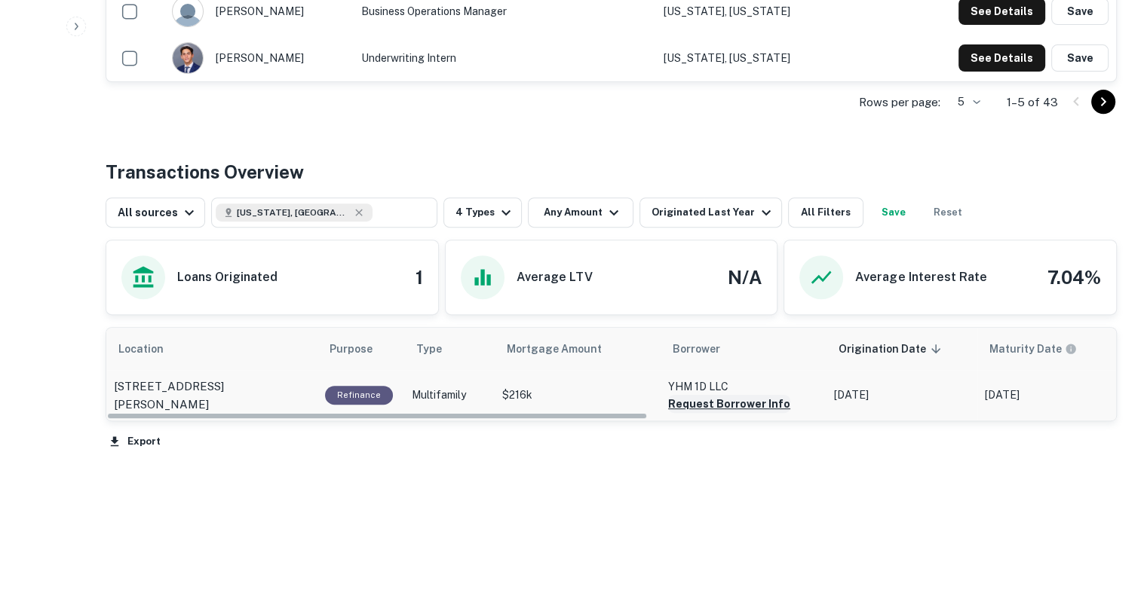
click at [690, 404] on button "Request Borrower Info" at bounding box center [729, 404] width 122 height 18
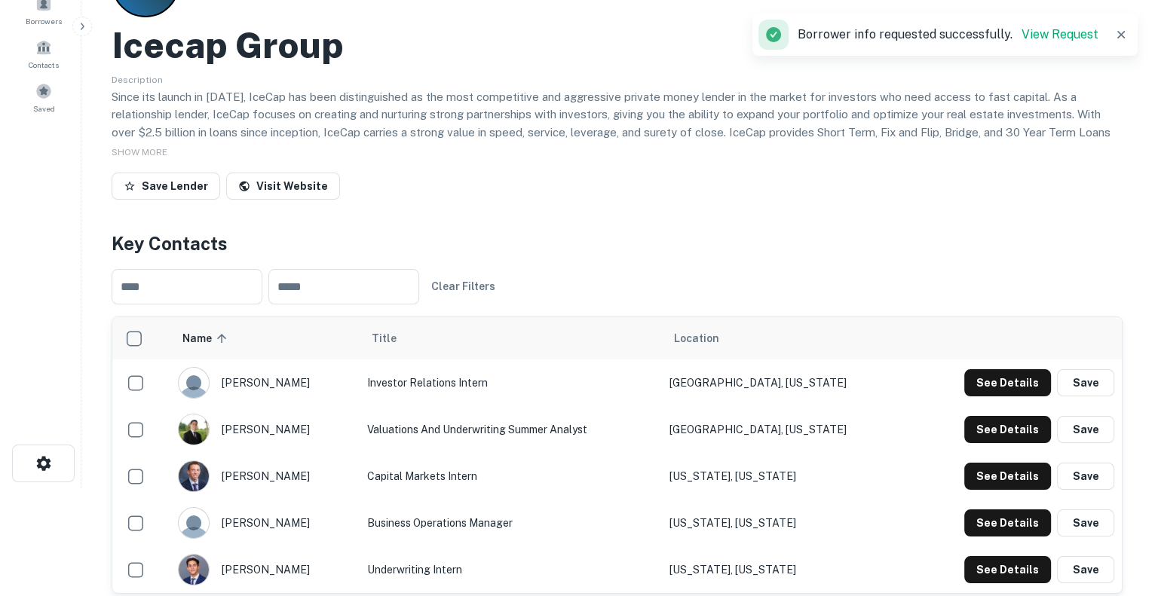
scroll to position [0, 0]
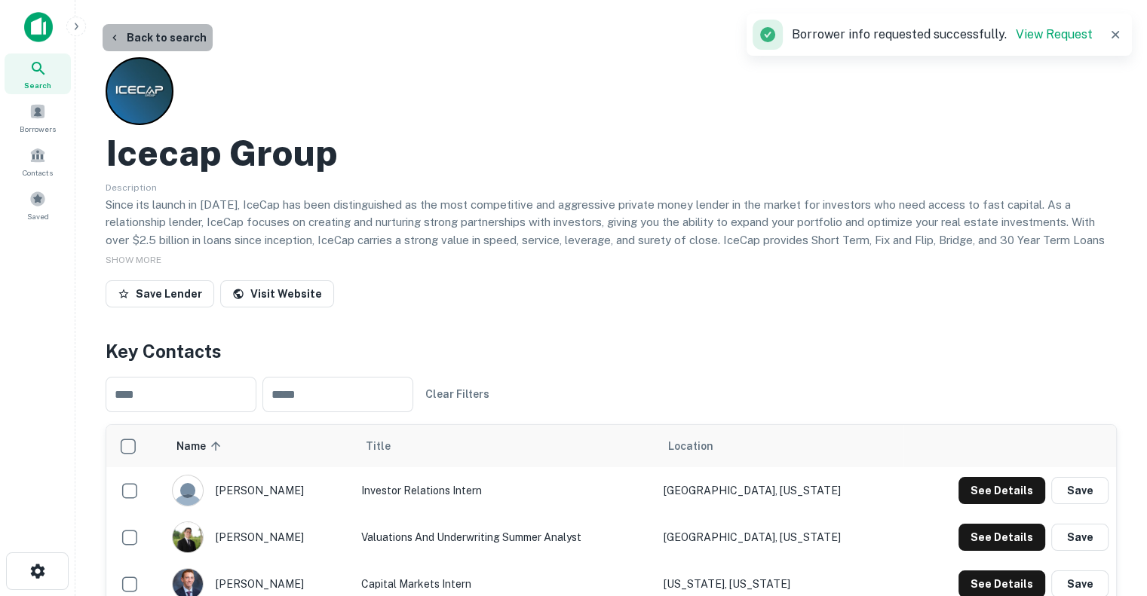
click at [161, 39] on button "Back to search" at bounding box center [158, 37] width 110 height 27
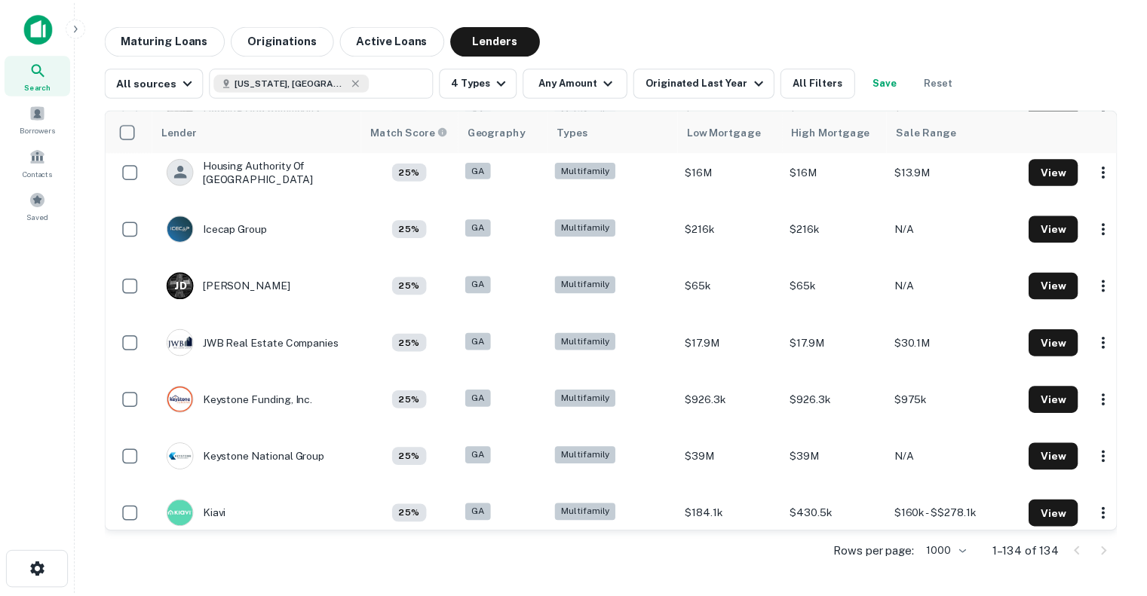
scroll to position [3799, 0]
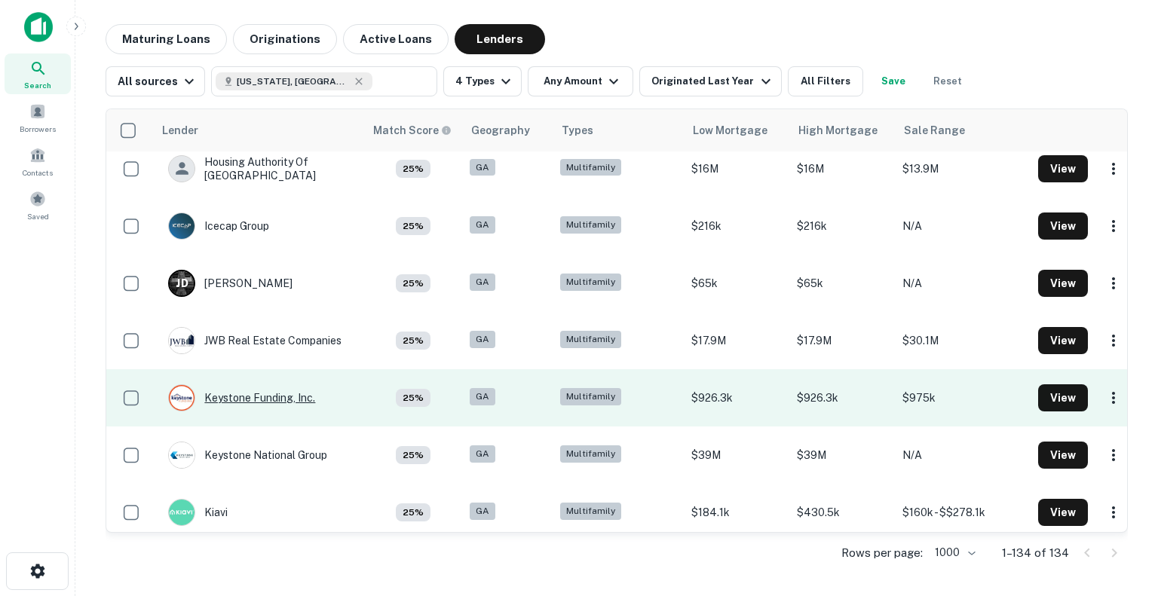
click at [258, 400] on div "Keystone Funding, Inc." at bounding box center [241, 398] width 147 height 27
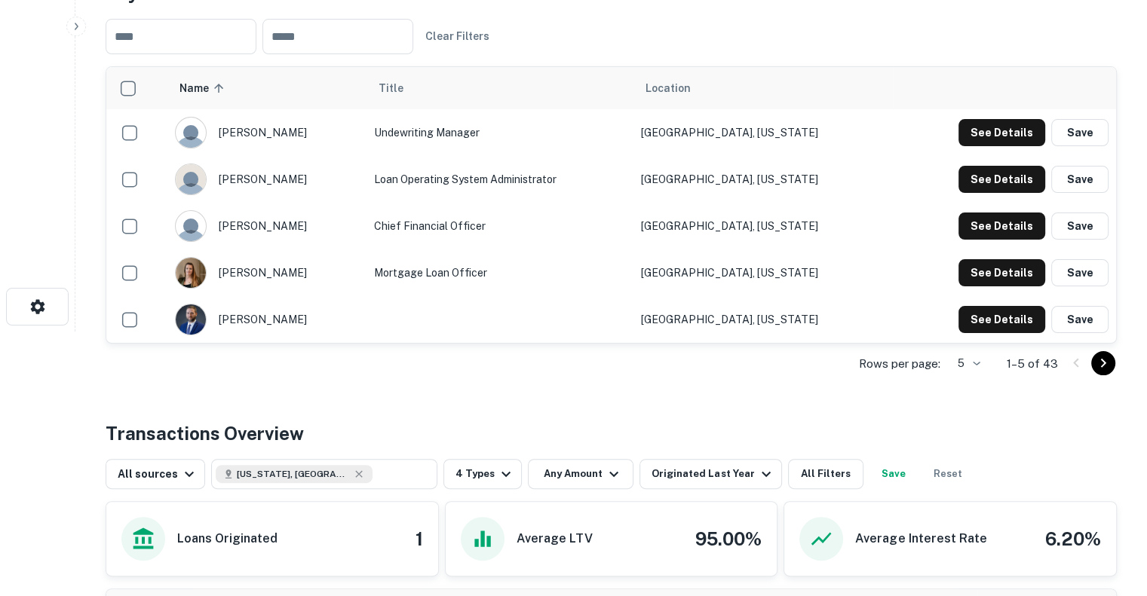
scroll to position [526, 0]
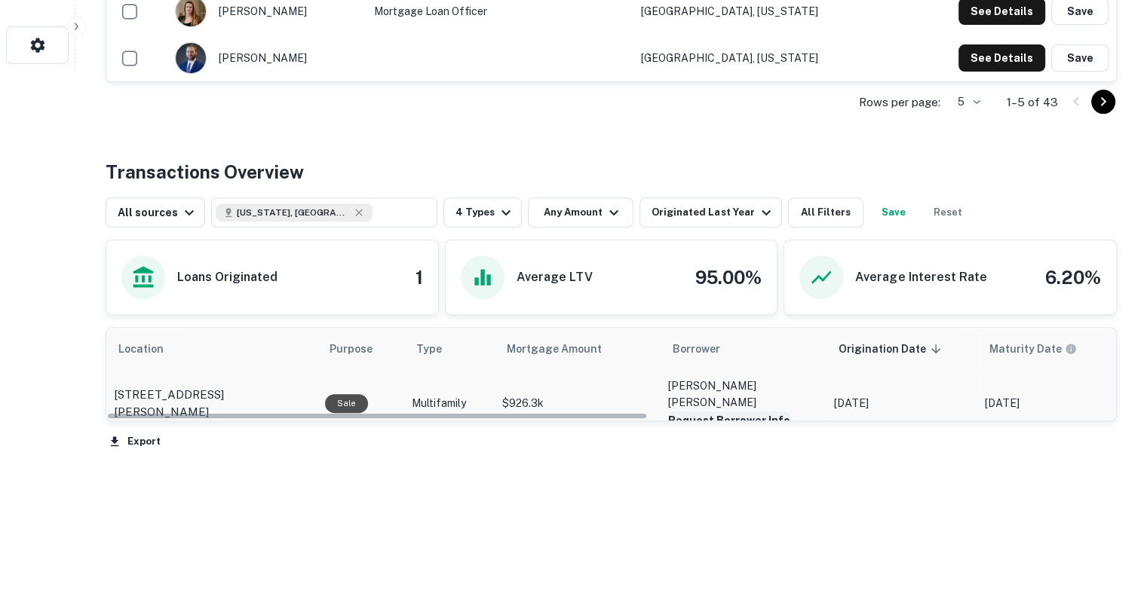
click at [727, 412] on button "Request Borrower Info" at bounding box center [729, 421] width 122 height 18
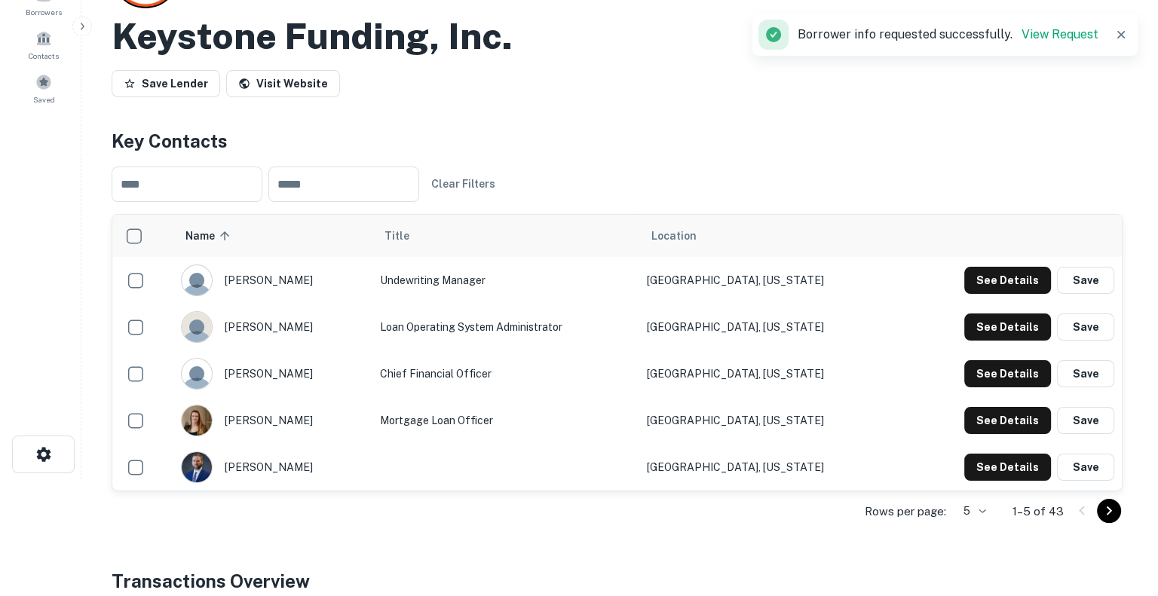
scroll to position [0, 0]
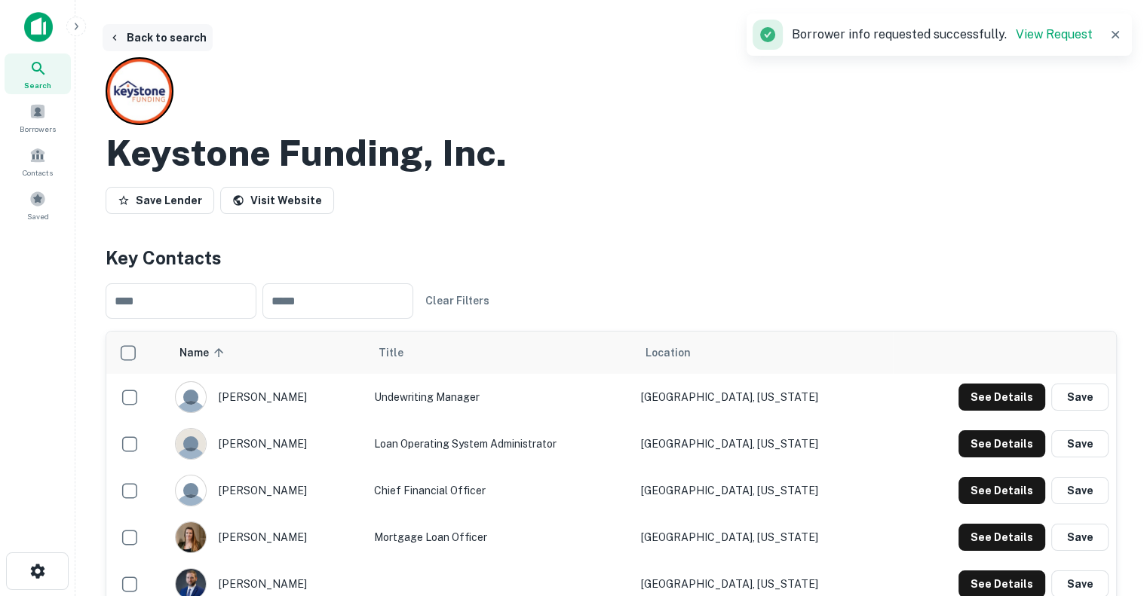
click at [144, 32] on button "Back to search" at bounding box center [158, 37] width 110 height 27
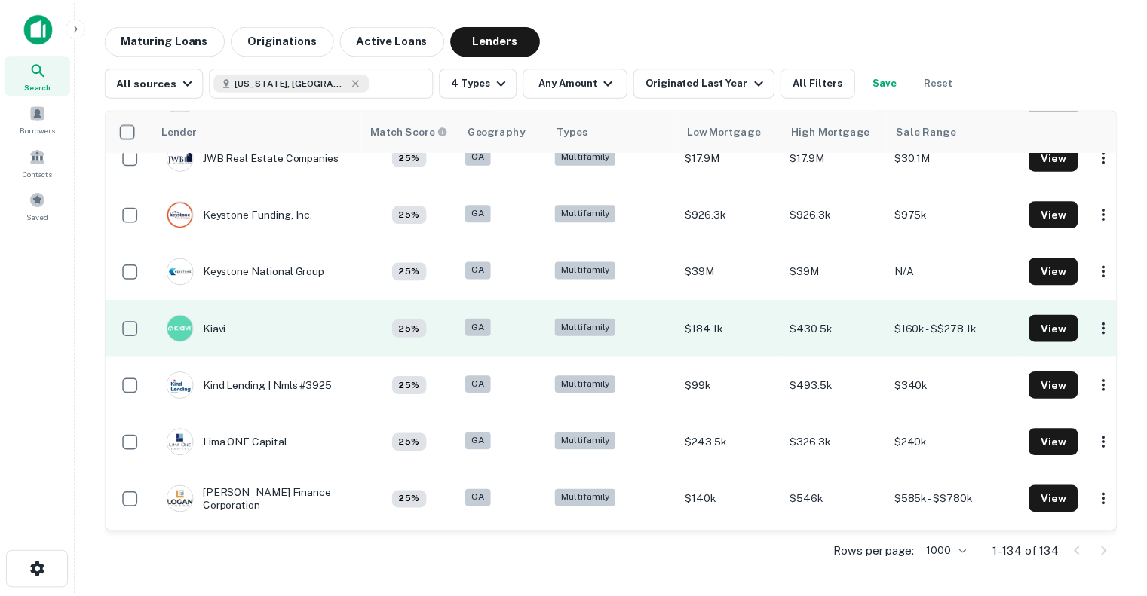
scroll to position [3992, 0]
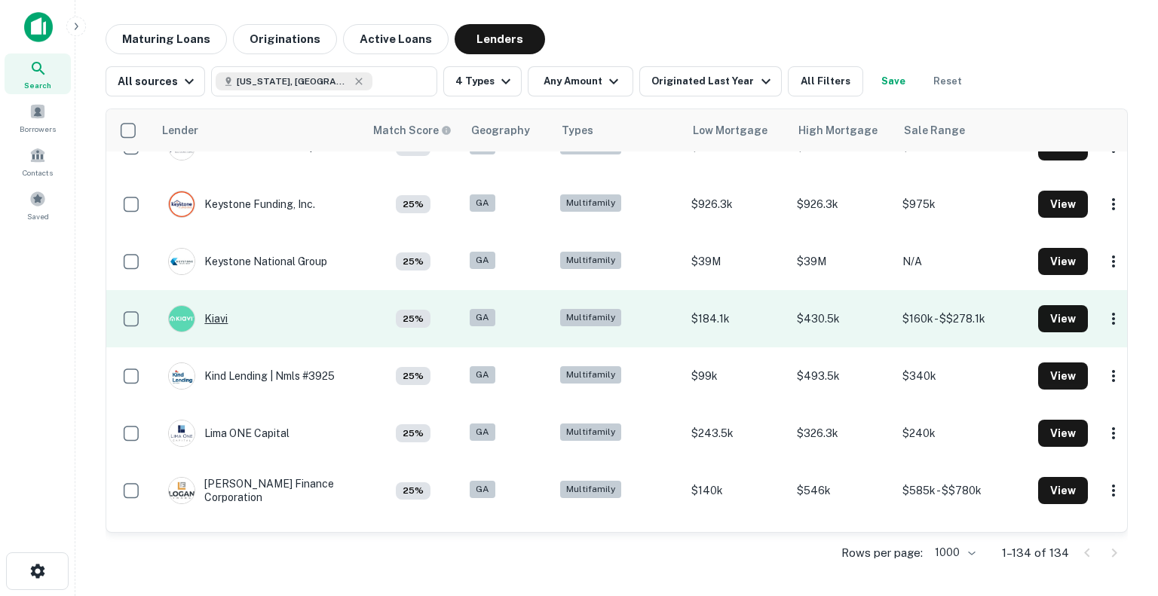
click at [216, 316] on div "Kiavi" at bounding box center [198, 318] width 60 height 27
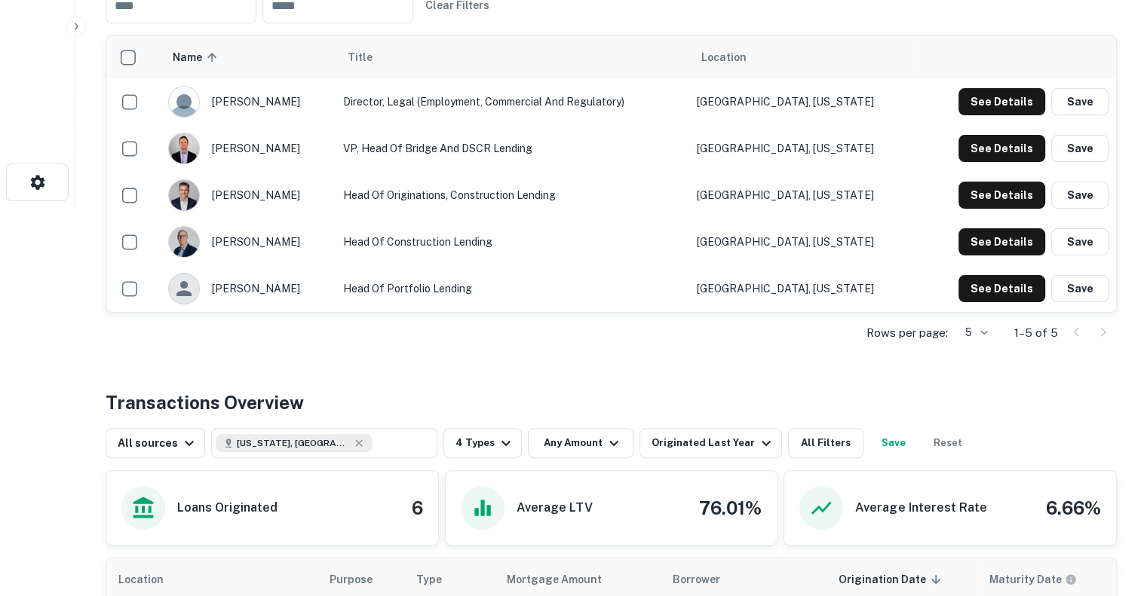
scroll to position [385, 0]
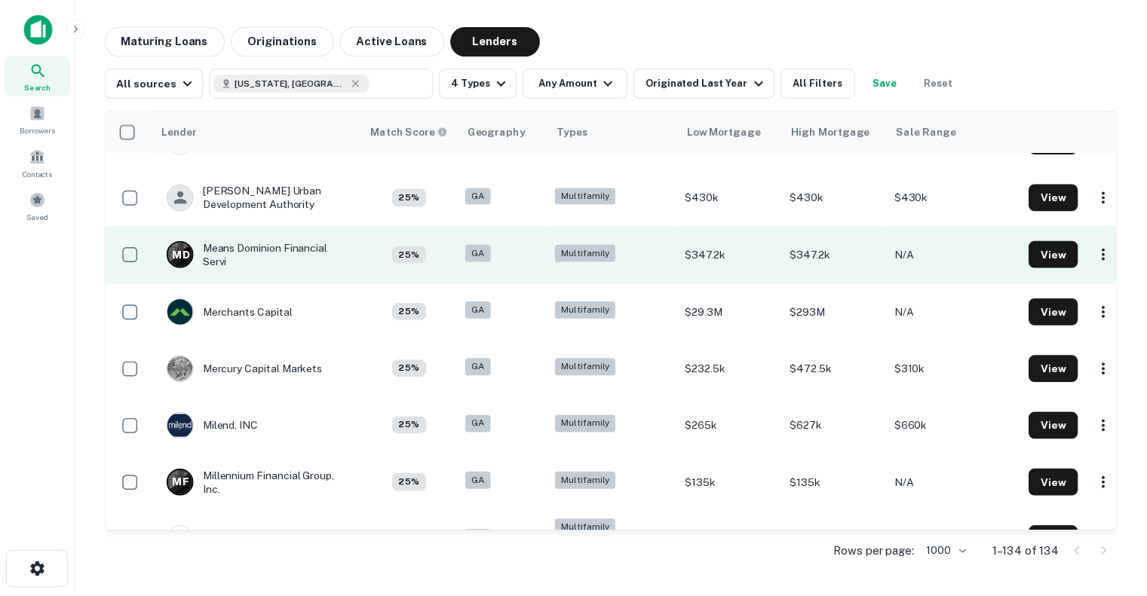
scroll to position [4516, 0]
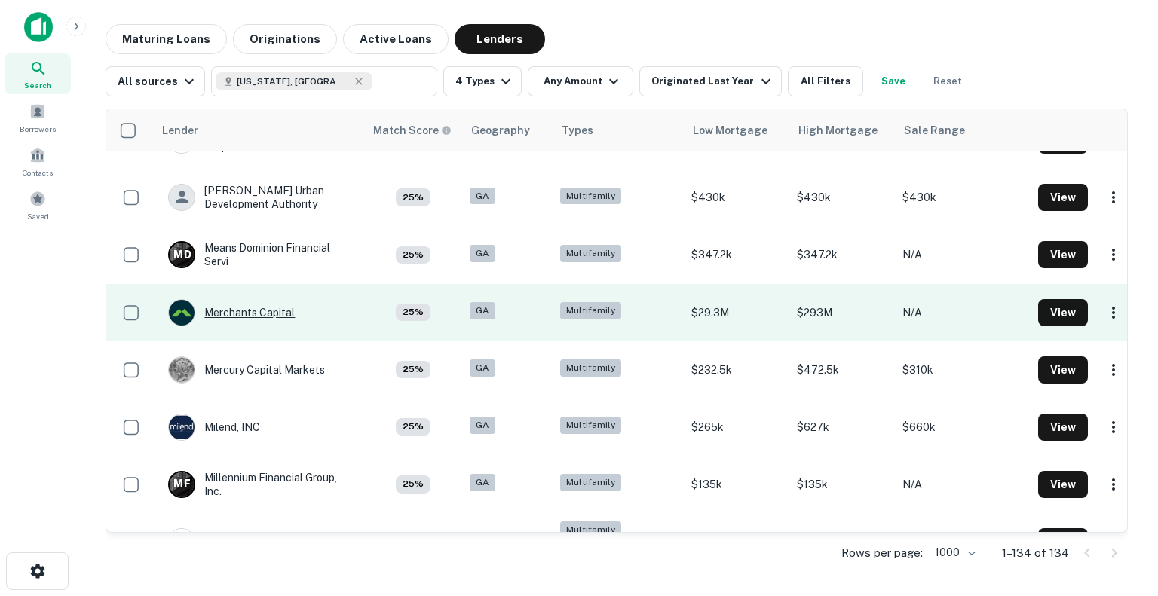
click at [228, 303] on div "Merchants Capital" at bounding box center [231, 312] width 127 height 27
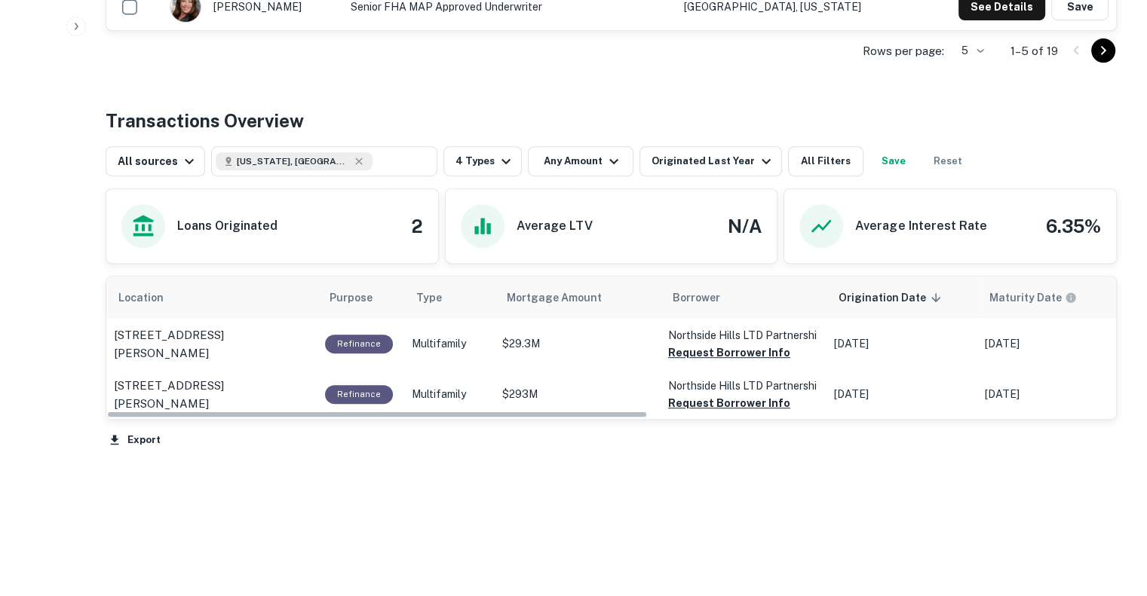
scroll to position [670, 0]
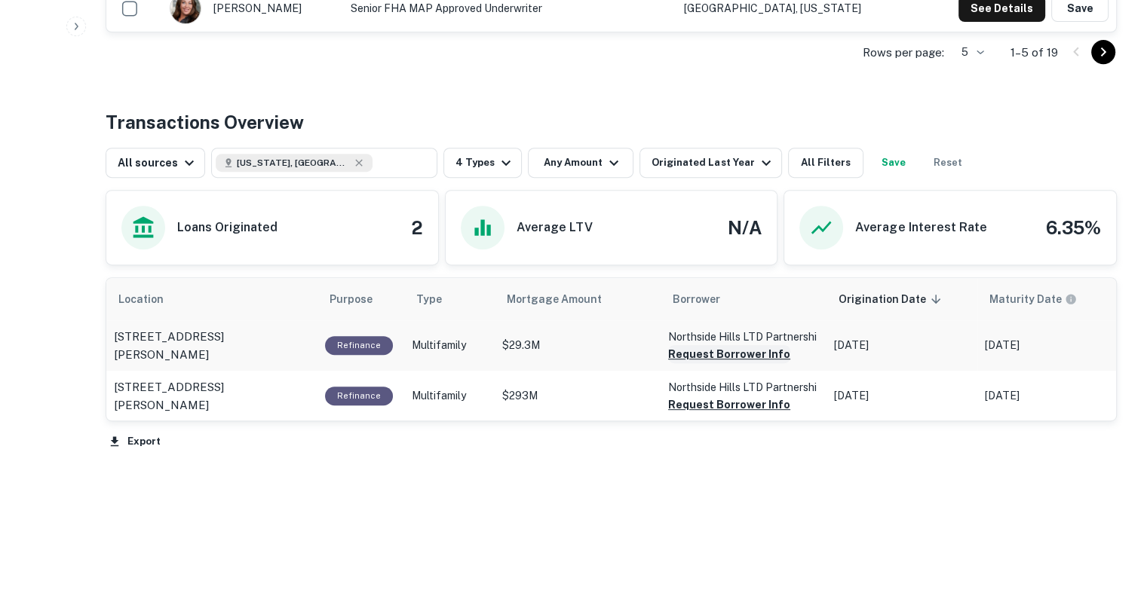
click at [758, 354] on button "Request Borrower Info" at bounding box center [729, 354] width 122 height 18
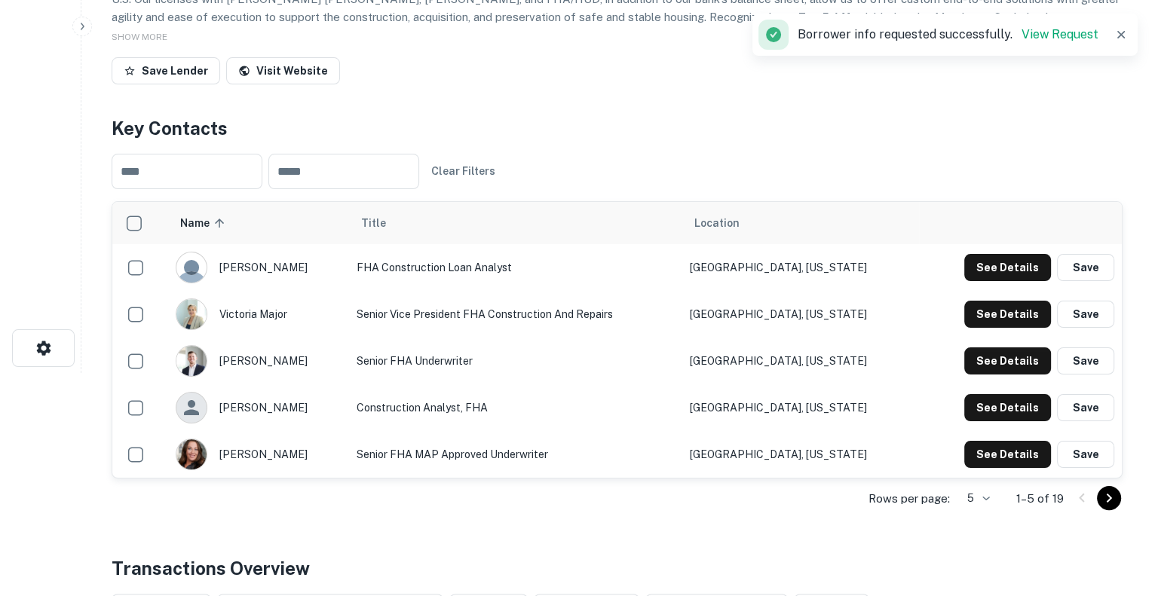
scroll to position [0, 0]
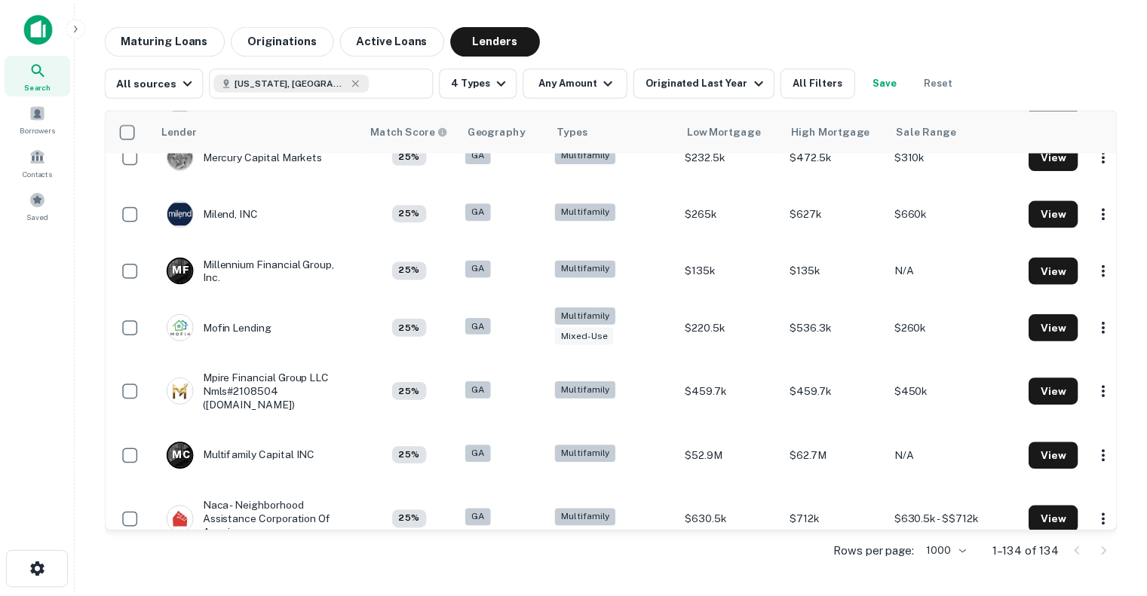
scroll to position [4739, 0]
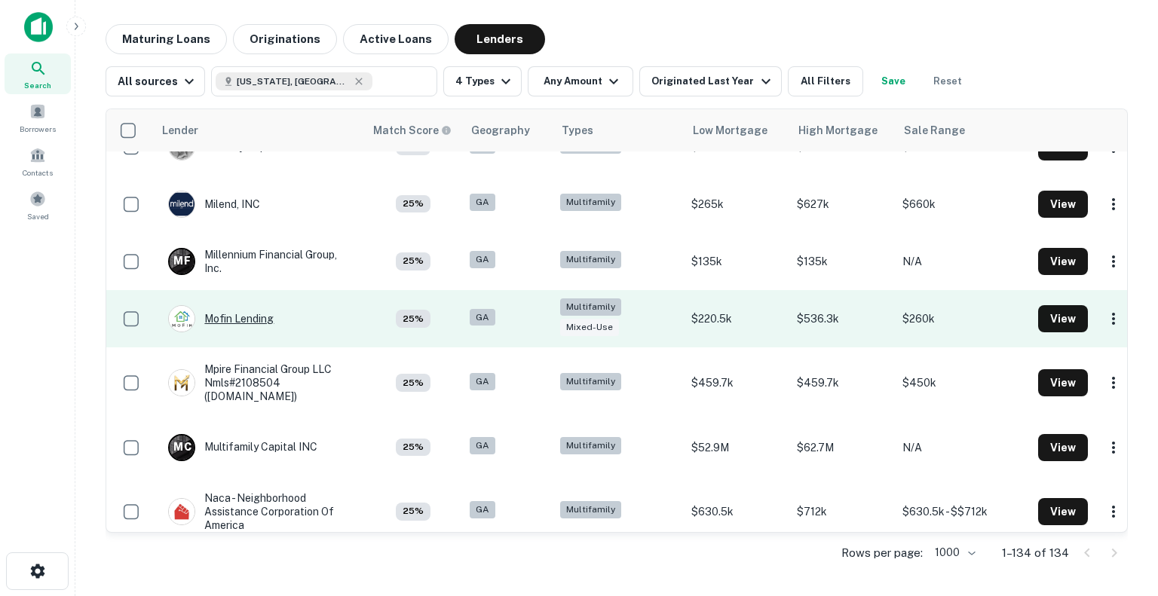
click at [236, 311] on div "Mofin Lending" at bounding box center [221, 318] width 106 height 27
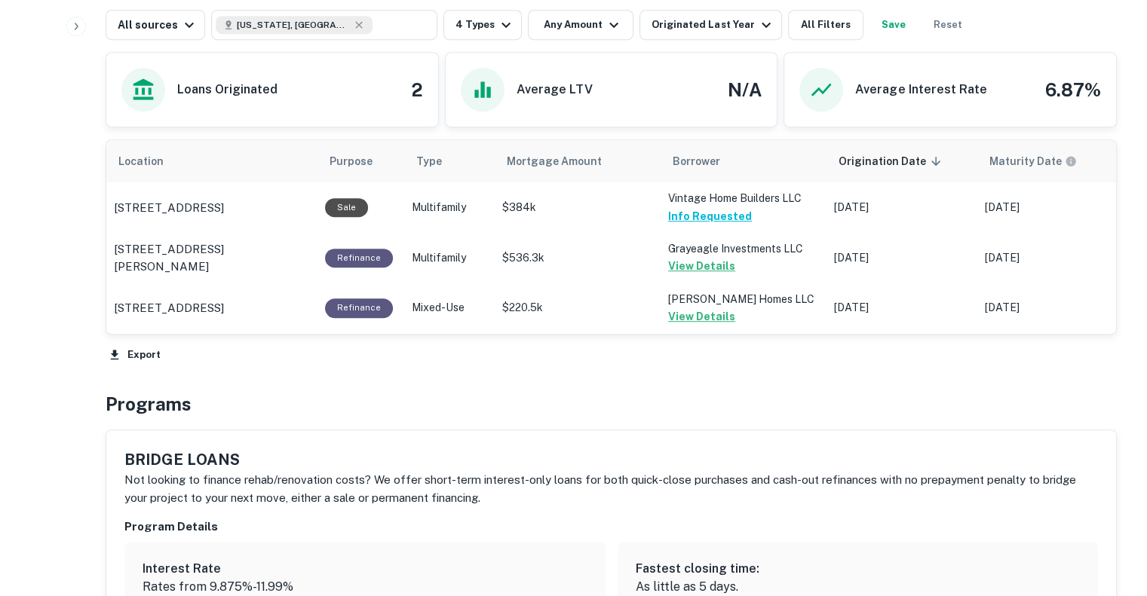
scroll to position [807, 0]
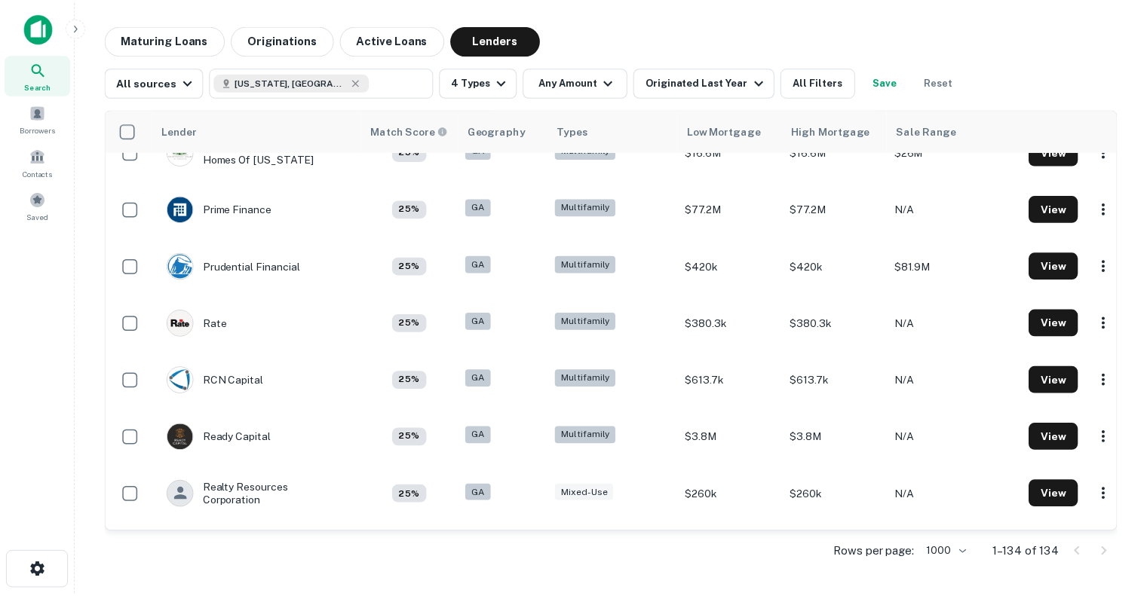
scroll to position [5639, 0]
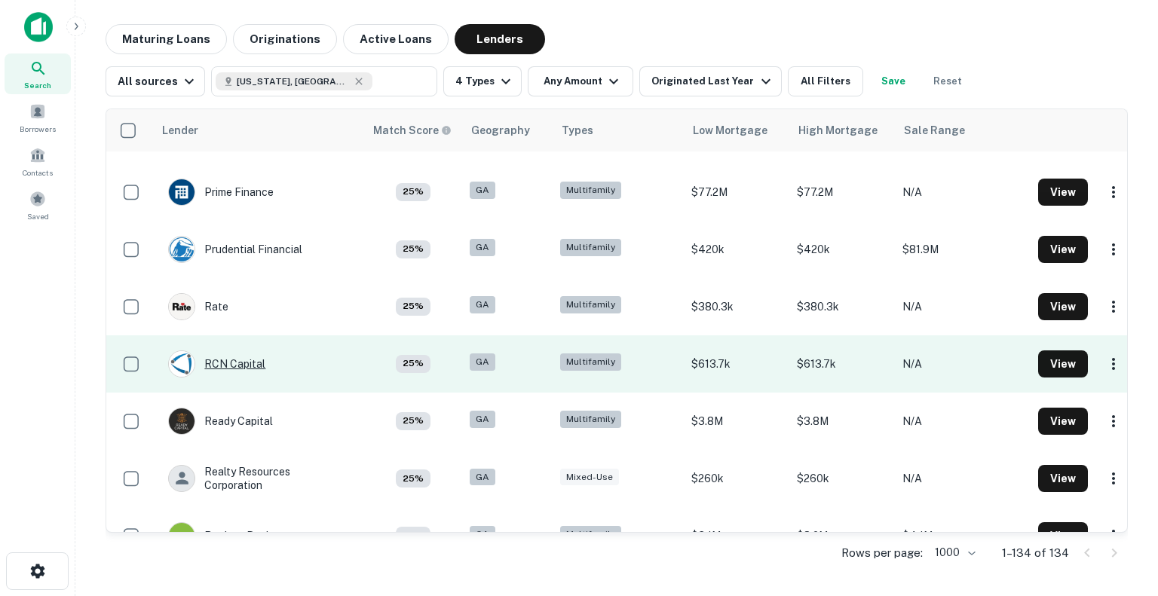
click at [244, 351] on div "RCN Capital" at bounding box center [216, 364] width 97 height 27
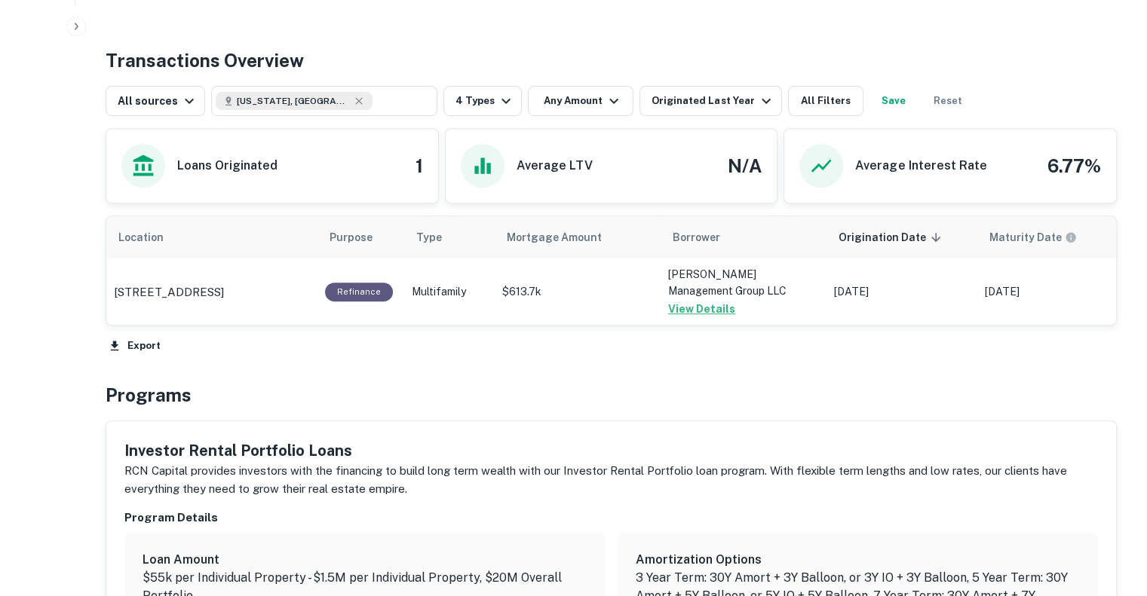
scroll to position [593, 0]
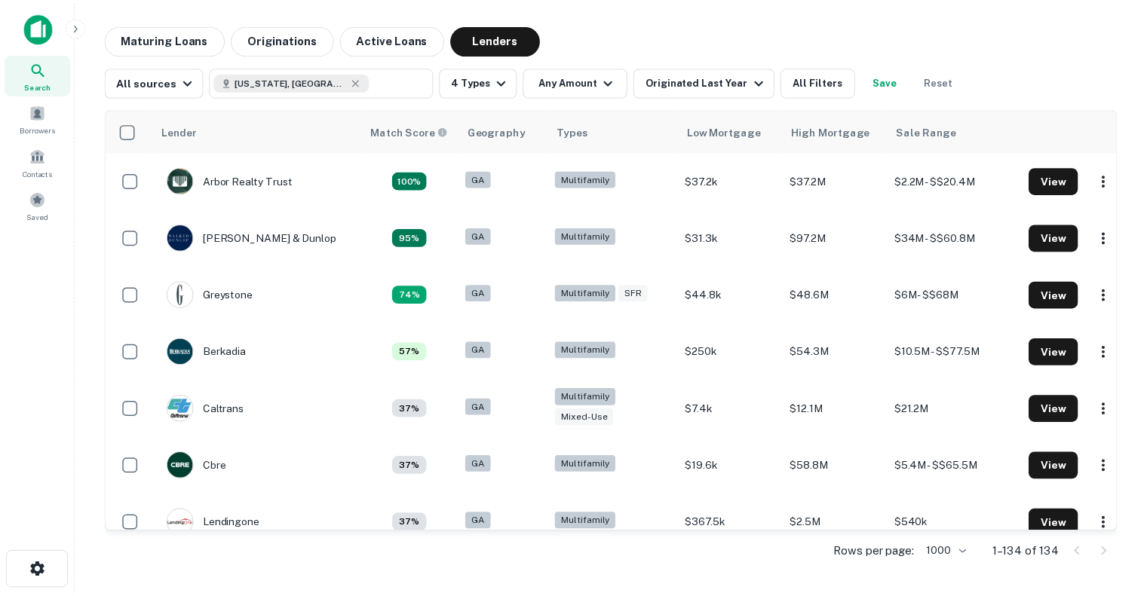
scroll to position [5800, 0]
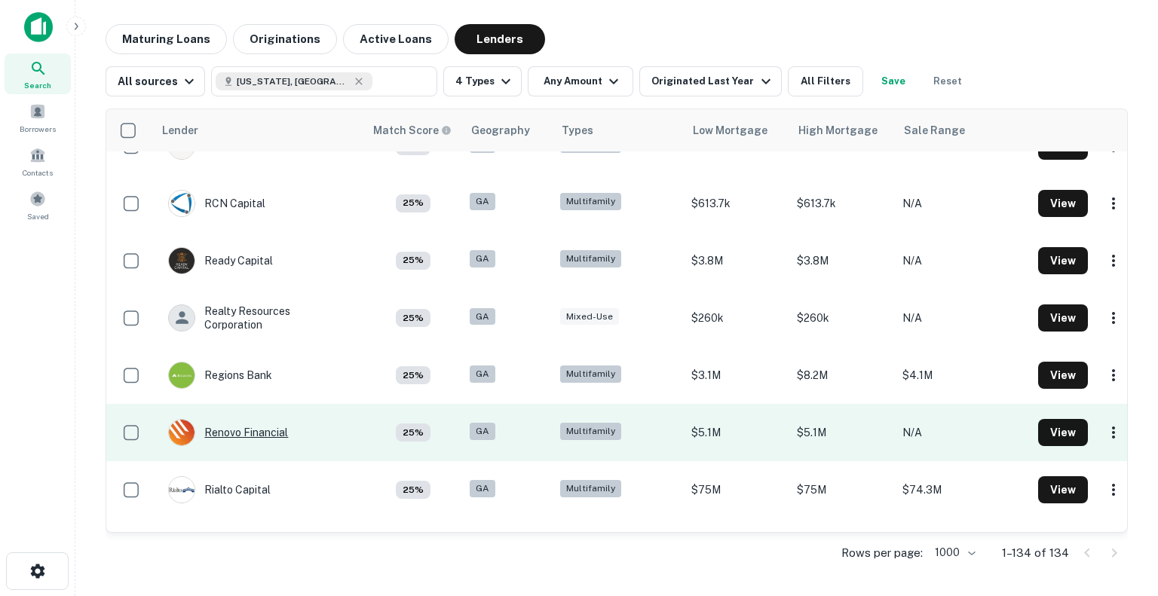
click at [253, 419] on div "Renovo Financial" at bounding box center [228, 432] width 120 height 27
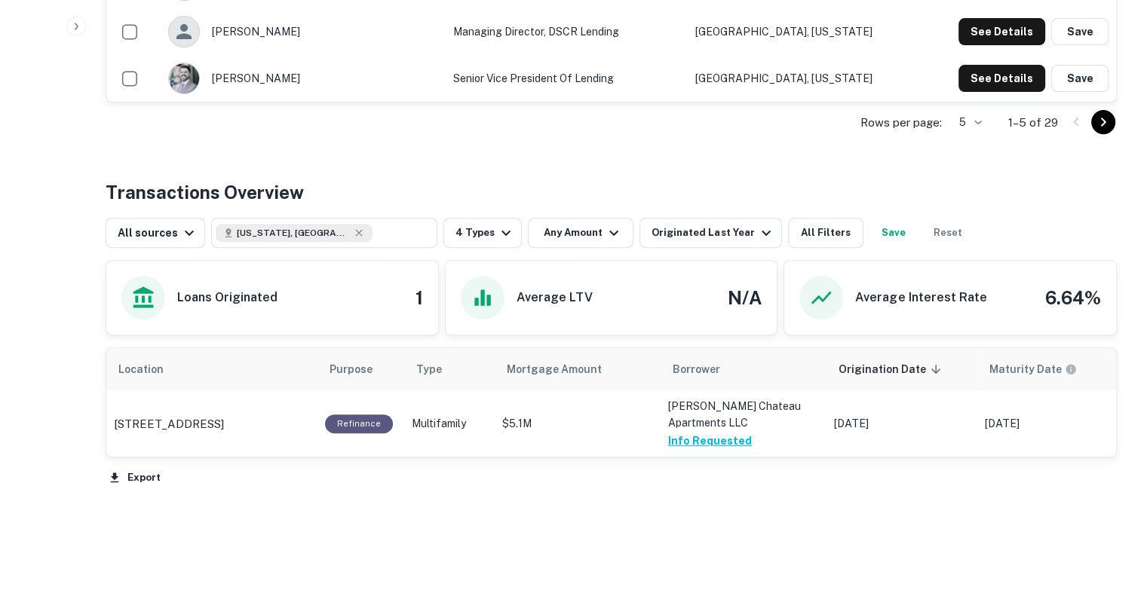
scroll to position [636, 0]
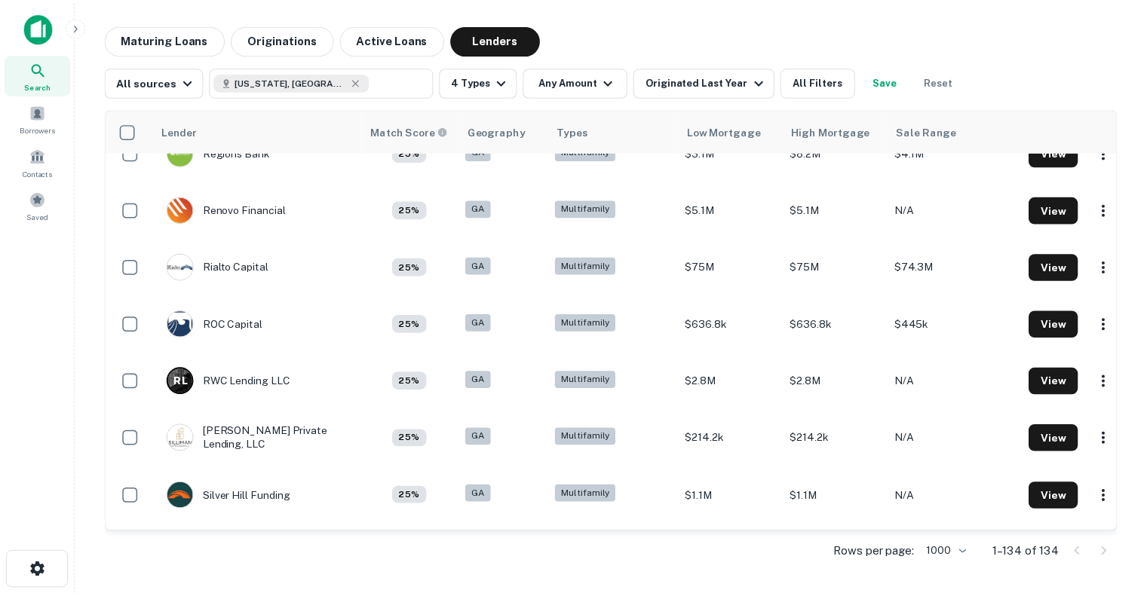
scroll to position [6036, 0]
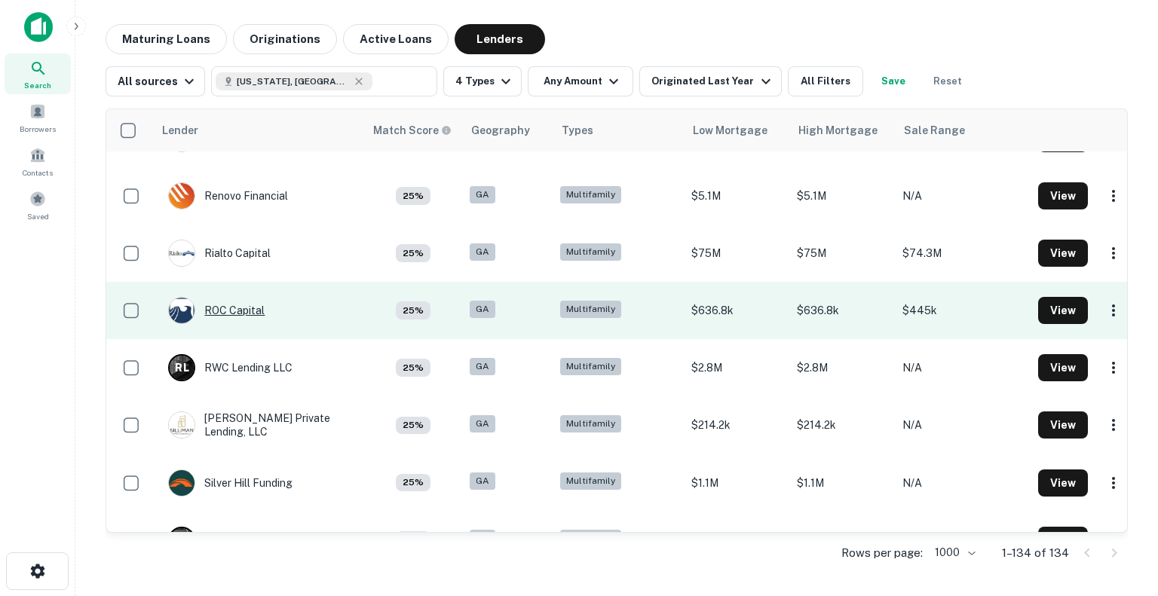
click at [226, 297] on div "ROC Capital" at bounding box center [216, 310] width 97 height 27
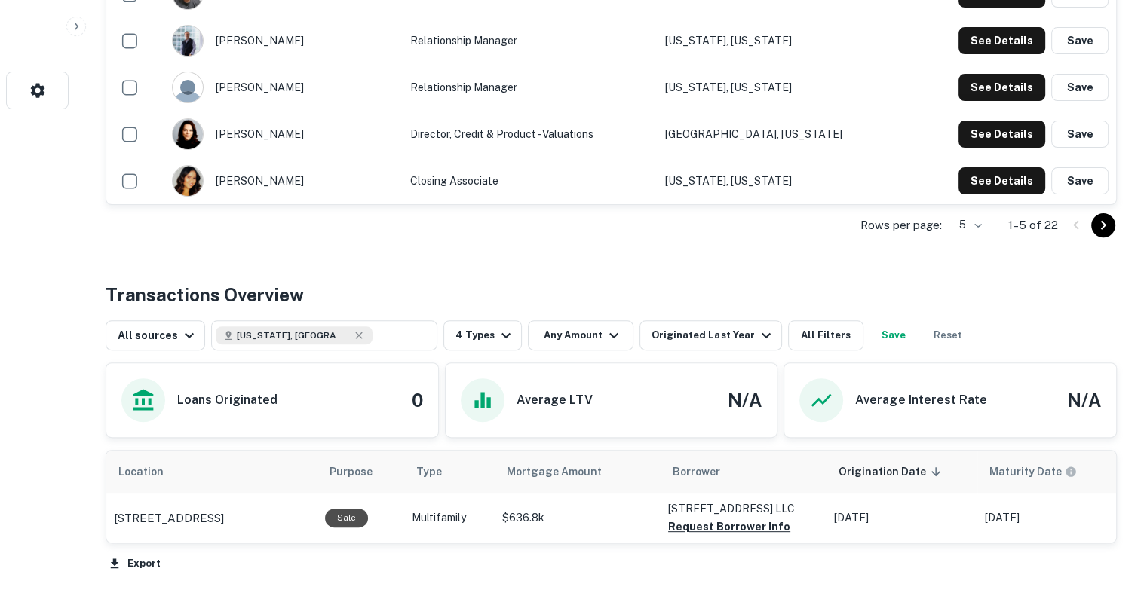
scroll to position [603, 0]
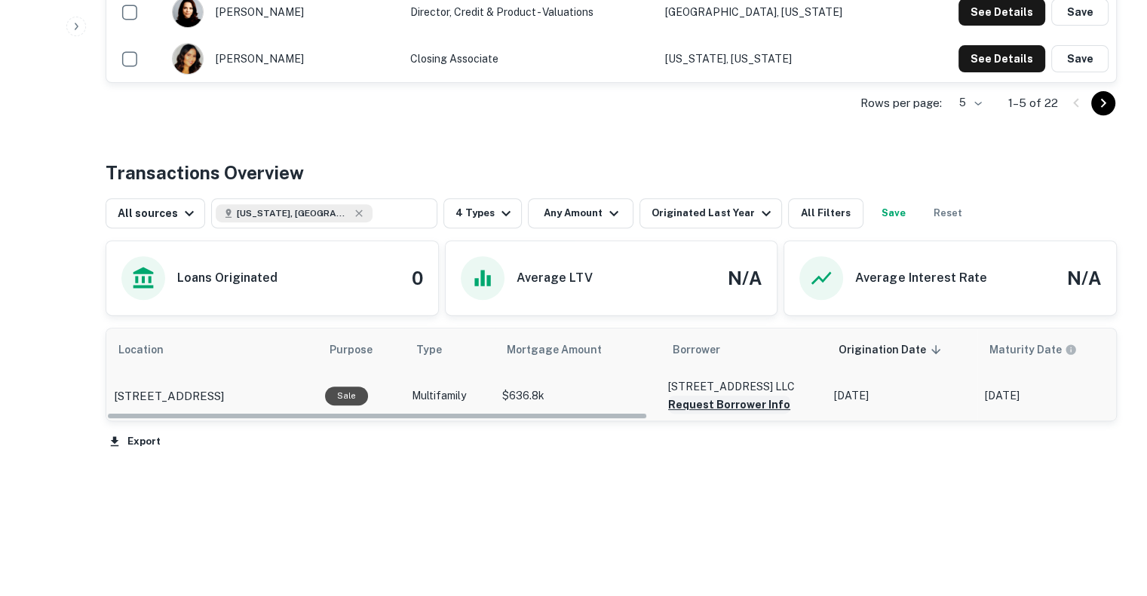
click at [745, 405] on button "Request Borrower Info" at bounding box center [729, 405] width 122 height 18
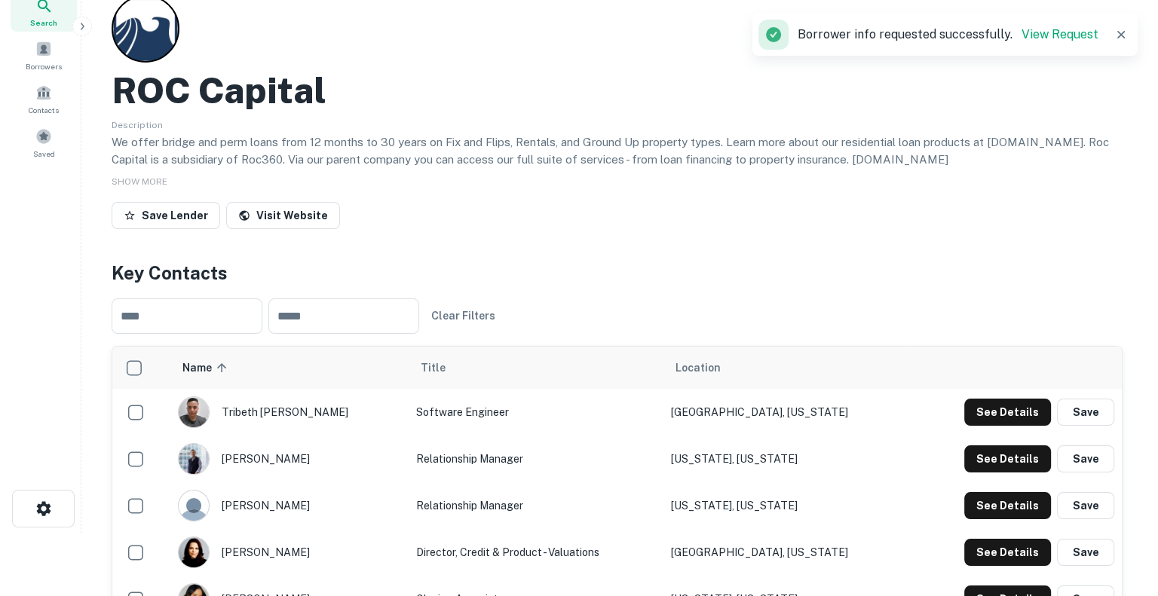
scroll to position [0, 0]
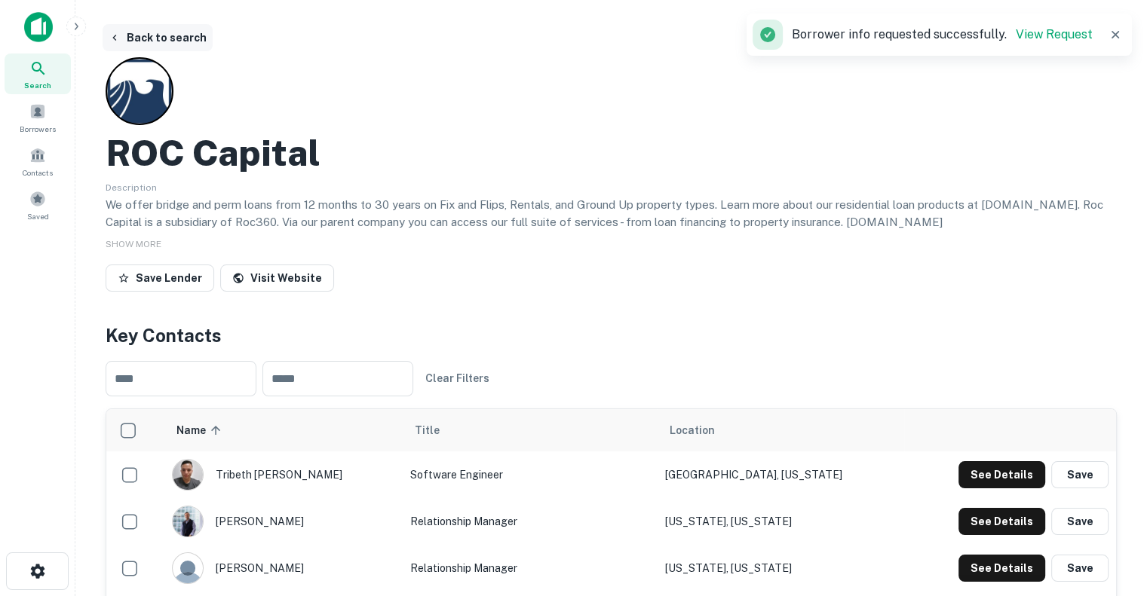
click at [116, 35] on icon "button" at bounding box center [115, 38] width 12 height 12
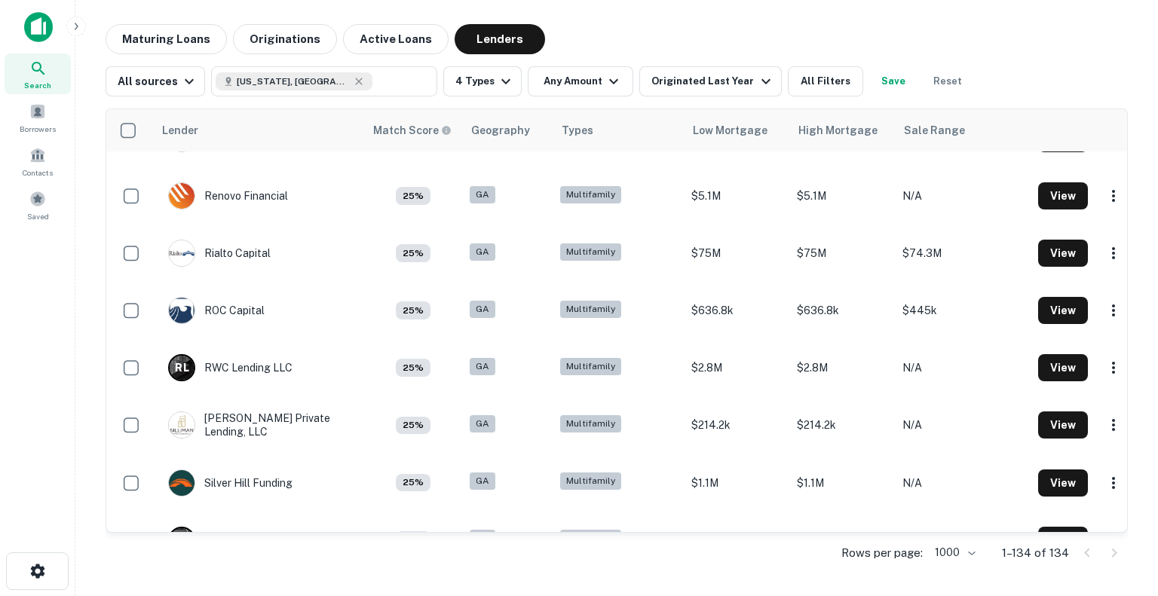
scroll to position [6036, 0]
click at [728, 90] on button "Originated Last Year" at bounding box center [710, 81] width 142 height 30
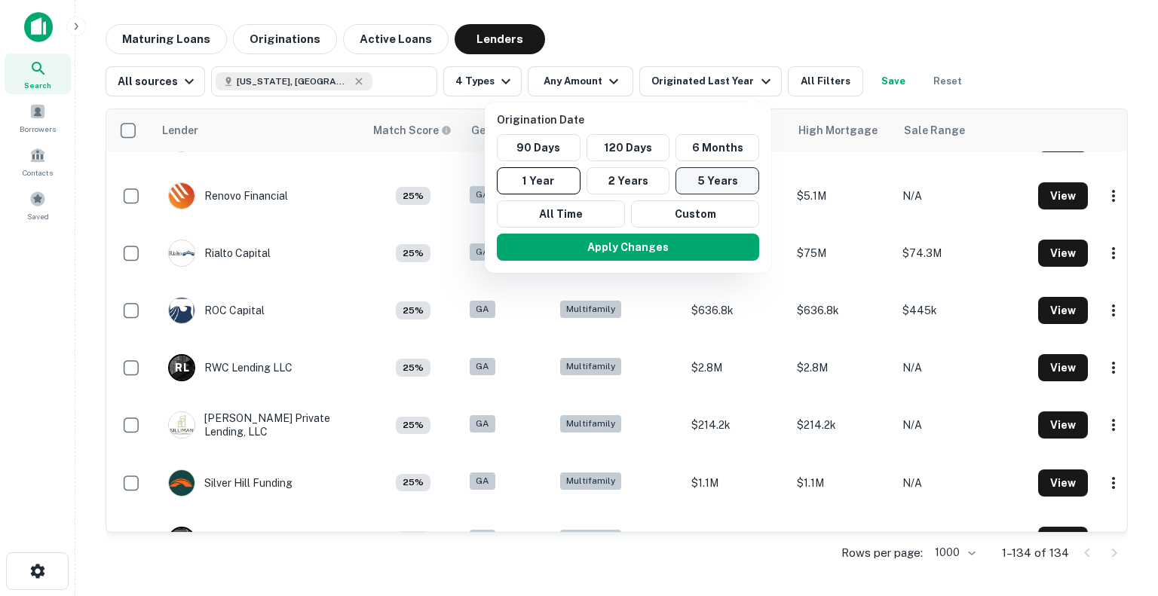
click at [711, 179] on button "5 Years" at bounding box center [718, 180] width 84 height 27
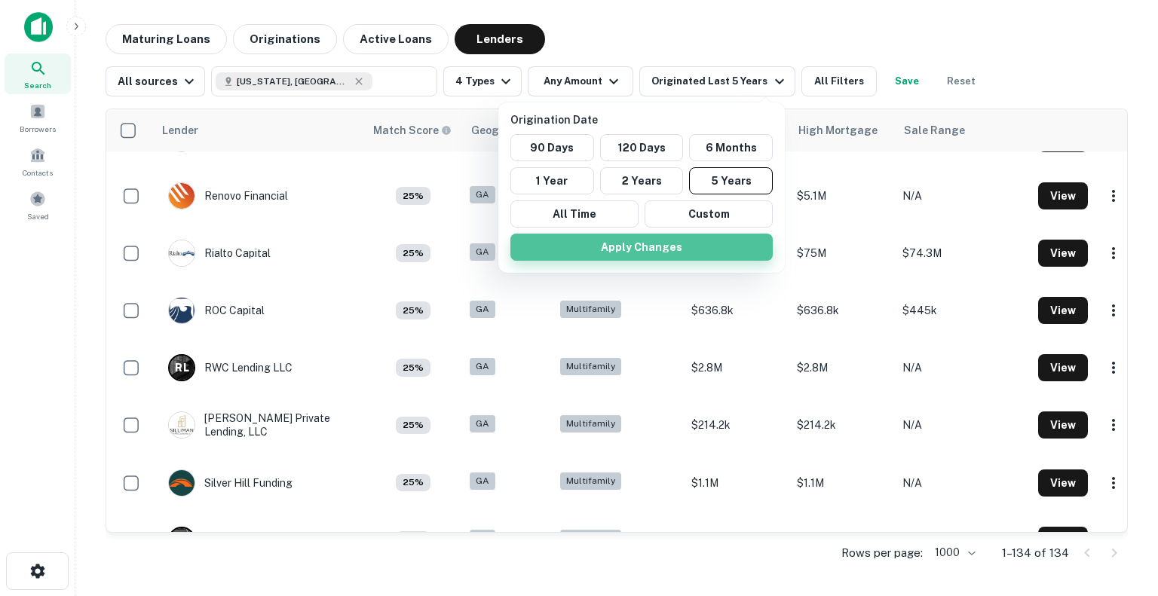
click at [668, 250] on button "Apply Changes" at bounding box center [641, 247] width 262 height 27
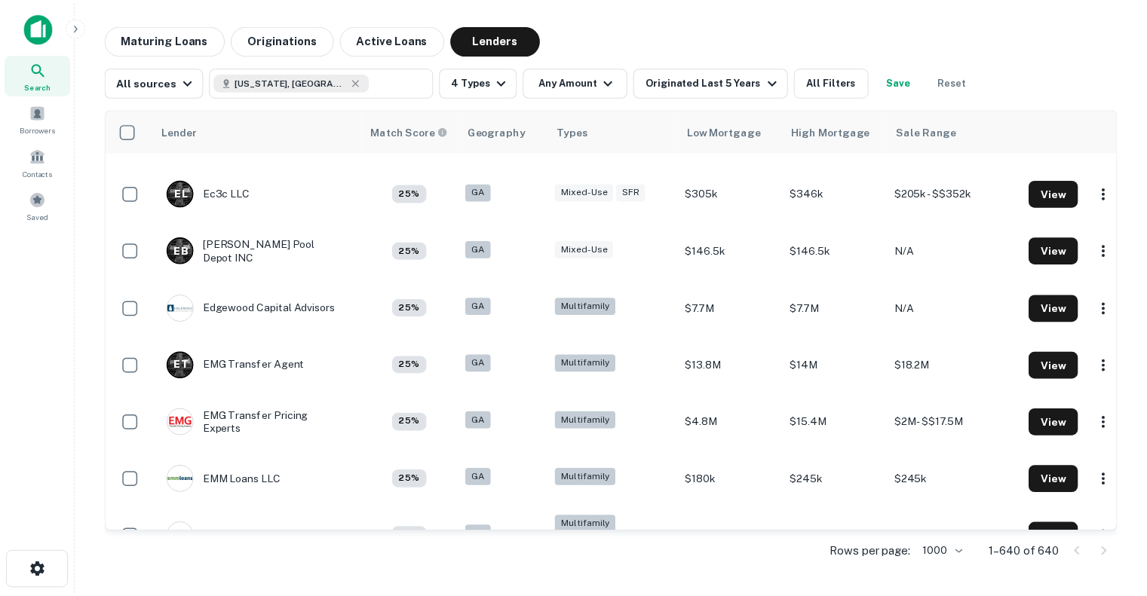
scroll to position [11344, 0]
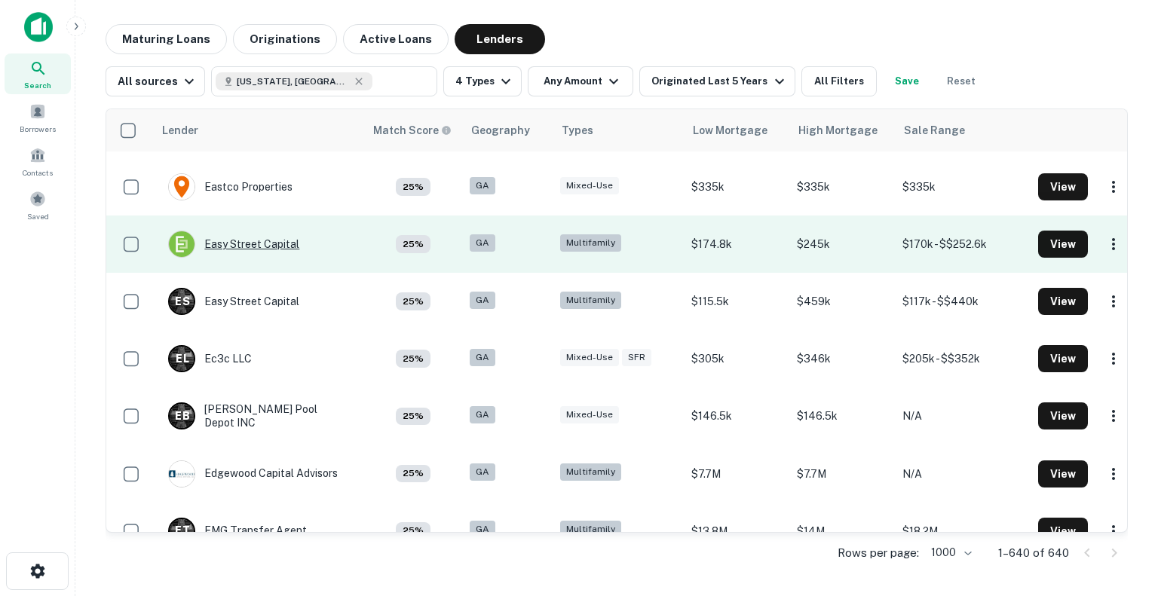
click at [233, 231] on div "Easy Street Capital" at bounding box center [233, 244] width 131 height 27
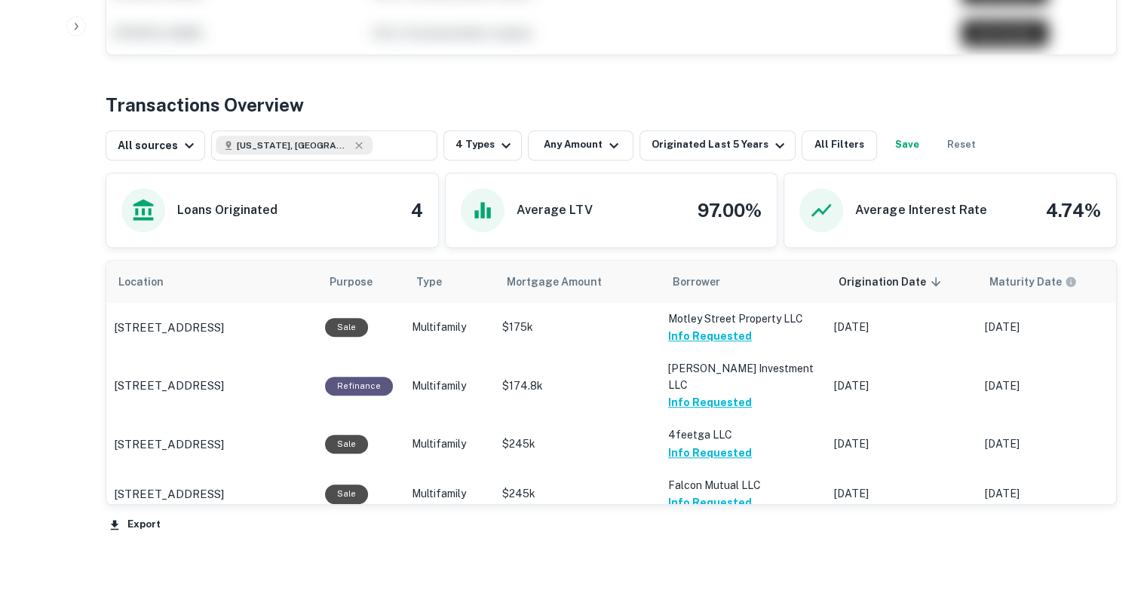
scroll to position [750, 0]
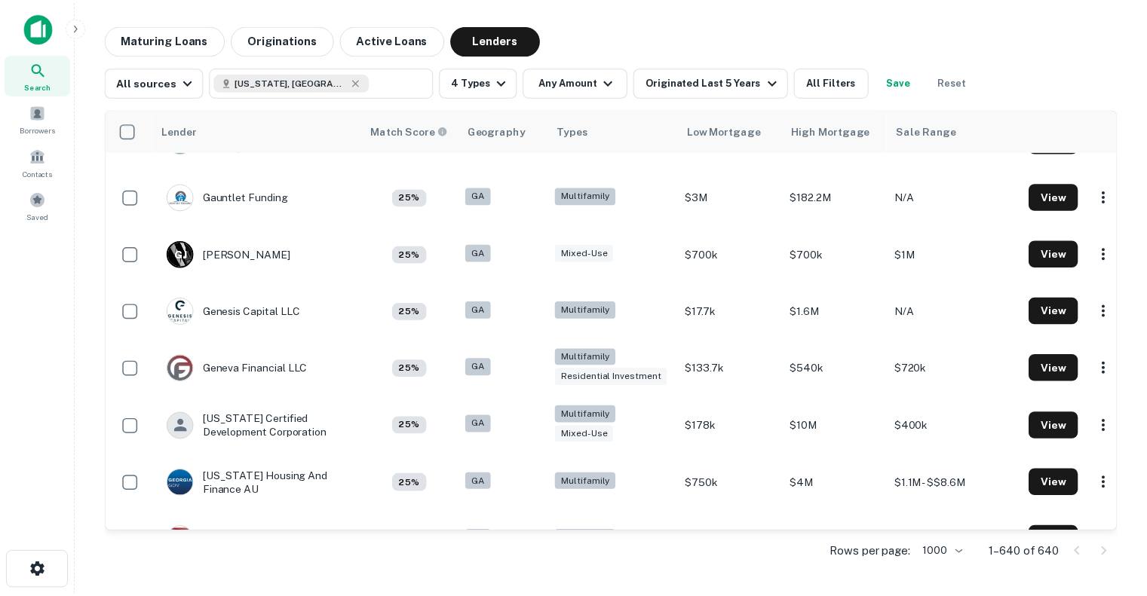
scroll to position [15124, 0]
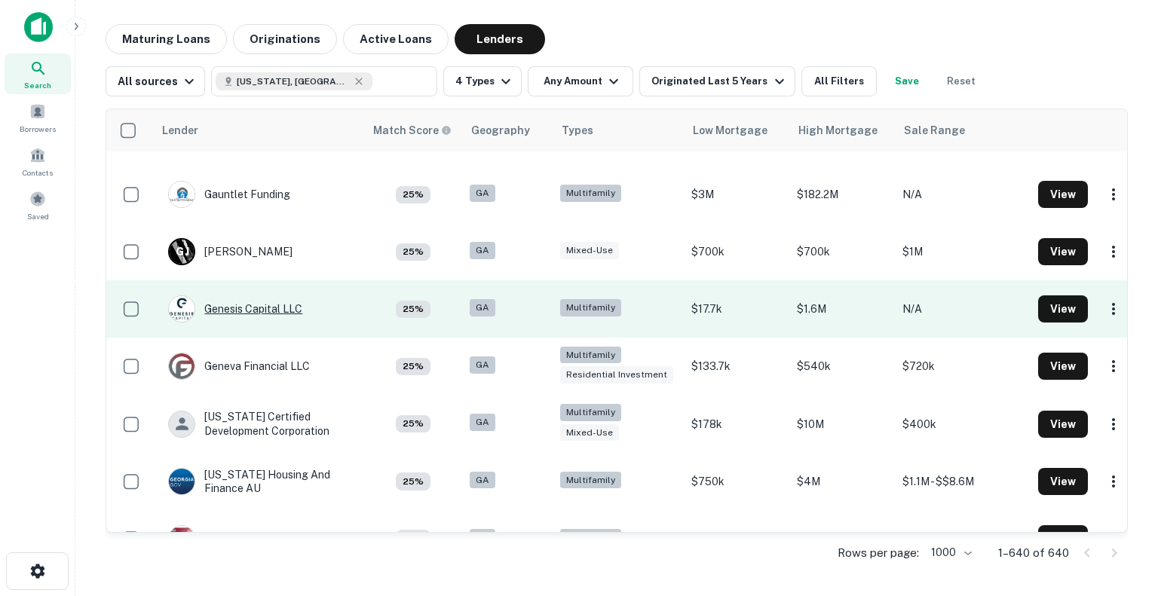
click at [262, 296] on div "Genesis Capital LLC" at bounding box center [235, 309] width 134 height 27
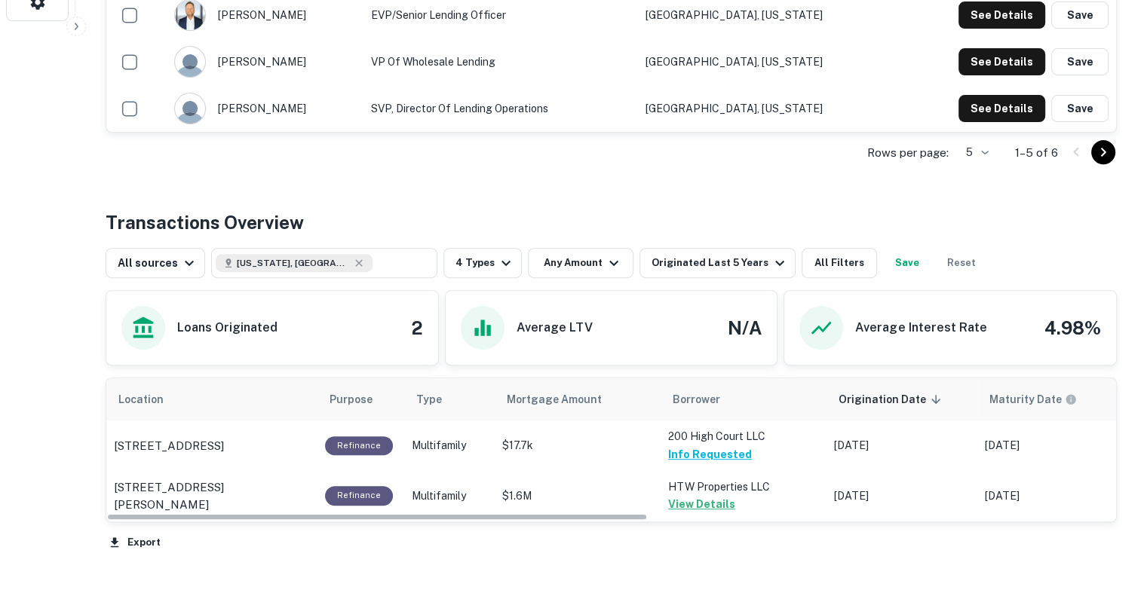
scroll to position [670, 0]
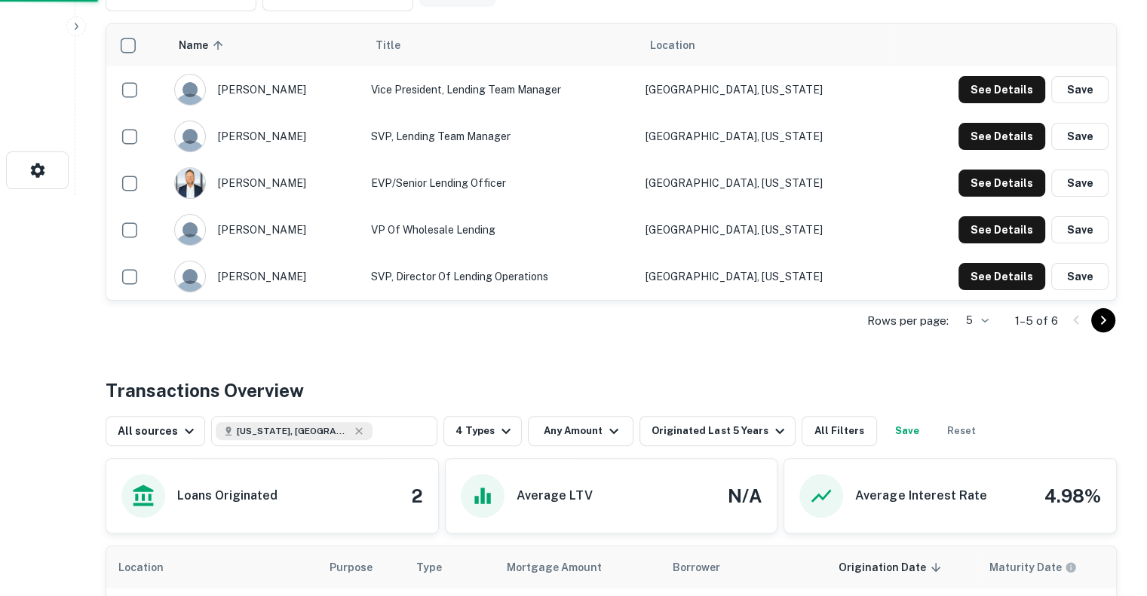
scroll to position [472, 0]
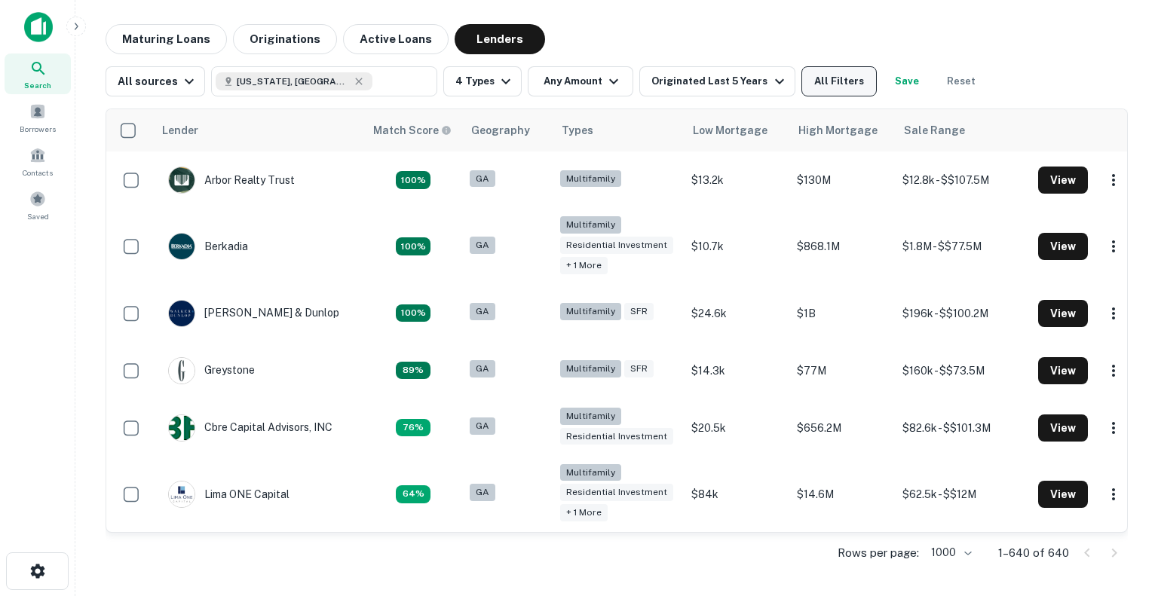
click at [841, 75] on button "All Filters" at bounding box center [838, 81] width 75 height 30
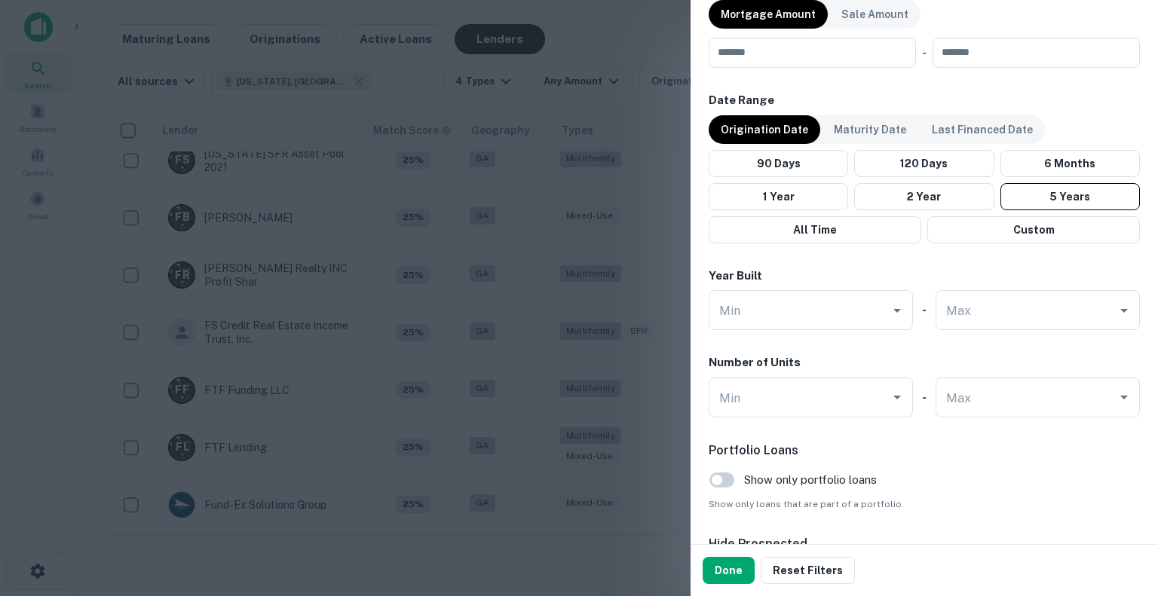
scroll to position [939, 0]
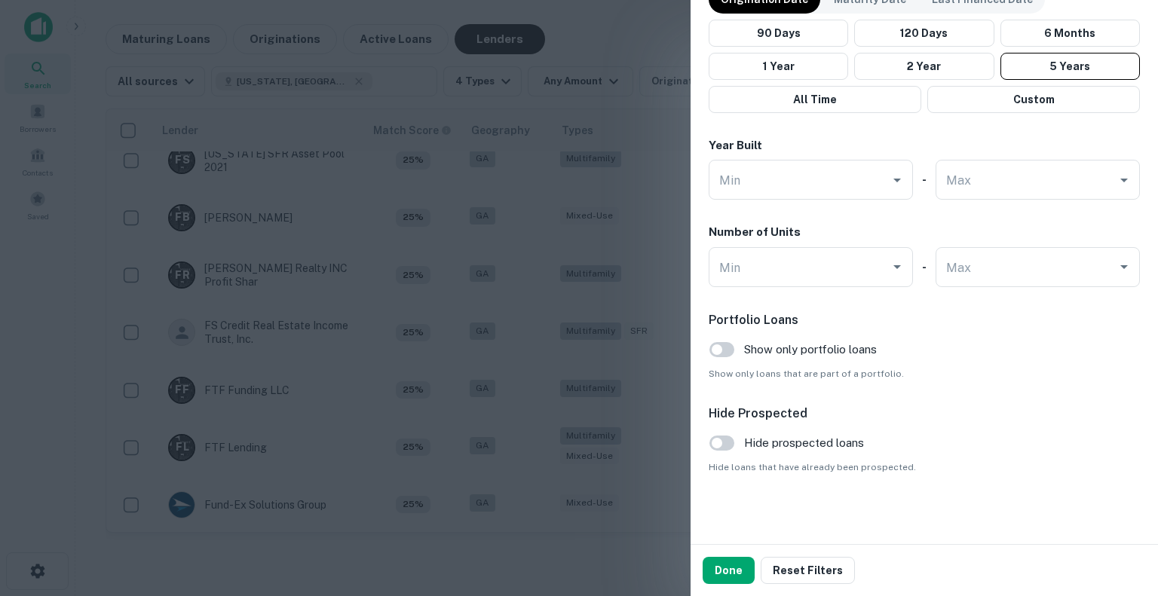
click at [336, 445] on div at bounding box center [579, 298] width 1158 height 596
click at [716, 568] on button "Done" at bounding box center [729, 570] width 52 height 27
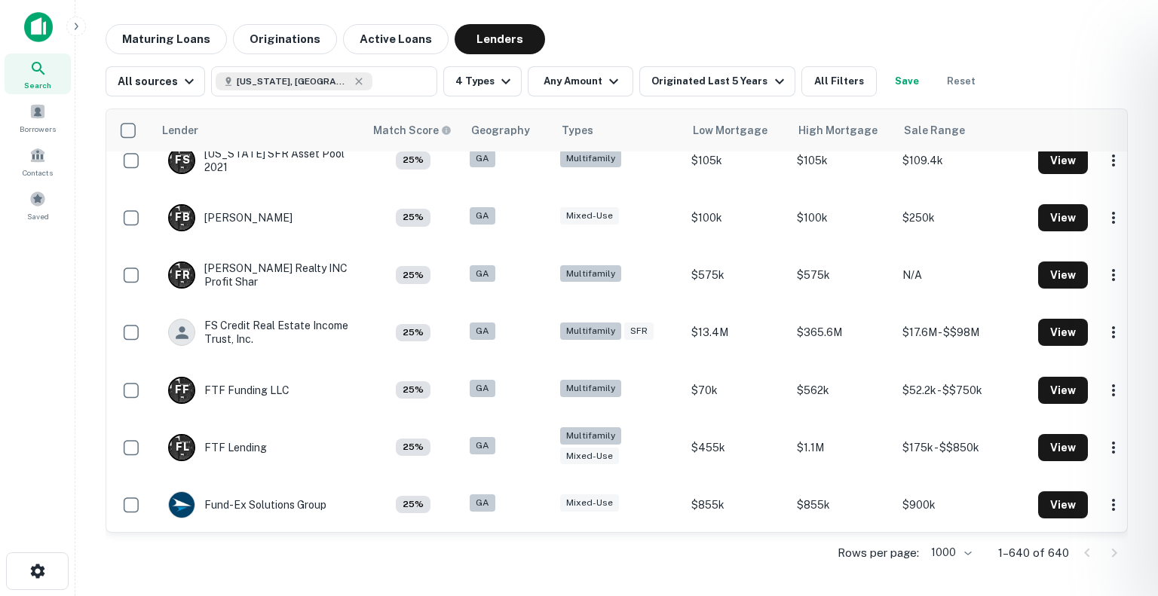
click at [23, 357] on div at bounding box center [579, 298] width 1158 height 596
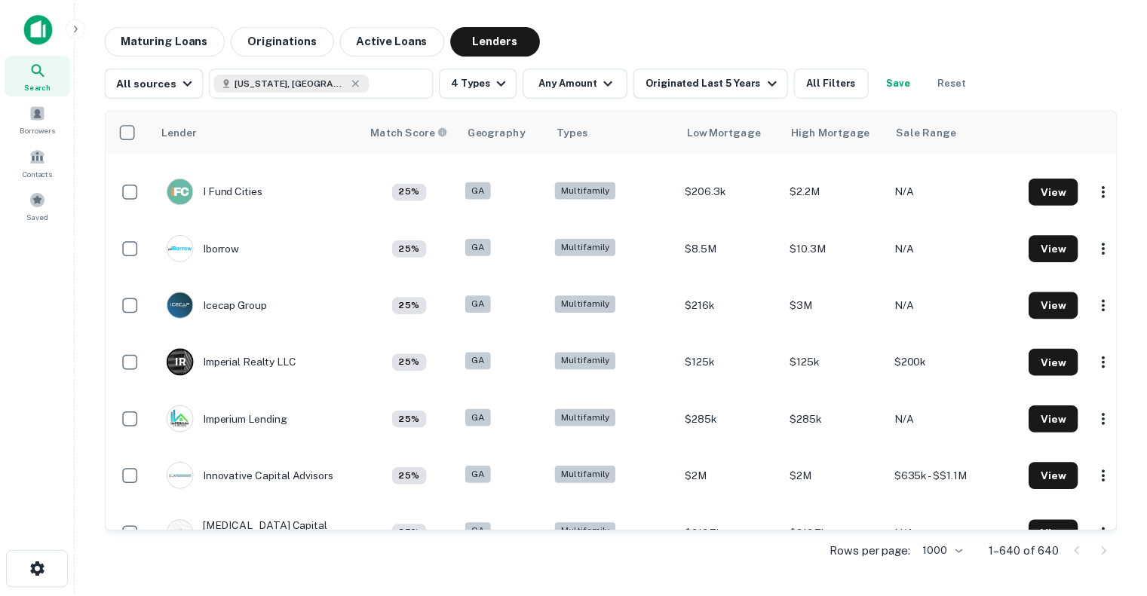
scroll to position [18022, 0]
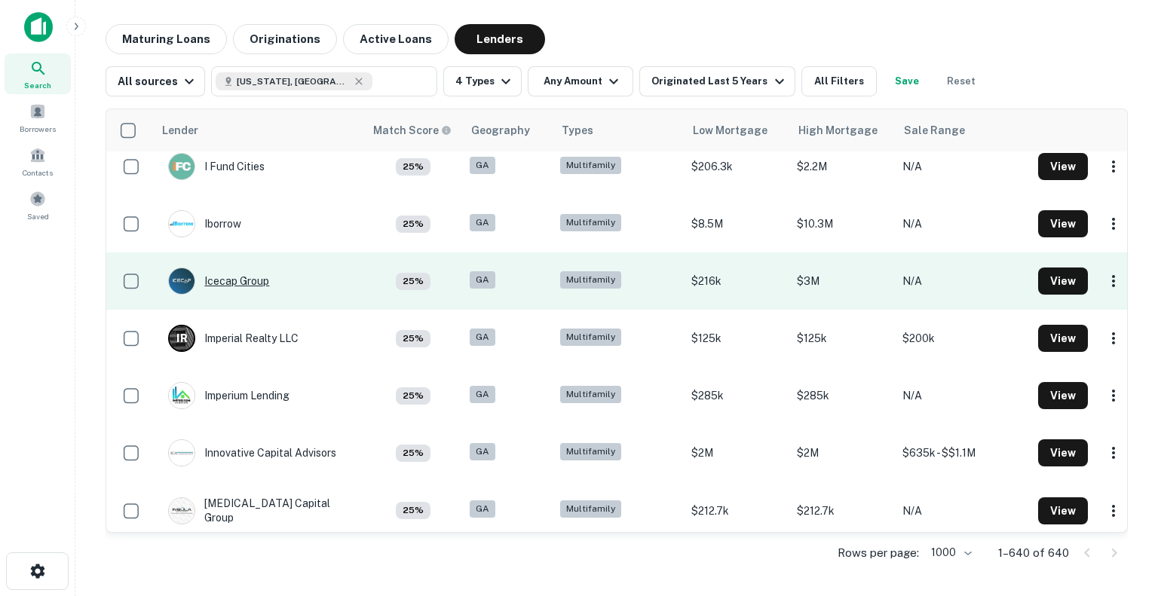
click at [241, 268] on div "Icecap Group" at bounding box center [218, 281] width 101 height 27
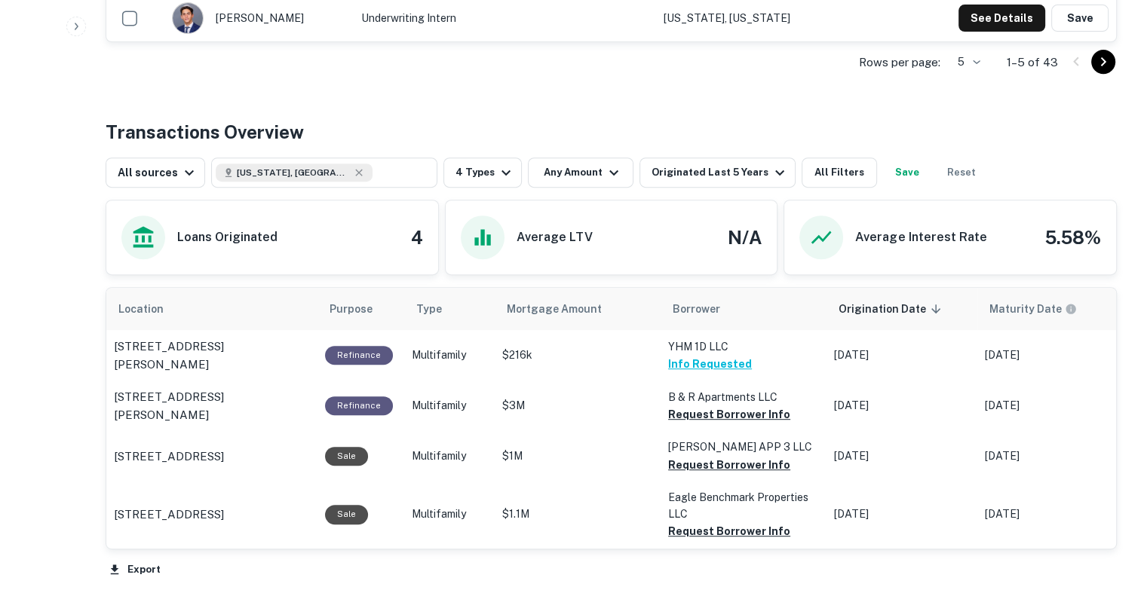
scroll to position [788, 0]
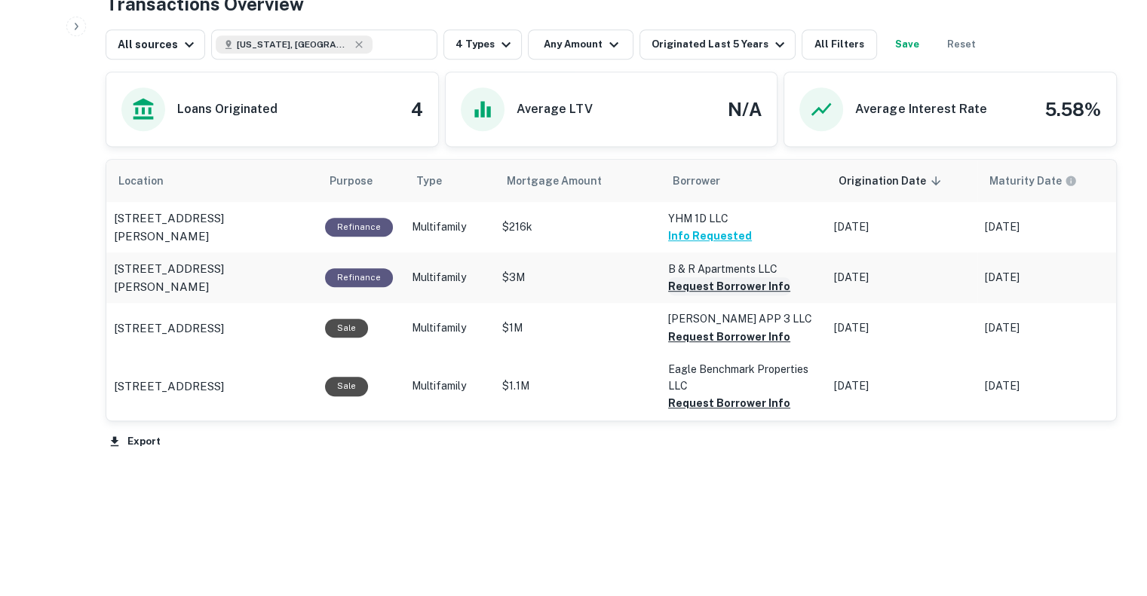
click at [702, 281] on button "Request Borrower Info" at bounding box center [729, 286] width 122 height 18
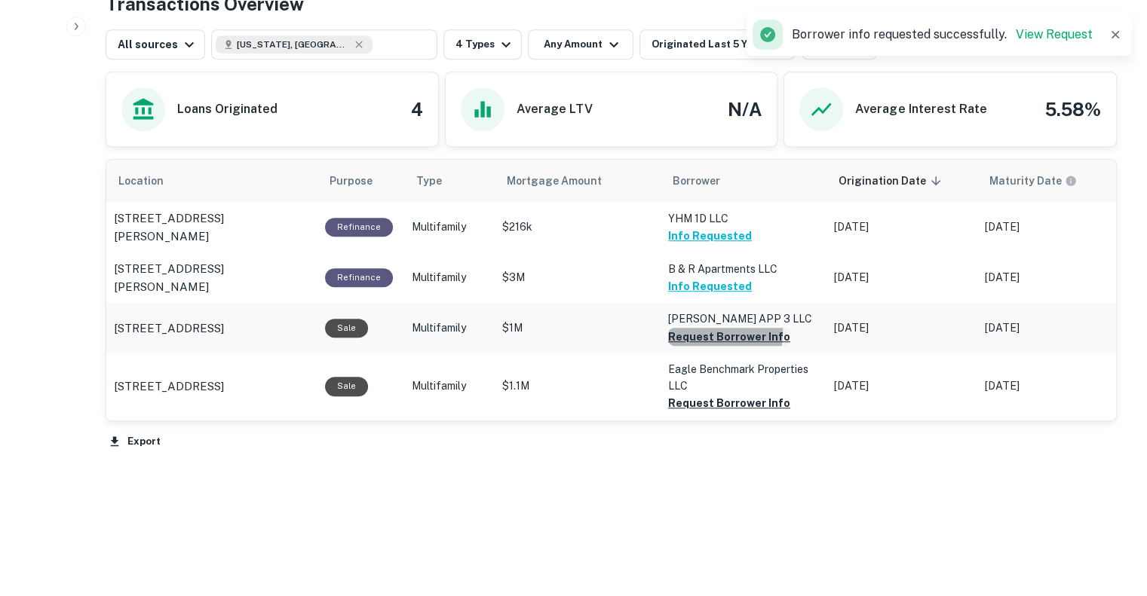
click at [694, 332] on button "Request Borrower Info" at bounding box center [729, 337] width 122 height 18
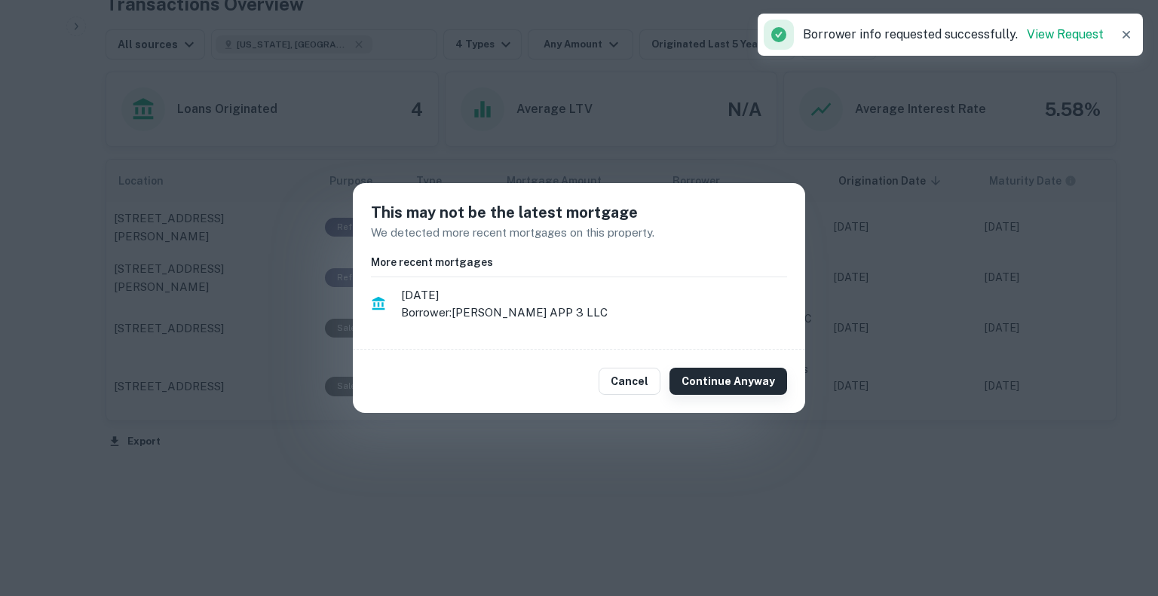
click at [705, 385] on button "Continue Anyway" at bounding box center [729, 381] width 118 height 27
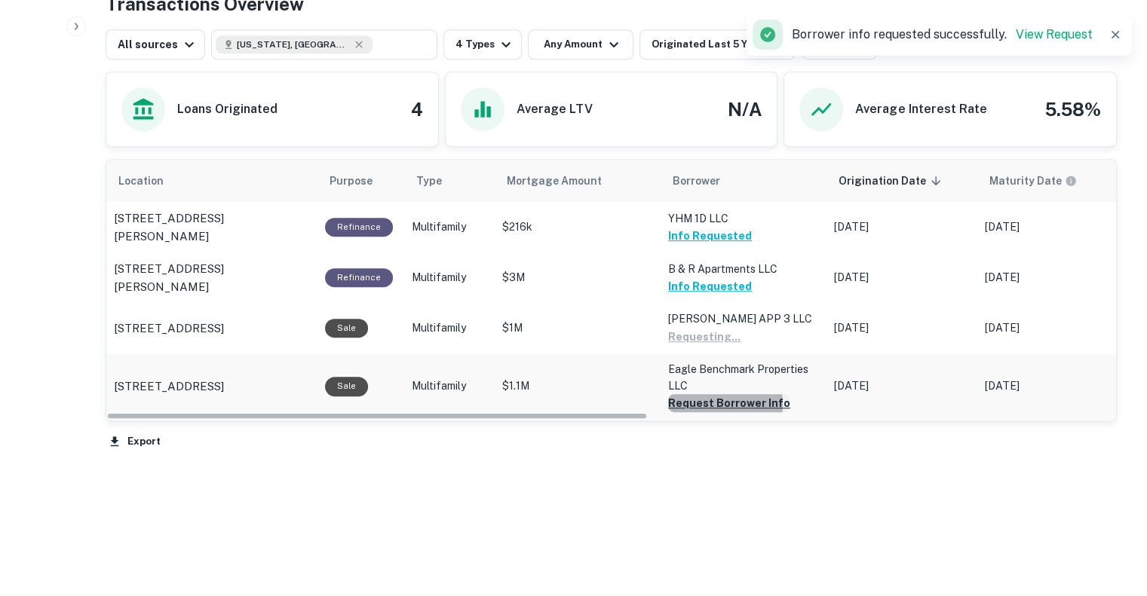
click at [716, 403] on button "Request Borrower Info" at bounding box center [729, 403] width 122 height 18
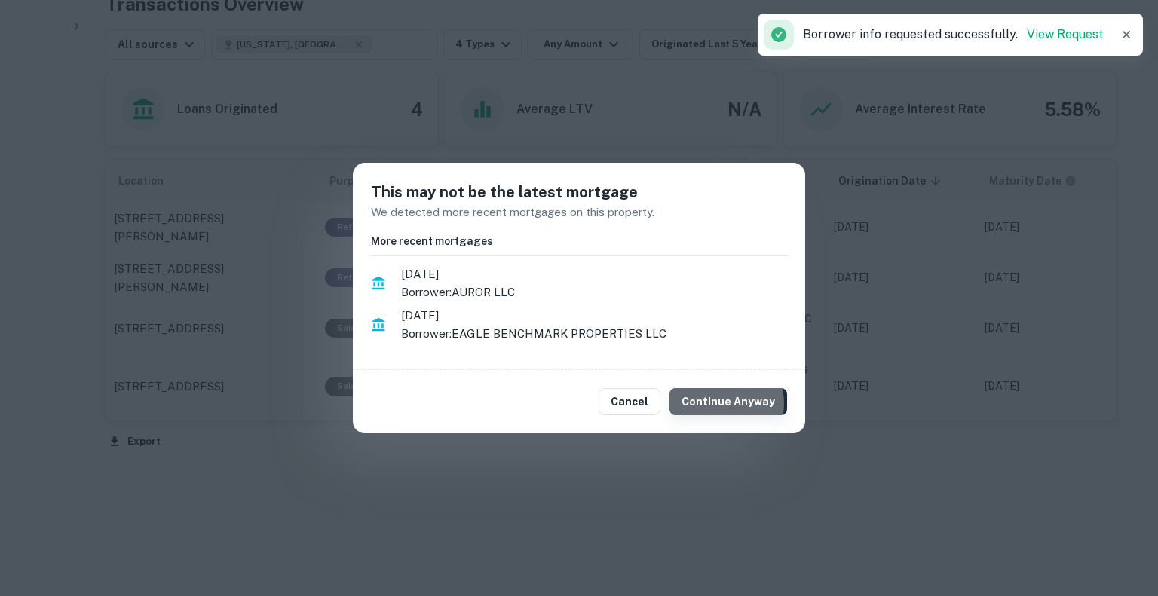
click at [724, 403] on button "Continue Anyway" at bounding box center [729, 401] width 118 height 27
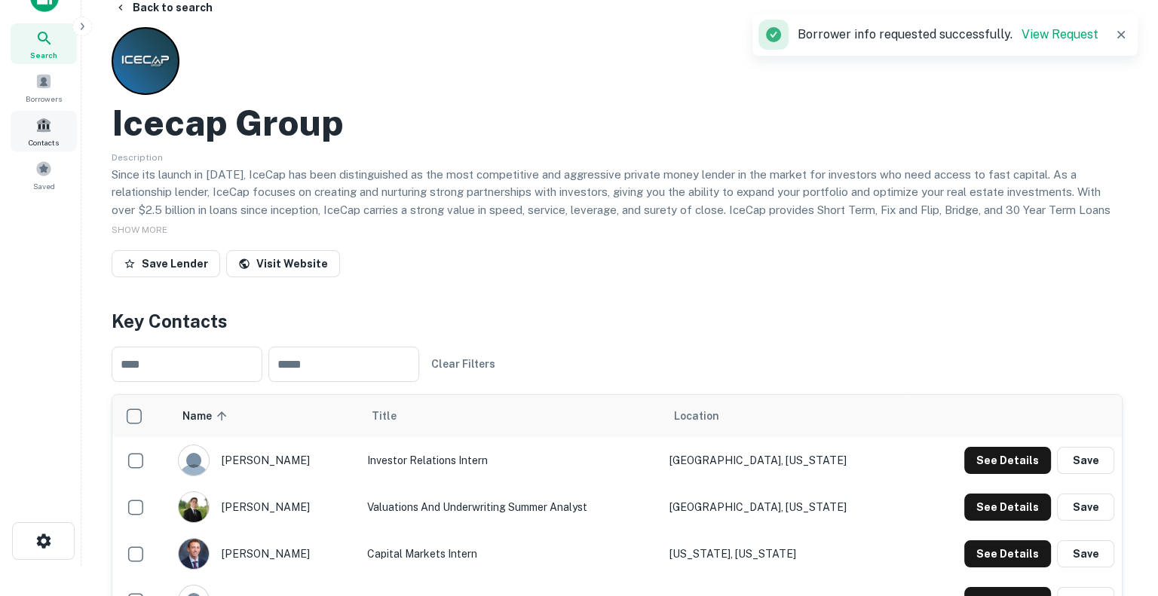
scroll to position [0, 0]
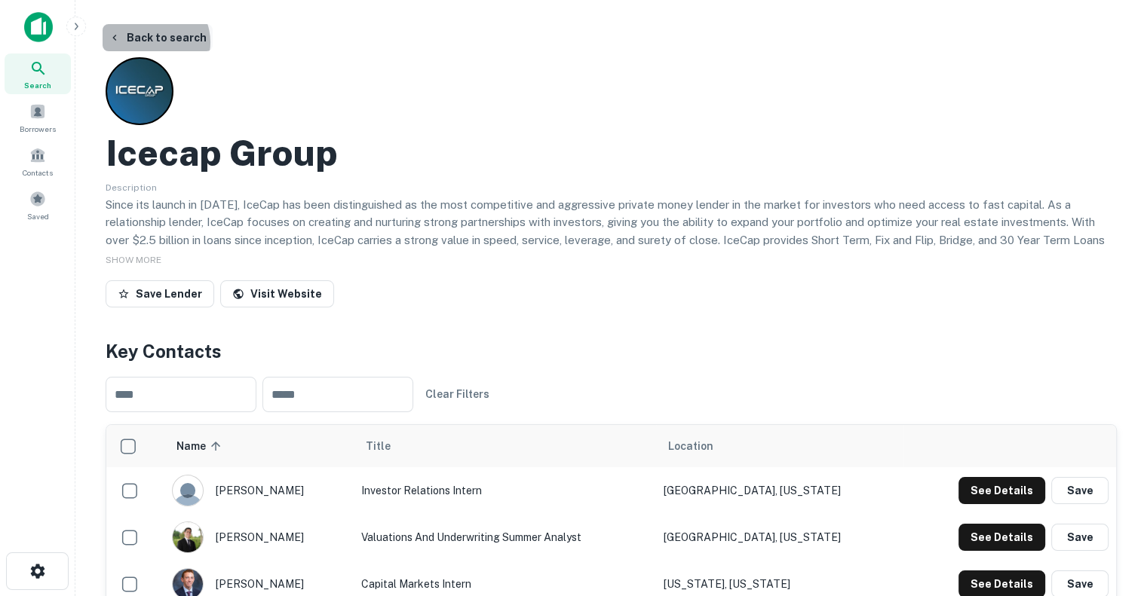
click at [152, 42] on button "Back to search" at bounding box center [158, 37] width 110 height 27
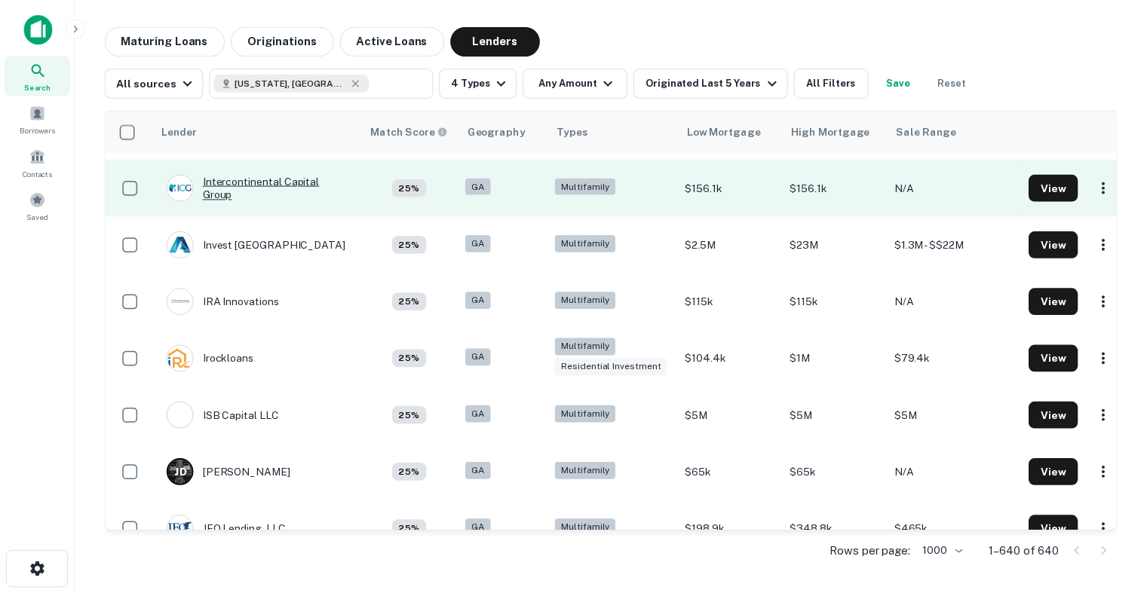
scroll to position [18414, 0]
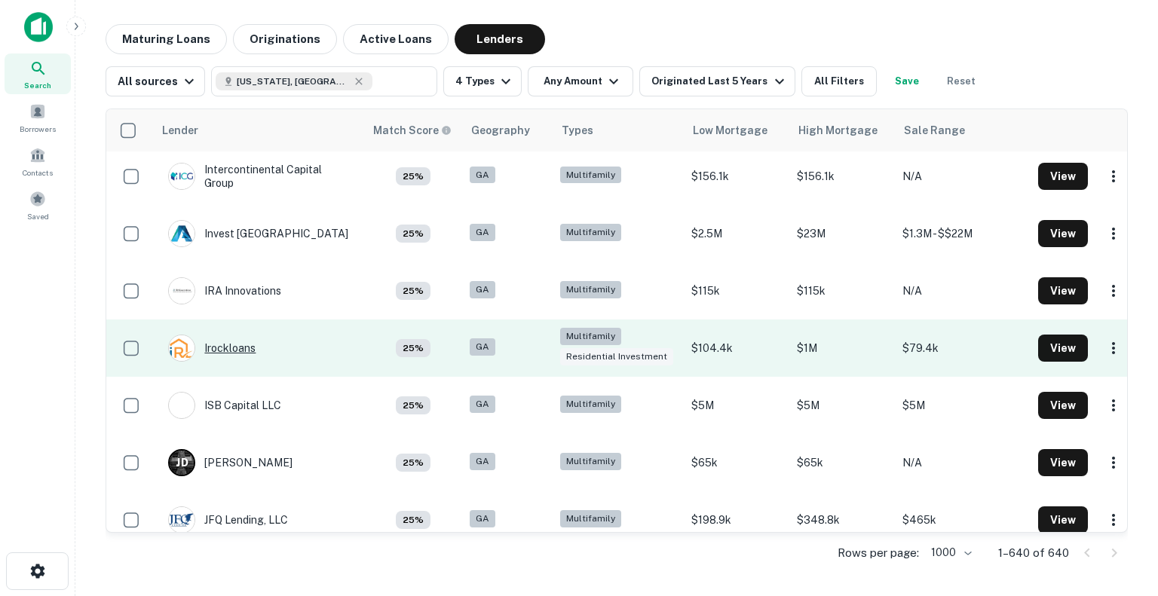
click at [223, 335] on div "Irockloans" at bounding box center [211, 348] width 87 height 27
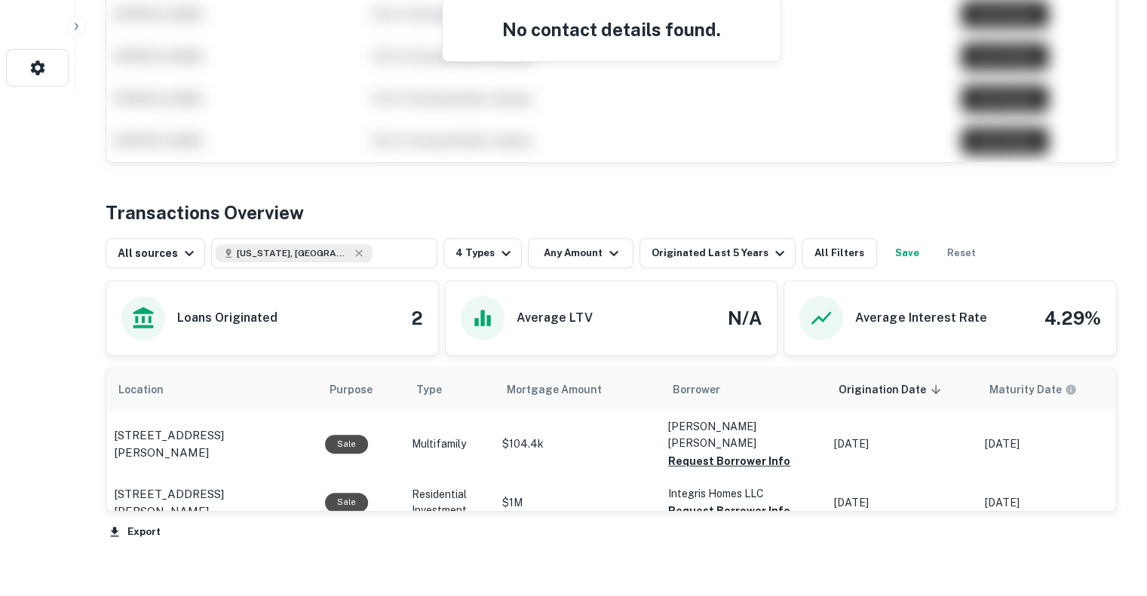
scroll to position [594, 0]
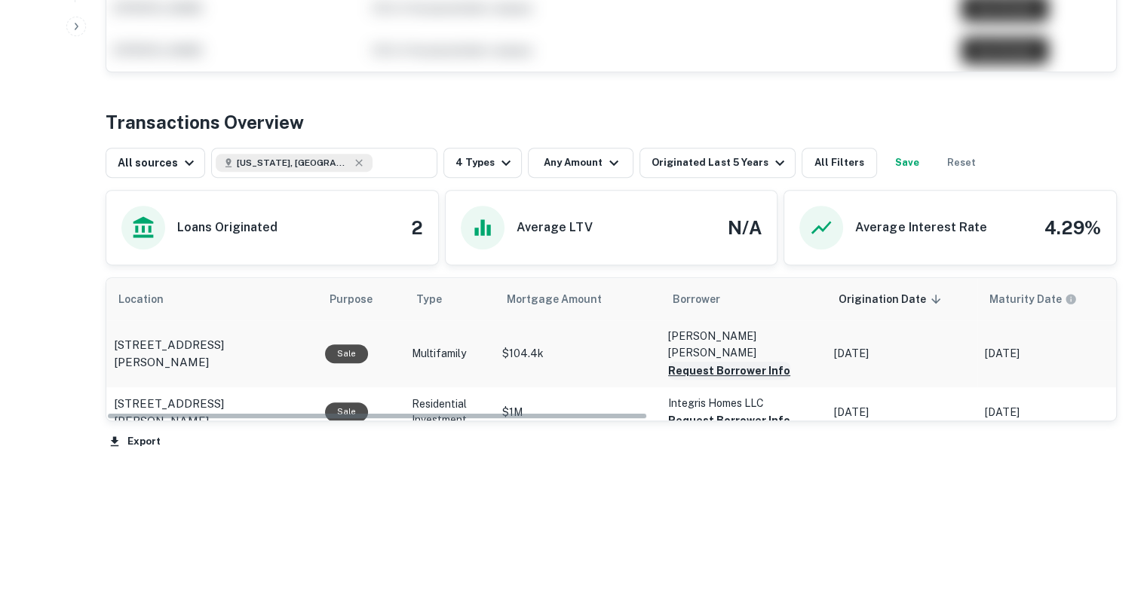
click at [683, 362] on button "Request Borrower Info" at bounding box center [729, 371] width 122 height 18
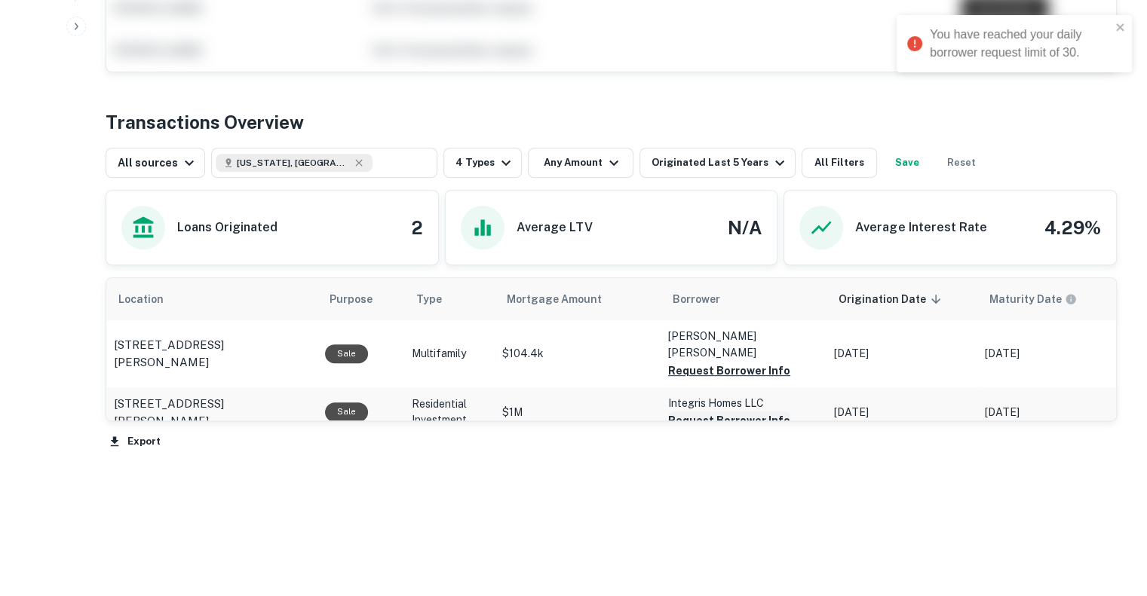
click at [692, 412] on button "Request Borrower Info" at bounding box center [729, 421] width 122 height 18
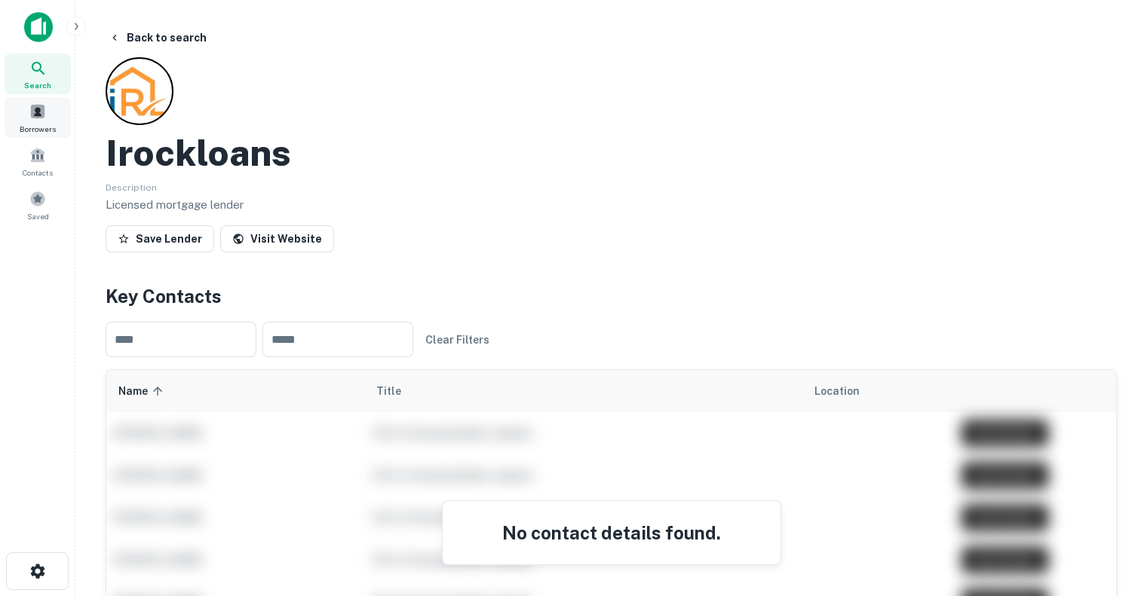
click at [33, 117] on span at bounding box center [37, 111] width 17 height 17
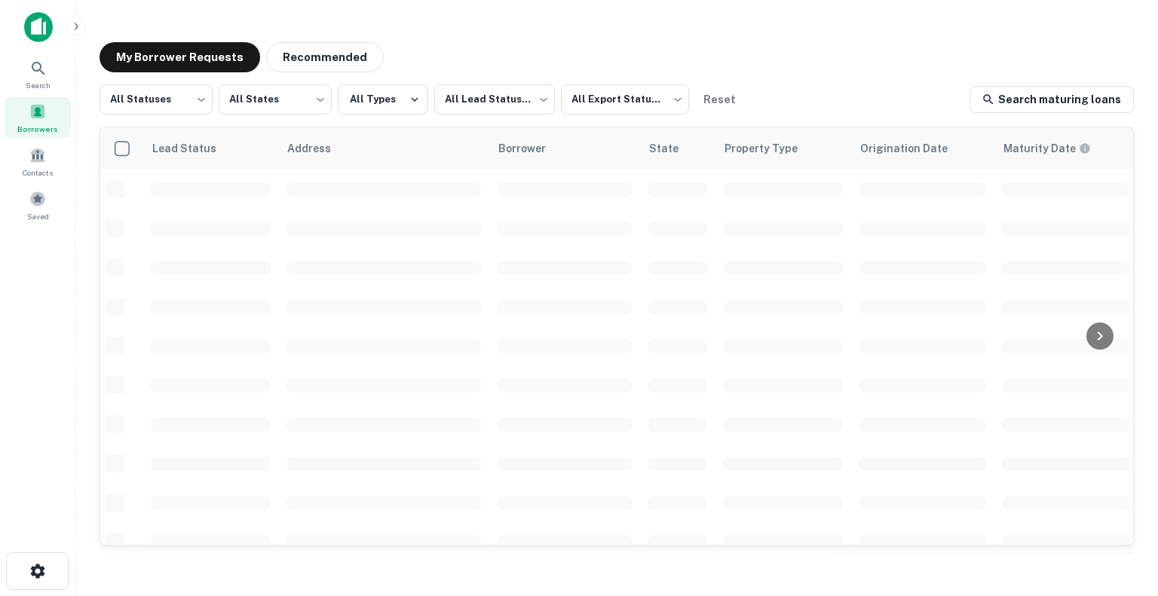
scroll to position [615, 0]
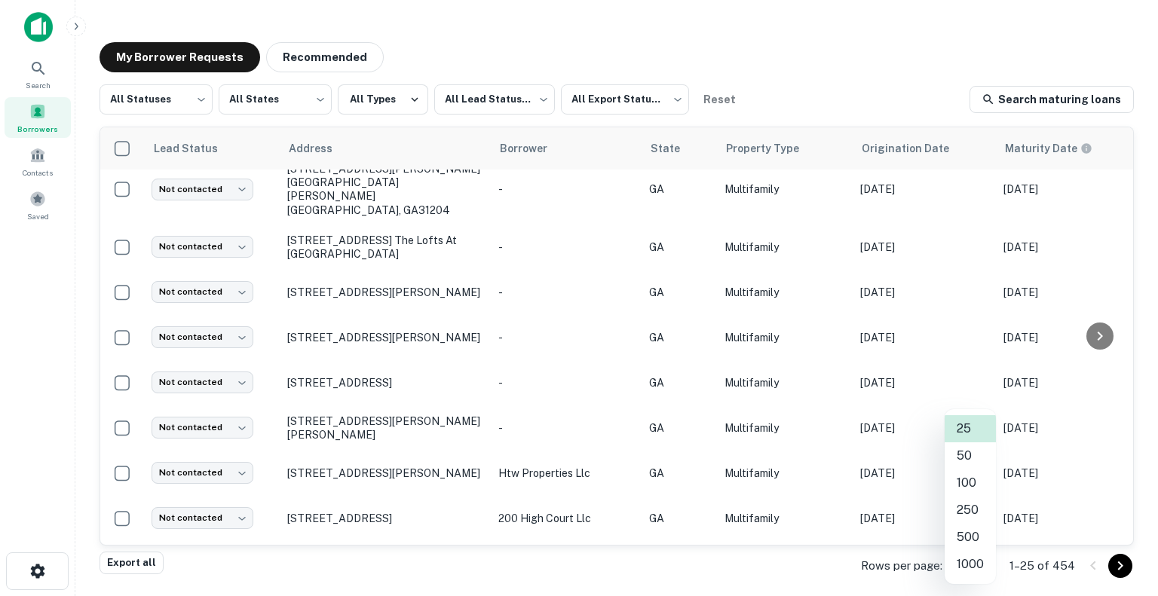
click at [970, 567] on body "Search Borrowers Contacts Saved My Borrower Requests Recommended All Statuses *…" at bounding box center [579, 298] width 1158 height 596
click at [977, 527] on li "500" at bounding box center [970, 537] width 51 height 27
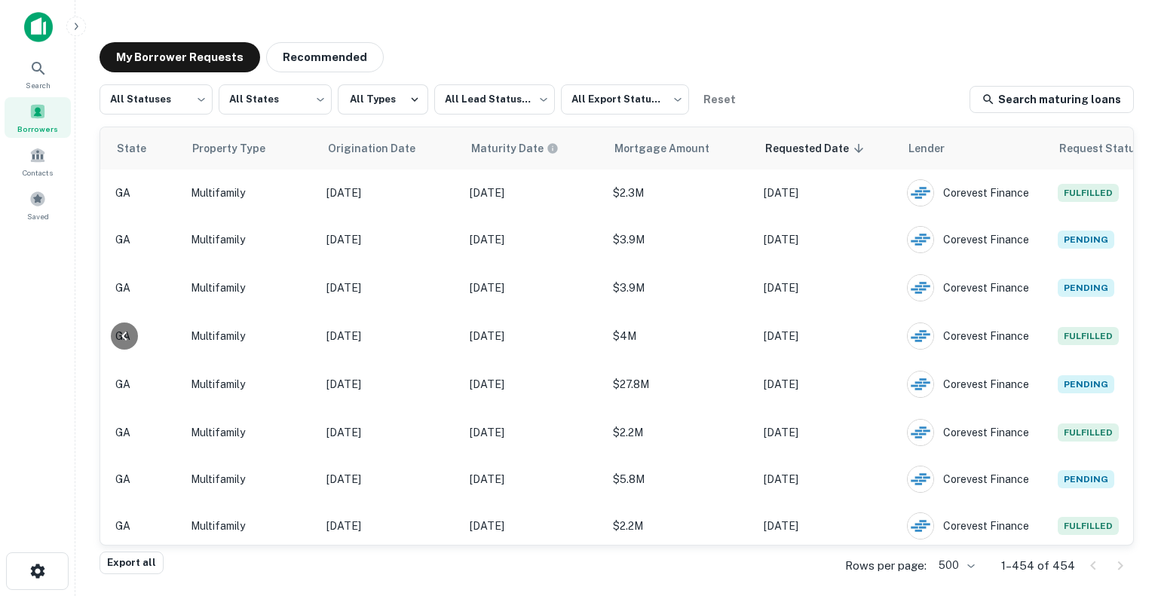
scroll to position [14130, 597]
